Goal: Task Accomplishment & Management: Contribute content

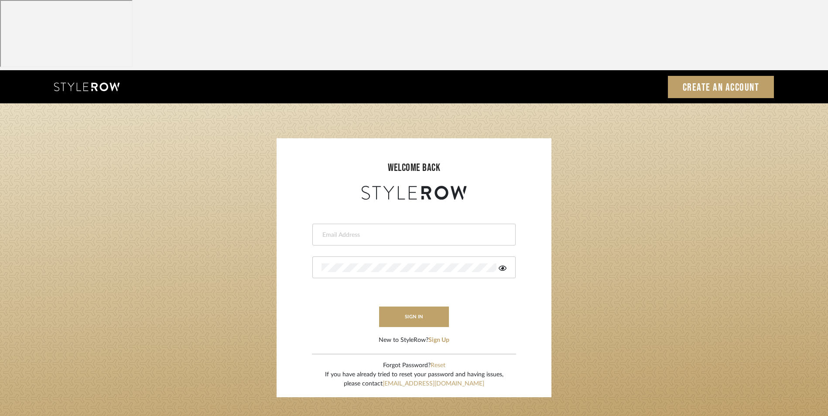
click at [406, 231] on input "email" at bounding box center [413, 235] width 183 height 9
type input "info@dmaestheticsdecor.com"
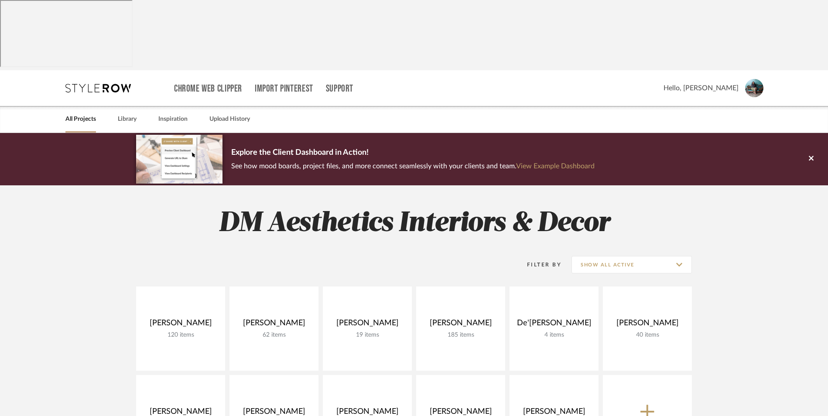
scroll to position [44, 0]
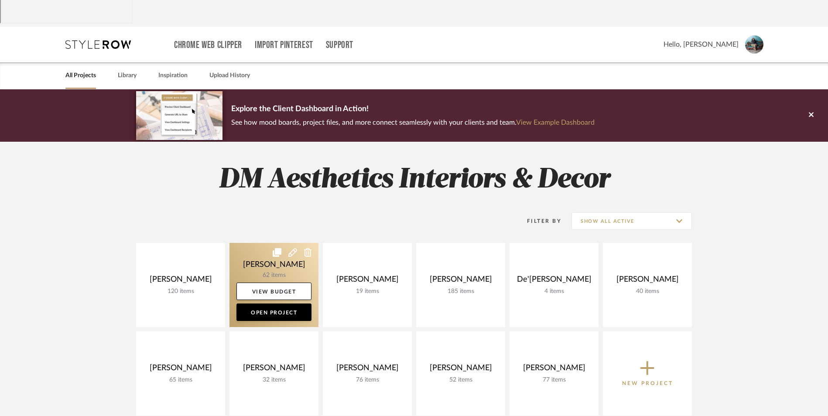
click at [291, 243] on link at bounding box center [273, 285] width 89 height 84
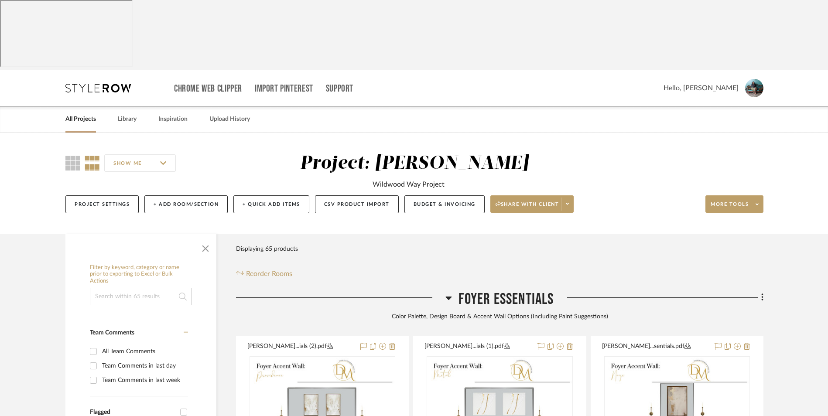
click at [450, 297] on icon at bounding box center [449, 298] width 6 height 3
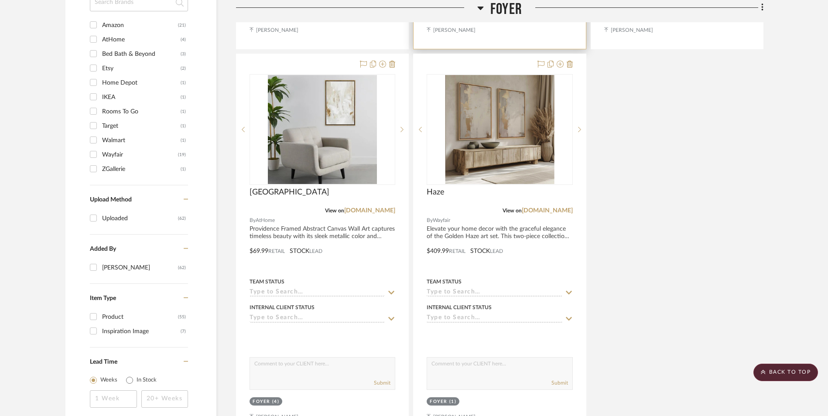
scroll to position [1091, 0]
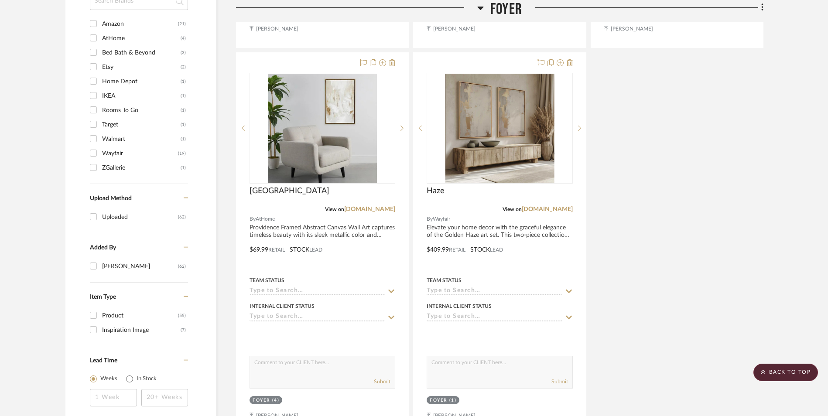
drag, startPoint x: 499, startPoint y: 383, endPoint x: 541, endPoint y: 370, distance: 44.0
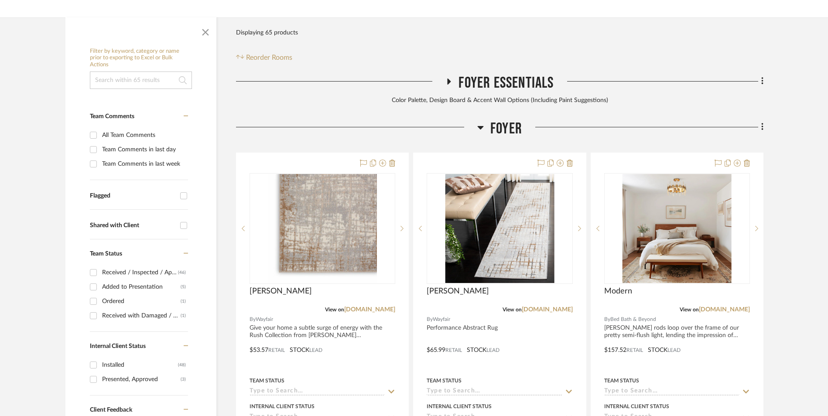
scroll to position [218, 0]
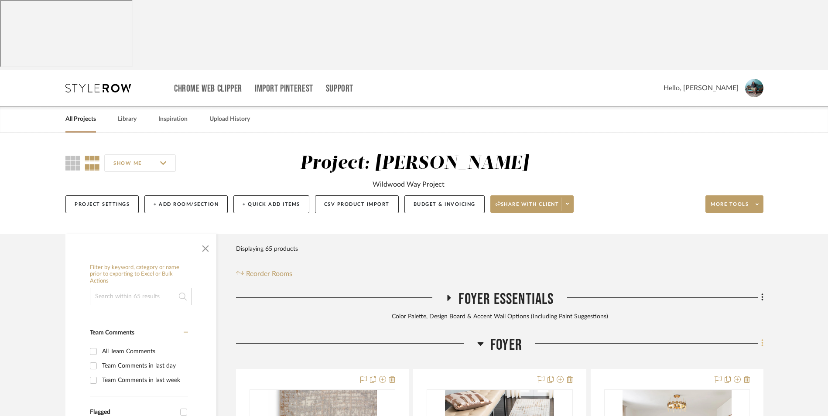
click at [763, 339] on icon at bounding box center [762, 344] width 3 height 10
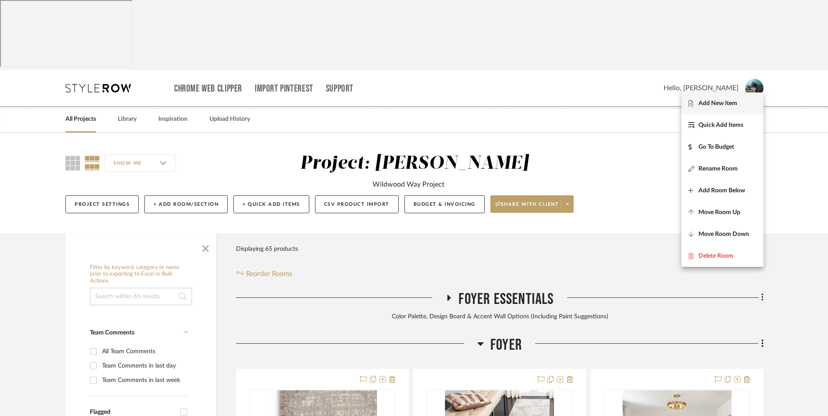
click at [734, 98] on button "Add New Item" at bounding box center [722, 103] width 82 height 22
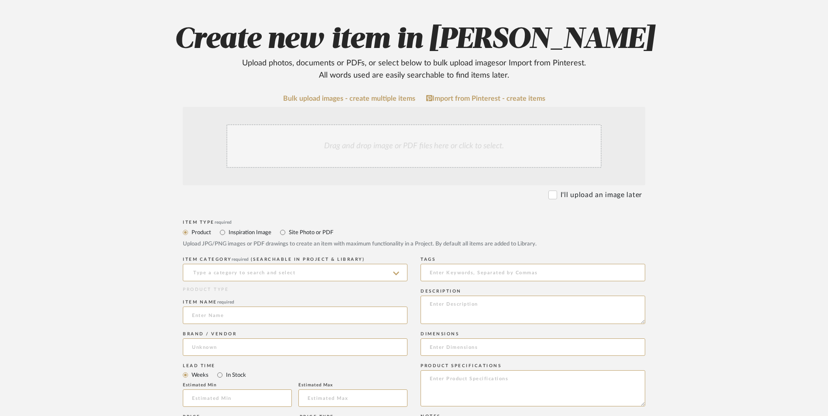
scroll to position [175, 0]
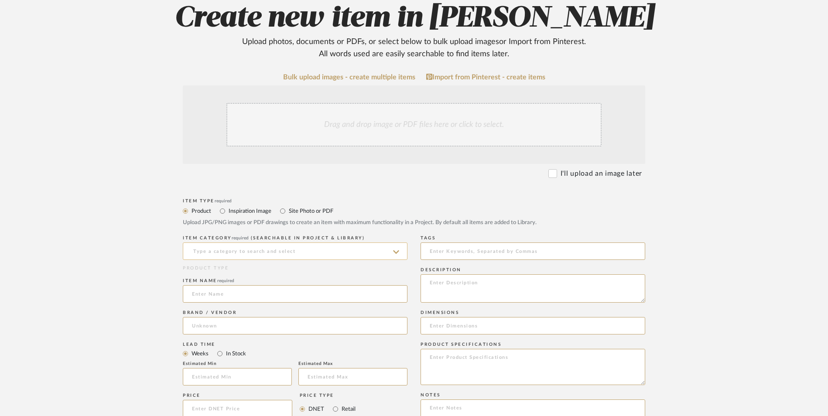
click at [251, 243] on input at bounding box center [295, 251] width 225 height 17
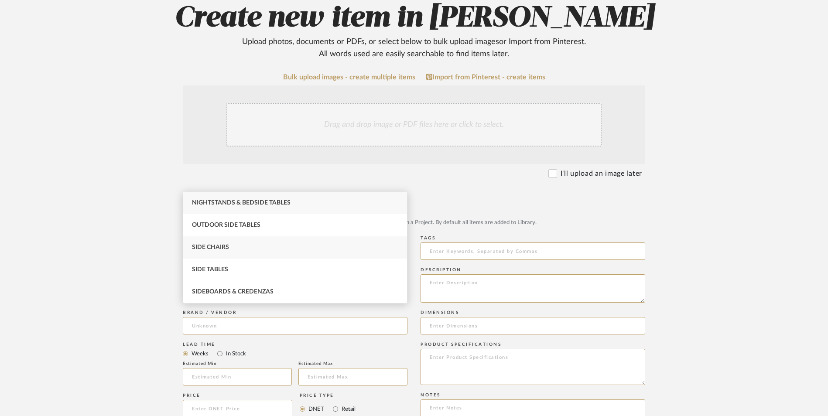
click at [246, 242] on div "Side Chairs" at bounding box center [295, 247] width 224 height 22
type input "Side Chairs"
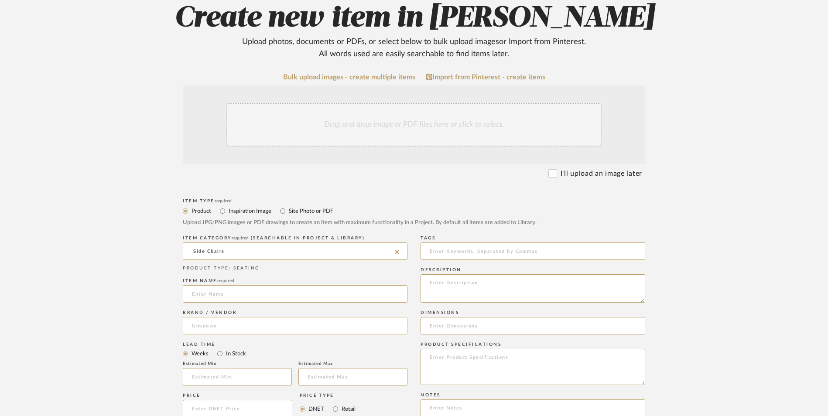
click at [249, 317] on input at bounding box center [295, 325] width 225 height 17
click at [245, 276] on mat-option "Wayfair" at bounding box center [295, 278] width 224 height 22
type input "Wayfair"
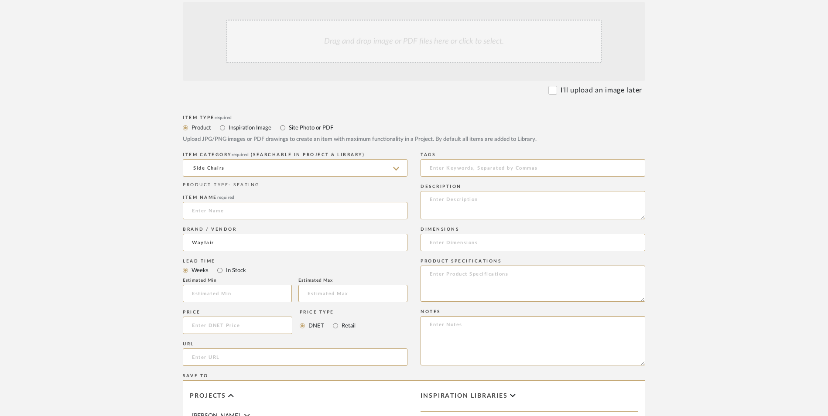
scroll to position [262, 0]
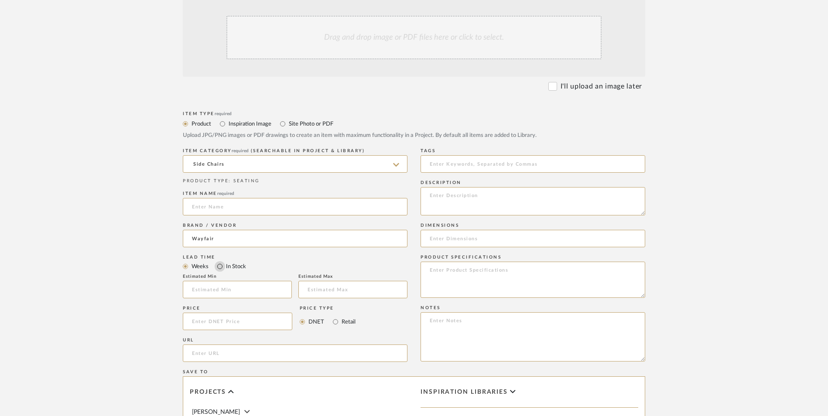
click at [222, 261] on input "In Stock" at bounding box center [220, 266] width 10 height 10
radio input "true"
click at [339, 317] on input "Retail" at bounding box center [335, 322] width 10 height 10
radio input "true"
drag, startPoint x: 482, startPoint y: 261, endPoint x: 530, endPoint y: 320, distance: 76.3
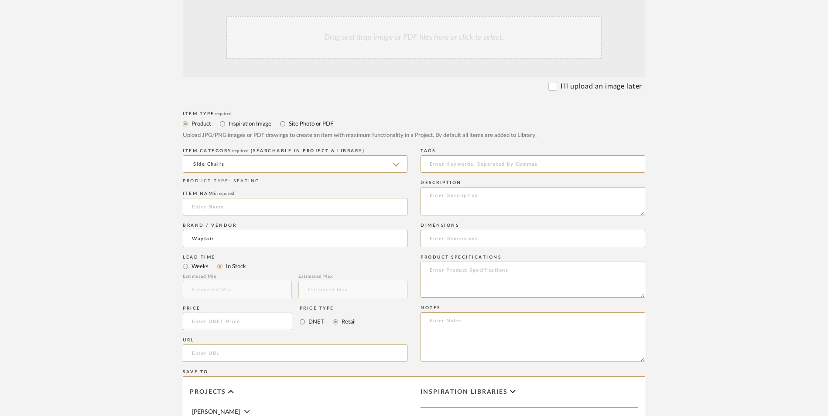
click at [482, 312] on textarea at bounding box center [533, 336] width 225 height 49
paste textarea "Option 1: ETA: SKU: Reviews - Stars Return | Refund Policy:"
click at [453, 312] on textarea "Option 1: ETA: SKU: Reviews - Stars Return | Refund Policy: 30 Days From Delive…" at bounding box center [533, 336] width 225 height 49
click at [481, 312] on textarea "Option 2: ETA: SKU: Reviews - Stars Return | Refund Policy: 30 Days From Delive…" at bounding box center [533, 336] width 225 height 49
type textarea "Option 2: Accent Chairs - Select: +2 ETA: SKU: Reviews - Stars Return | Refund …"
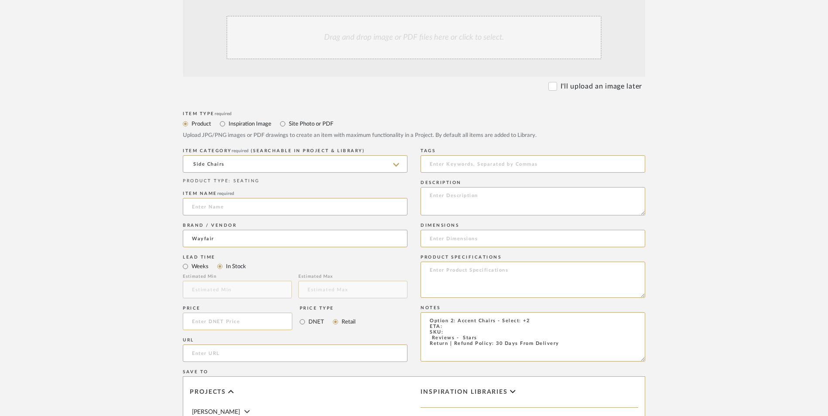
click at [236, 313] on input at bounding box center [238, 321] width 110 height 17
type input "$195.99"
drag, startPoint x: 142, startPoint y: 292, endPoint x: 225, endPoint y: 273, distance: 84.6
click at [145, 291] on form "Bulk upload images - create multiple items Import from Pinterest - create items…" at bounding box center [414, 302] width 556 height 633
click at [226, 345] on input "url" at bounding box center [295, 353] width 225 height 17
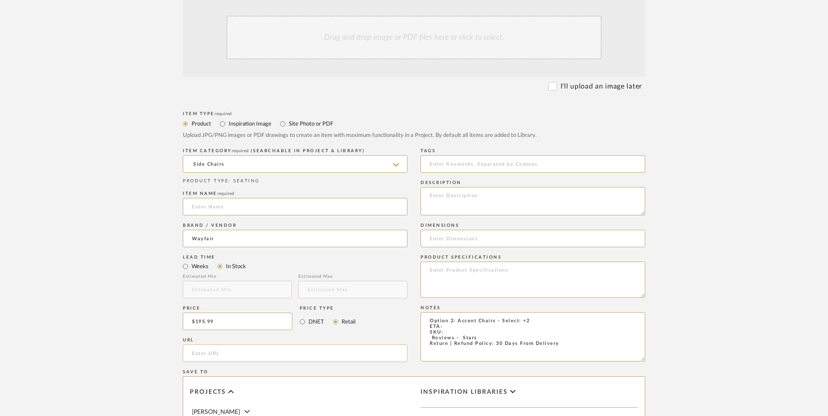
paste input "[URL][DOMAIN_NAME]"
type input "[URL][DOMAIN_NAME]"
click at [144, 195] on form "Bulk upload images - create multiple items Import from Pinterest - create items…" at bounding box center [414, 302] width 556 height 633
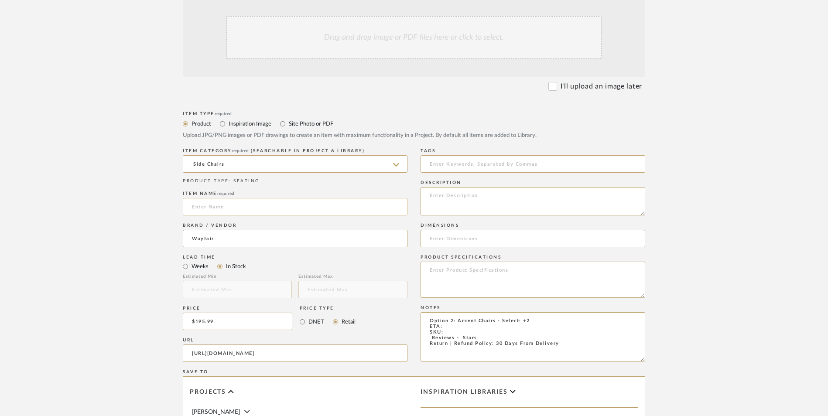
click at [209, 198] on input at bounding box center [295, 206] width 225 height 17
type input "Wrought"
click at [453, 312] on textarea "Option 2: Accent Chairs - Select: +2 ETA: SKU: Reviews - Stars Return | Refund …" at bounding box center [533, 336] width 225 height 49
click at [469, 312] on textarea "Option 2: Accent Chairs - Select: +2 ETA: [DATE] SKU: Reviews - Stars Return | …" at bounding box center [533, 336] width 225 height 49
paste textarea "W111878025"
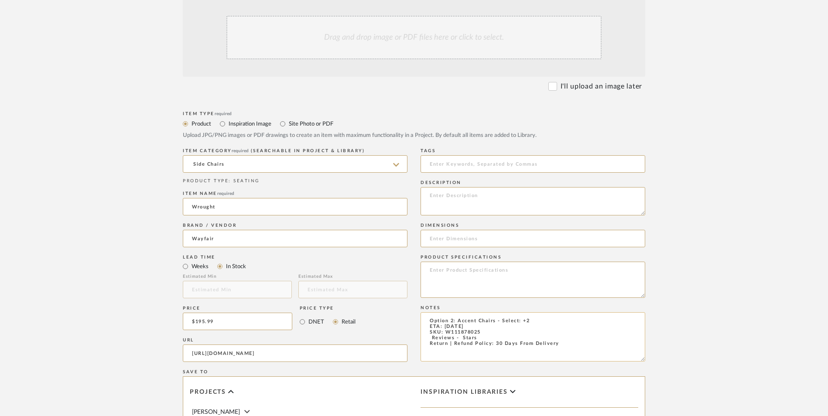
click at [523, 312] on textarea "Option 2: Accent Chairs - Select: +2 ETA: [DATE] SKU: W111878025 Reviews - Star…" at bounding box center [533, 336] width 225 height 49
click at [425, 312] on textarea "Option 2: Accent Chairs - Select: Cream Fabric +2 ETA: [DATE] SKU: W111878025 R…" at bounding box center [533, 336] width 225 height 49
type textarea "Option 2: Accent Chairs - Select: Cream Fabric +2 ETA: [DATE] SKU: W111878025 2…"
click at [464, 187] on textarea at bounding box center [533, 201] width 225 height 28
paste textarea "Transform your home with this stylish accent chair, designed to complement any …"
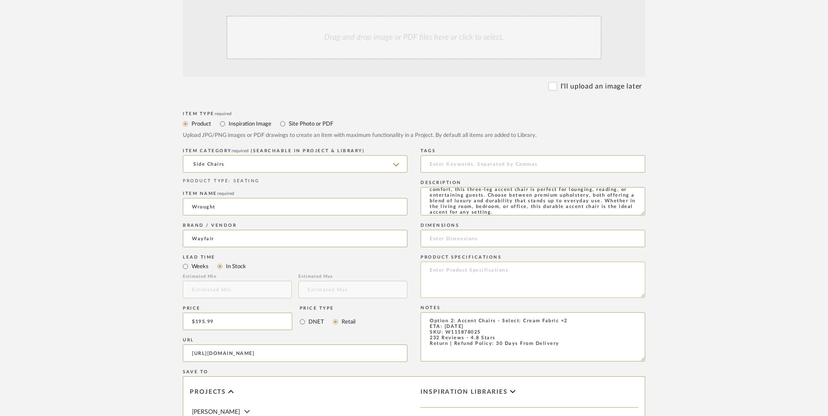
scroll to position [131, 0]
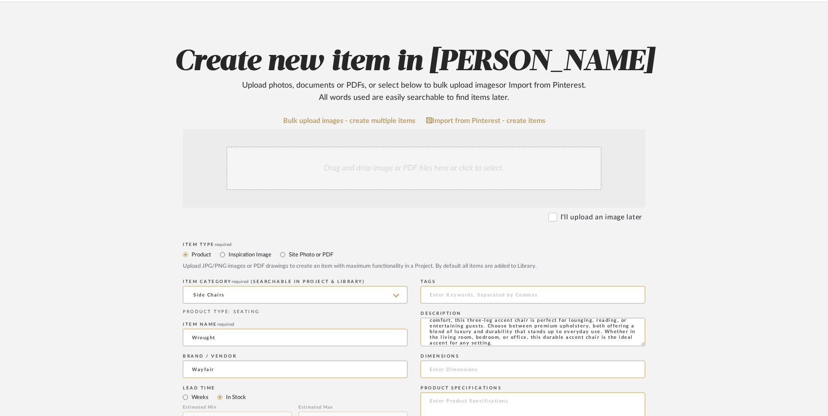
click at [345, 147] on div "Drag and drop image or PDF files here or click to select." at bounding box center [413, 169] width 375 height 44
type textarea "Transform your home with this stylish accent chair, designed to complement any …"
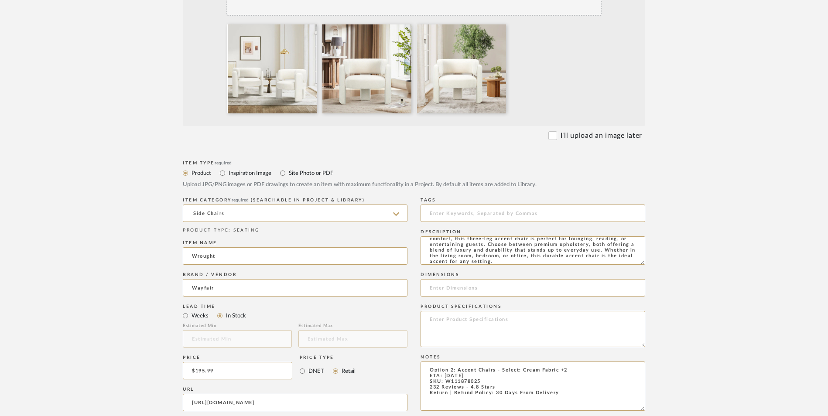
scroll to position [349, 0]
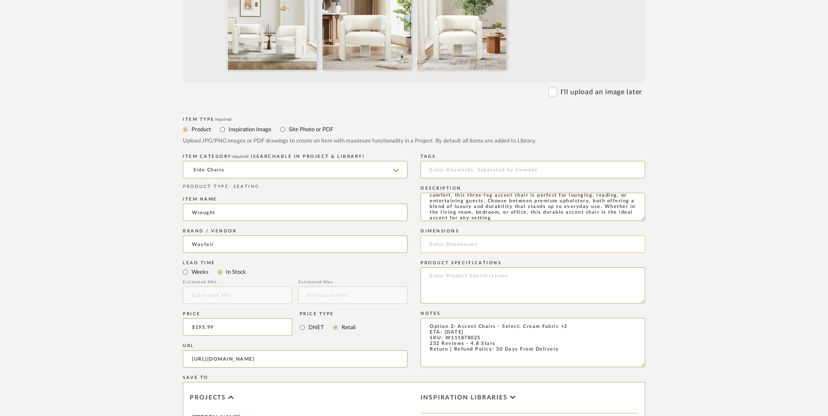
click at [489, 236] on input at bounding box center [533, 244] width 225 height 17
paste input "29'' H X 33'' W X 29'' D"
type input "29'' H X 33'' W X 29'' D"
click at [458, 267] on textarea at bounding box center [533, 285] width 225 height 36
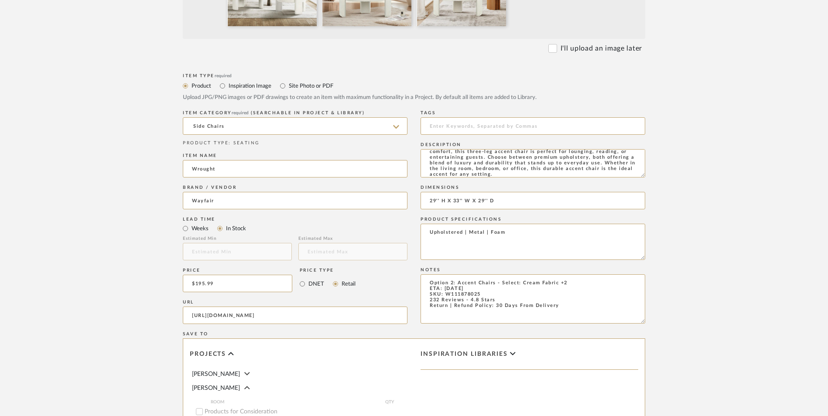
scroll to position [549, 0]
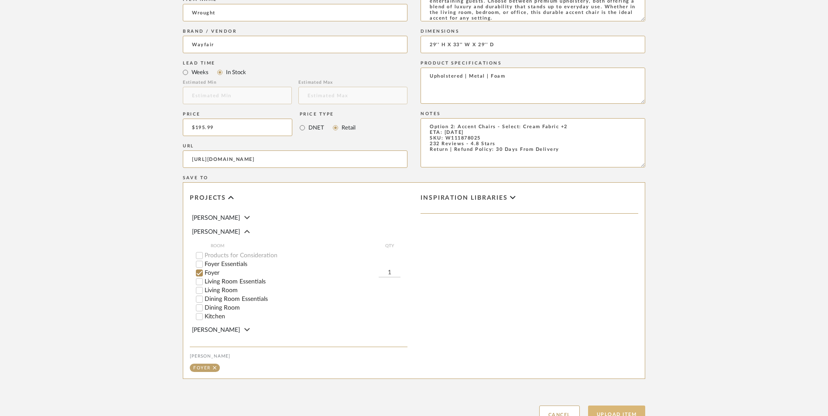
type textarea "Upholstered | Metal | Foam"
drag, startPoint x: 616, startPoint y: 343, endPoint x: 644, endPoint y: 342, distance: 28.4
click at [617, 406] on button "Upload Item" at bounding box center [617, 415] width 58 height 18
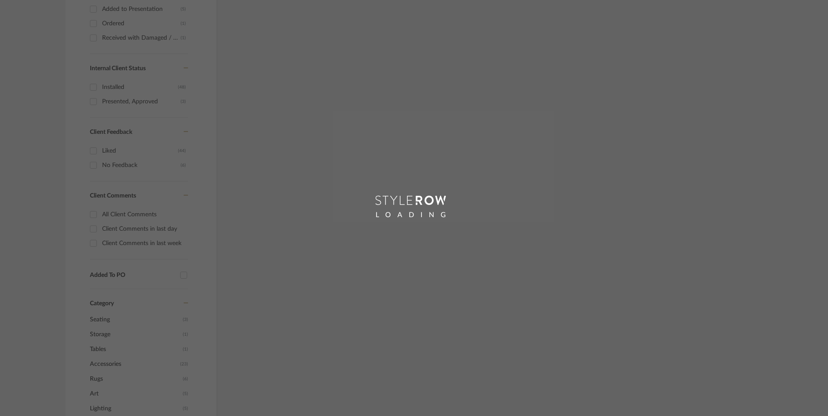
scroll to position [120, 0]
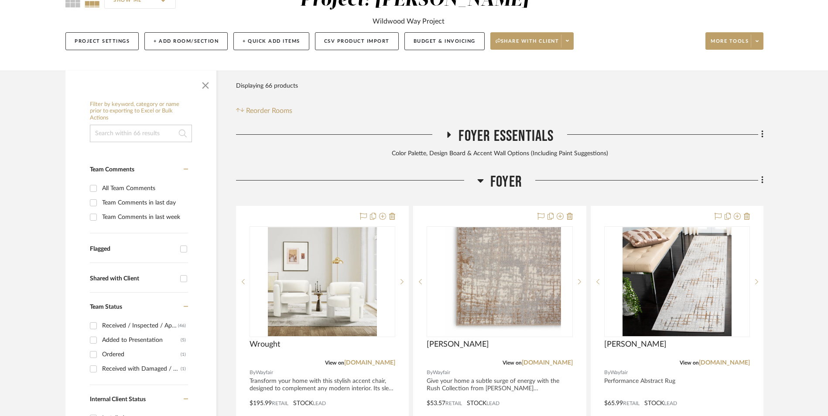
scroll to position [294, 0]
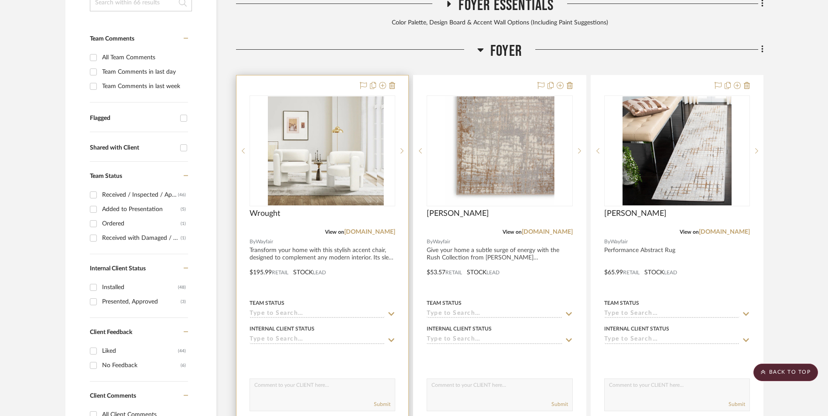
click at [357, 118] on img at bounding box center [322, 150] width 109 height 109
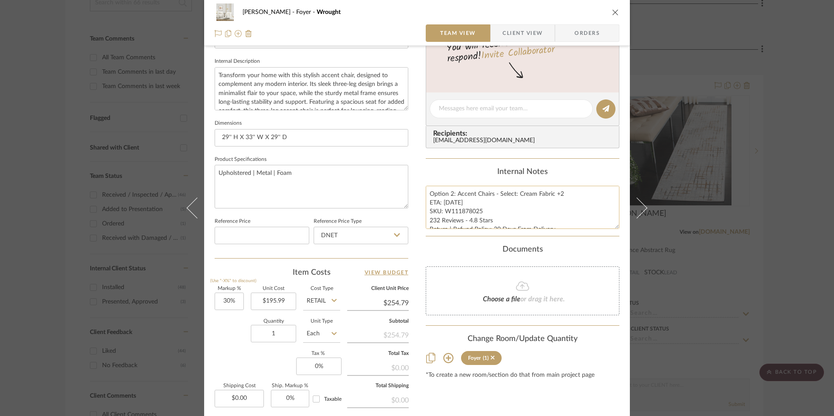
scroll to position [349, 0]
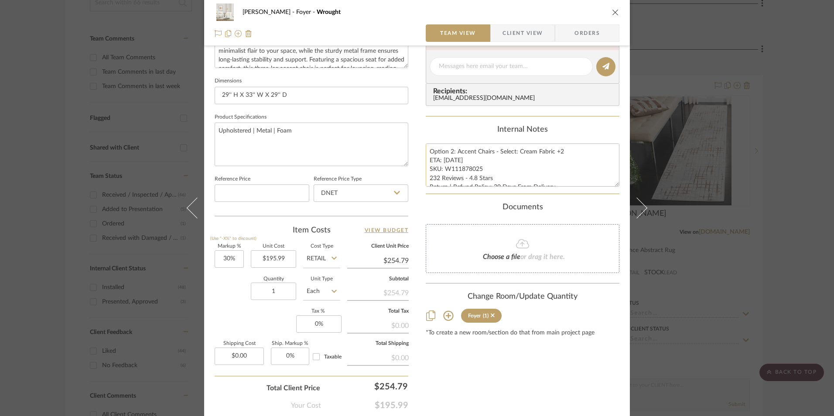
click at [471, 170] on textarea "Option 2: Accent Chairs - Select: Cream Fabric +2 ETA: [DATE] SKU: W111878025 2…" at bounding box center [523, 165] width 194 height 43
drag, startPoint x: 479, startPoint y: 169, endPoint x: 443, endPoint y: 169, distance: 35.8
click at [443, 169] on textarea "Option 2: Accent Chairs - Select: Cream Fabric +2 ETA: [DATE] SKU: W111878025 2…" at bounding box center [523, 165] width 194 height 43
click at [368, 198] on input "DNET" at bounding box center [361, 193] width 95 height 17
click at [359, 233] on div "Retail" at bounding box center [365, 237] width 108 height 22
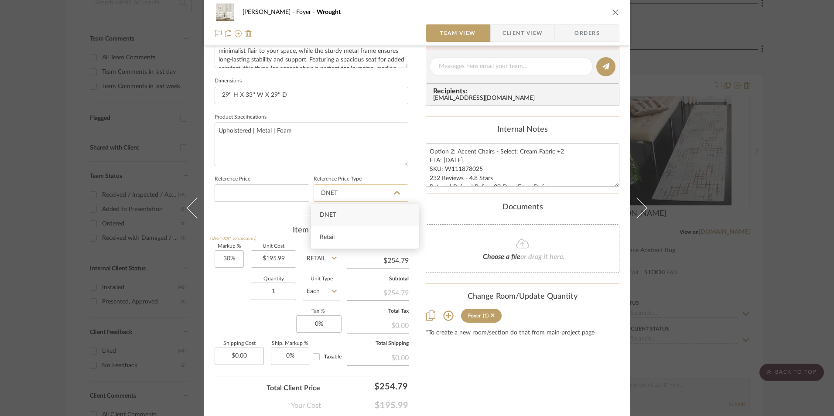
type input "Retail"
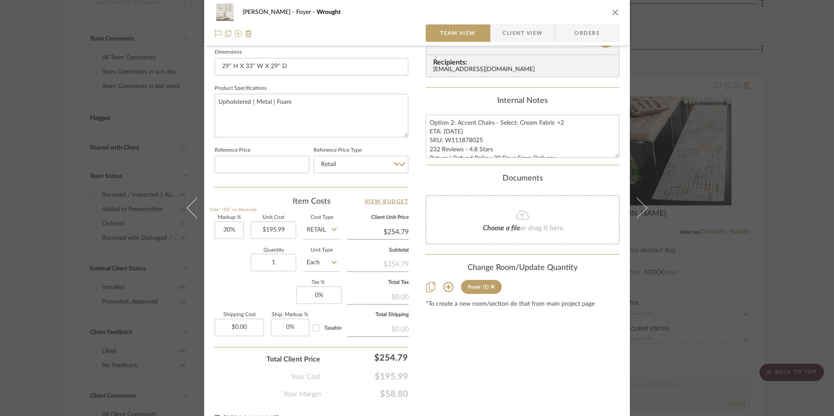
scroll to position [396, 0]
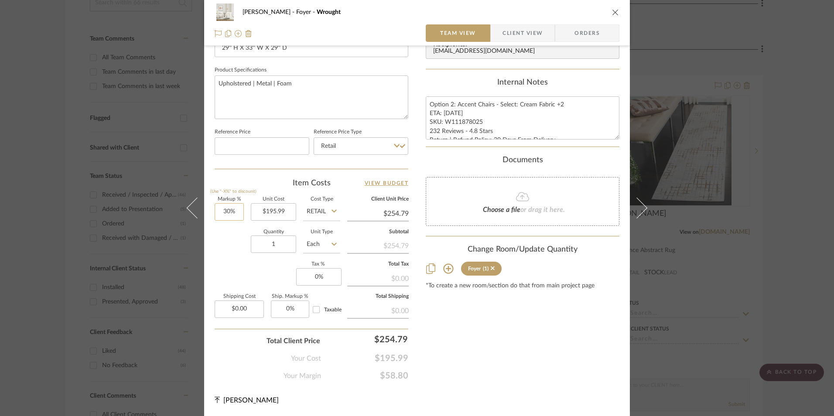
type input "30"
click at [220, 214] on input "30" at bounding box center [229, 211] width 29 height 17
click at [235, 261] on div "Markup % (Use "-X%" to discount) Unit Cost $195.99 Cost Type Retail Client Unit…" at bounding box center [312, 260] width 194 height 127
type input "0%"
type input "$195.99"
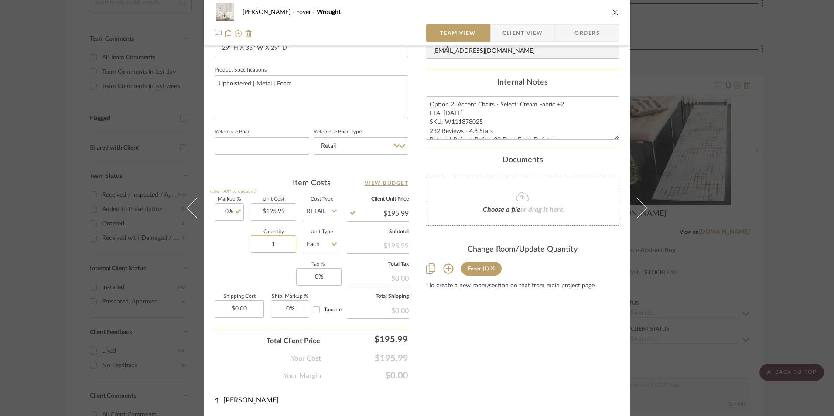
drag, startPoint x: 273, startPoint y: 245, endPoint x: 271, endPoint y: 250, distance: 4.6
click at [273, 245] on input "1" at bounding box center [273, 244] width 45 height 17
type input "2"
click at [251, 278] on div "Markup % (Use "-X%" to discount) 0% Unit Cost $195.99 Cost Type Retail Client U…" at bounding box center [312, 260] width 194 height 127
click at [315, 270] on input "0" at bounding box center [318, 276] width 45 height 17
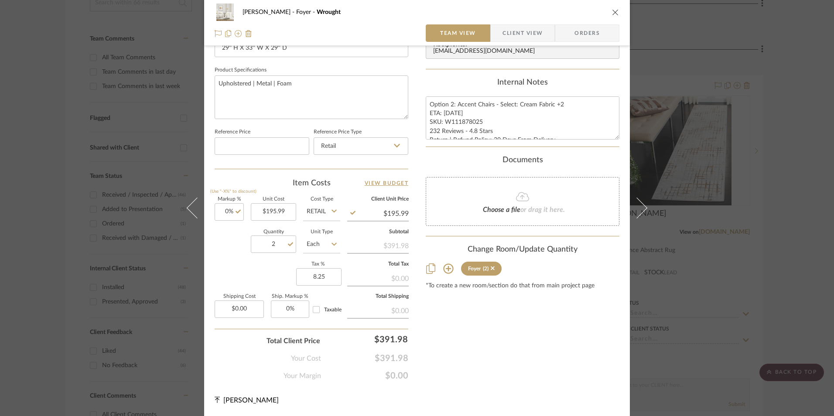
type input "8.25%"
click at [491, 320] on div "Content here copies to Client View - confirm visibility there. Show in Client D…" at bounding box center [523, 22] width 194 height 718
click at [590, 31] on span "Orders" at bounding box center [587, 32] width 45 height 17
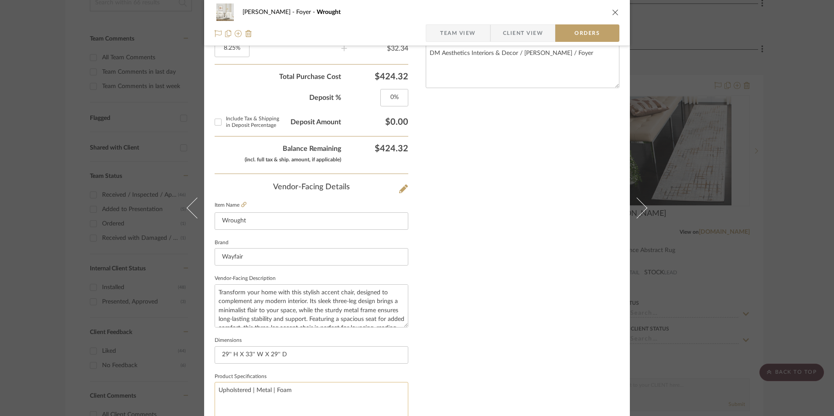
scroll to position [512, 0]
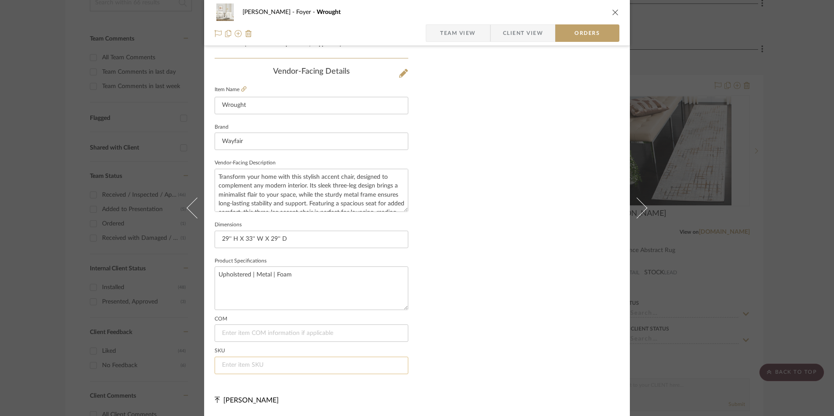
click at [272, 360] on input at bounding box center [312, 365] width 194 height 17
paste input "W111878025"
type input "W111878025"
click at [612, 11] on icon "close" at bounding box center [615, 12] width 7 height 7
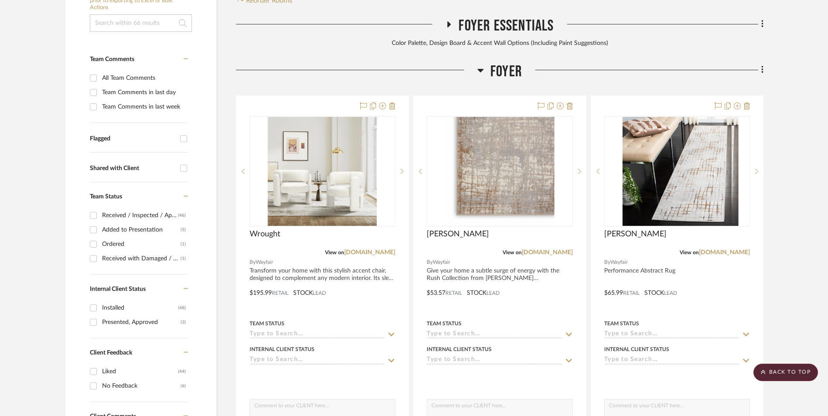
scroll to position [163, 0]
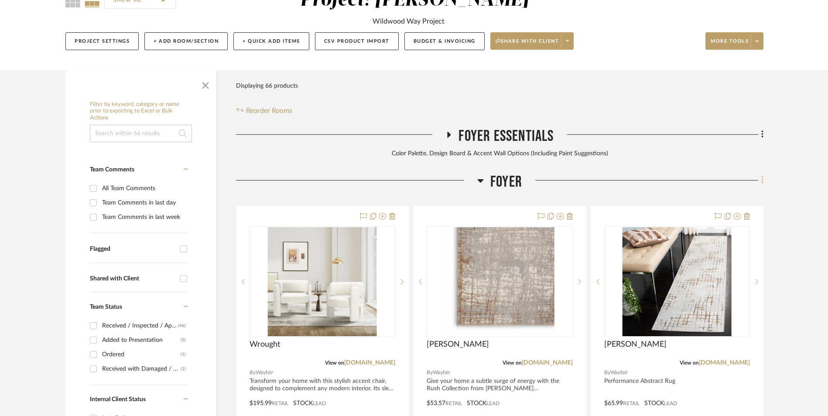
click at [760, 174] on fa-icon at bounding box center [761, 181] width 6 height 14
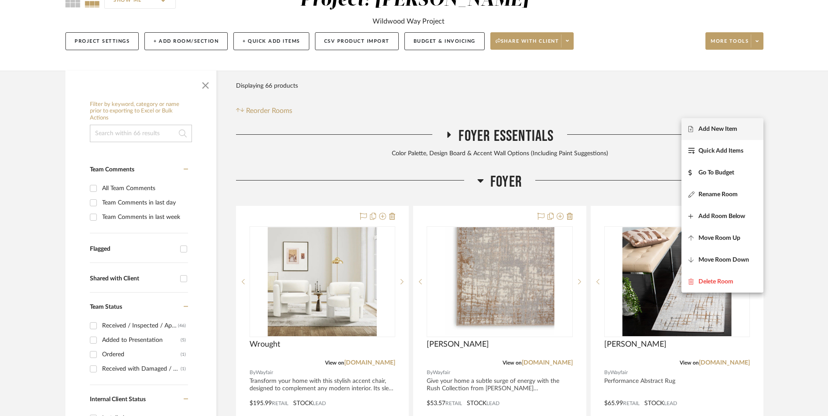
click at [723, 125] on span "Add New Item" at bounding box center [718, 128] width 39 height 7
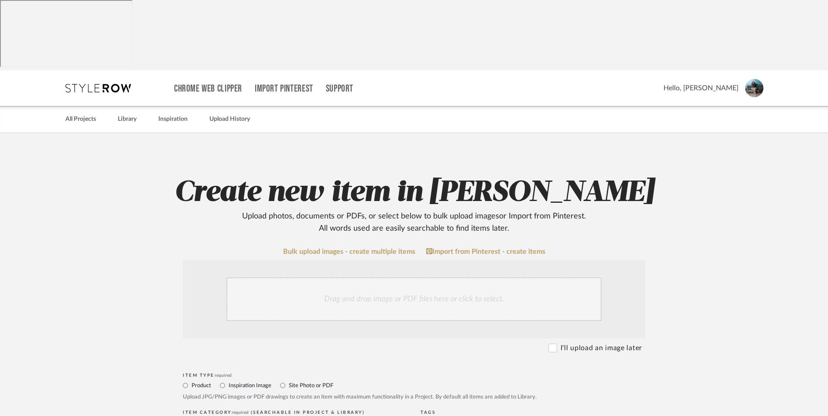
scroll to position [175, 0]
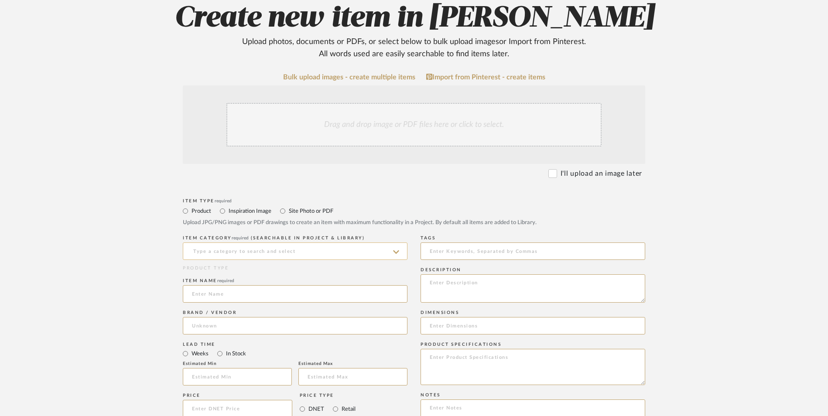
click at [268, 243] on input at bounding box center [295, 251] width 225 height 17
click at [242, 207] on div "Side Chairs" at bounding box center [295, 203] width 224 height 22
type input "Side Chairs"
click at [228, 285] on input at bounding box center [295, 293] width 225 height 17
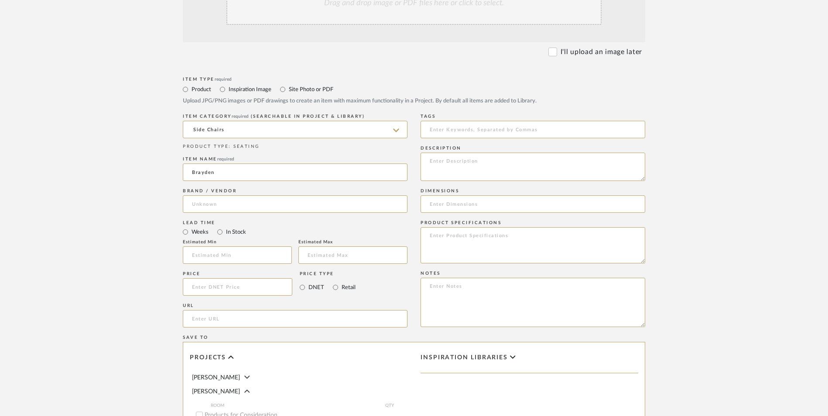
scroll to position [305, 0]
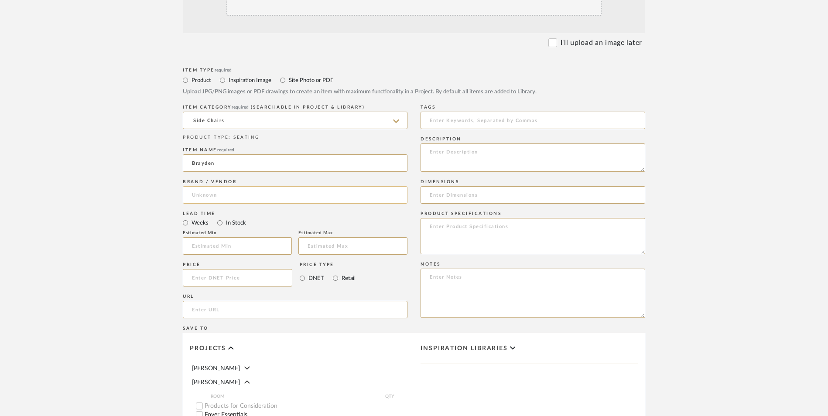
type input "Brayden"
click at [246, 186] on input at bounding box center [295, 194] width 225 height 17
click at [243, 151] on mat-option "Wayfair" at bounding box center [295, 147] width 224 height 22
type input "Wayfair"
click at [221, 218] on input "In Stock" at bounding box center [220, 223] width 10 height 10
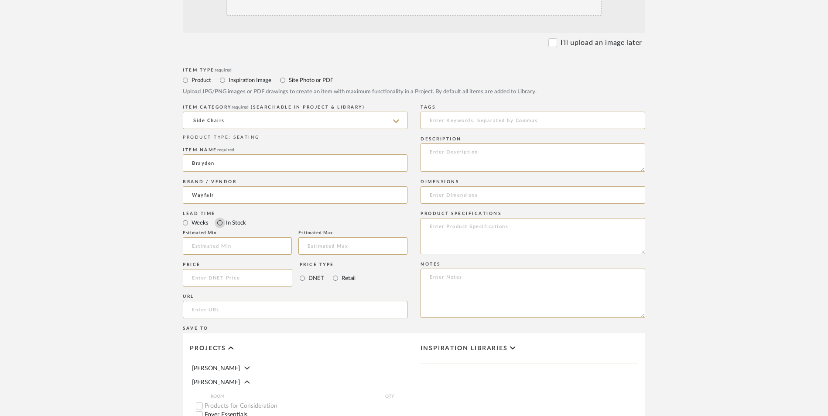
radio input "true"
click at [334, 273] on input "Retail" at bounding box center [335, 278] width 10 height 10
radio input "true"
click at [439, 269] on textarea at bounding box center [533, 293] width 225 height 49
paste textarea "Option 1: ETA: SKU: Reviews - Stars Return | Refund Policy:"
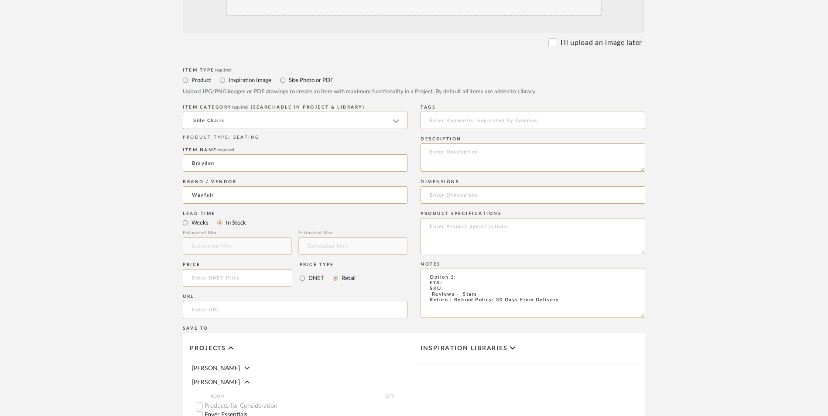
click at [479, 269] on textarea "Option 1: ETA: SKU: Reviews - Stars Return | Refund Policy: 30 Days From Delive…" at bounding box center [533, 293] width 225 height 49
click at [495, 269] on textarea "Option 1: Accent Chairs (Set of 2) ETA: SKU: Reviews - Stars Return | Refund Po…" at bounding box center [533, 293] width 225 height 49
click at [445, 269] on textarea "Option 1: Accent Chairs - Select: (Set of 2) ETA: SKU: Reviews - Stars Return |…" at bounding box center [533, 293] width 225 height 49
click at [455, 269] on textarea "Option 1: Accent Chairs - Select: (Set of 2) ETA: [DATE] SKU: Reviews - Stars R…" at bounding box center [533, 293] width 225 height 49
paste textarea "W100101253"
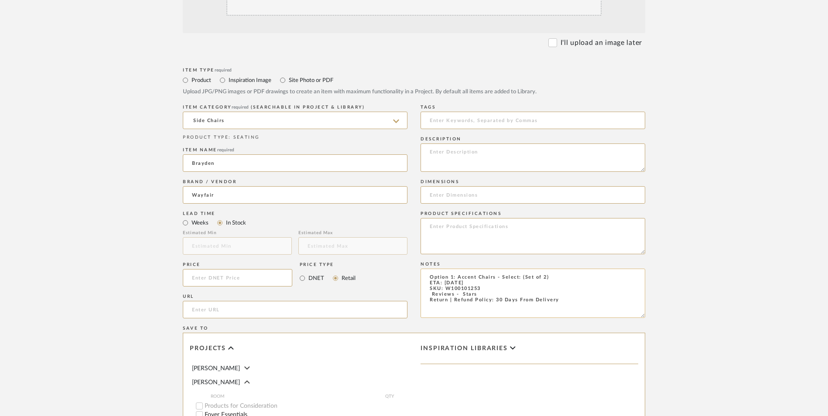
click at [426, 269] on textarea "Option 1: Accent Chairs - Select: (Set of 2) ETA: [DATE] SKU: W100101253 Review…" at bounding box center [533, 293] width 225 height 49
click at [520, 269] on textarea "Option 1: Accent Chairs - Select: (Set of 2) ETA: [DATE] SKU: W100101253 161 Re…" at bounding box center [533, 293] width 225 height 49
paste textarea "Beige Polyester Blend"
type textarea "Option 1: Accent Chairs - Select: Beige Polyester Blend (Set of 2) ETA: [DATE] …"
click at [204, 269] on input at bounding box center [238, 277] width 110 height 17
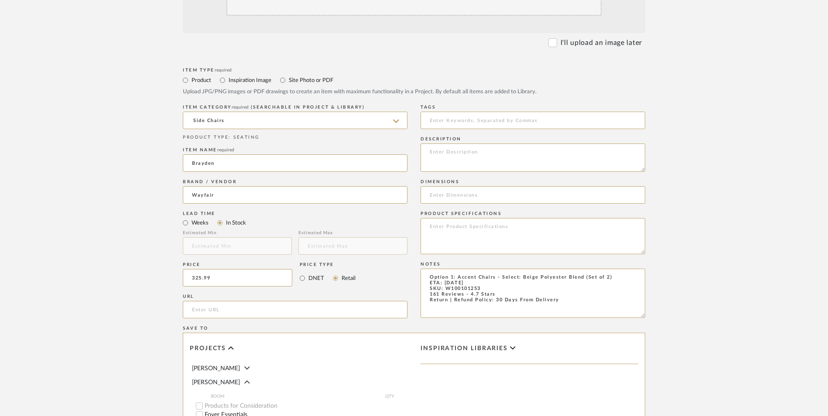
type input "$325.99"
drag, startPoint x: 98, startPoint y: 246, endPoint x: 121, endPoint y: 241, distance: 23.6
click at [106, 244] on upload-items "Create new item in [PERSON_NAME] Upload photos, documents or PDFs, or select be…" at bounding box center [414, 212] width 828 height 769
click at [214, 301] on input "url" at bounding box center [295, 309] width 225 height 17
paste input "[URL][DOMAIN_NAME]"
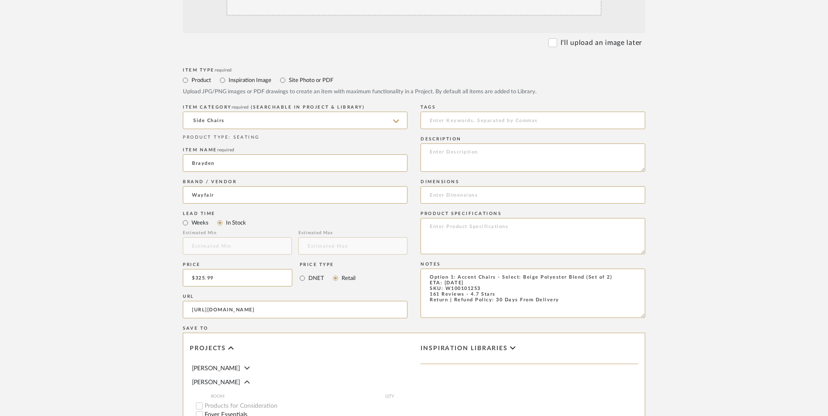
scroll to position [0, 159]
type input "[URL][DOMAIN_NAME]"
click at [126, 270] on upload-items "Create new item in [PERSON_NAME] Upload photos, documents or PDFs, or select be…" at bounding box center [414, 212] width 828 height 769
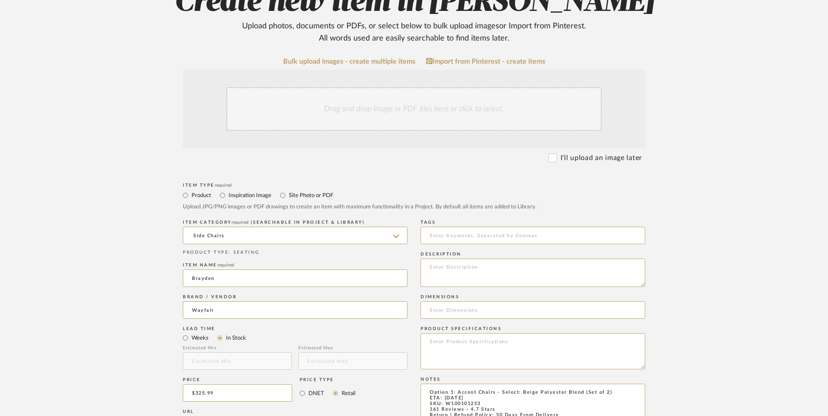
scroll to position [175, 0]
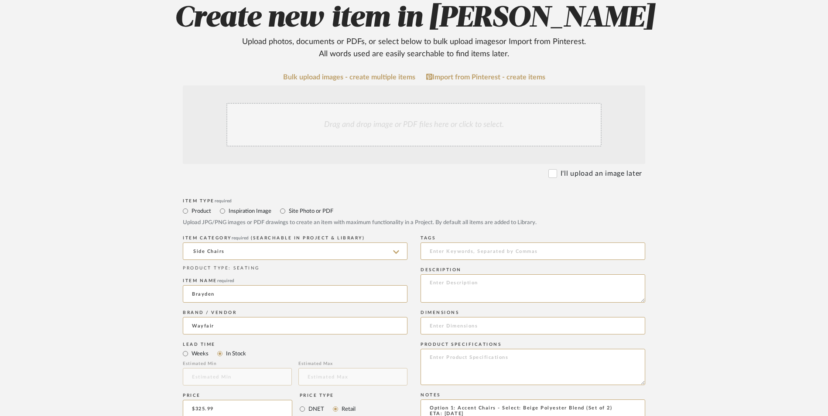
click at [371, 103] on div "Drag and drop image or PDF files here or click to select." at bounding box center [413, 125] width 375 height 44
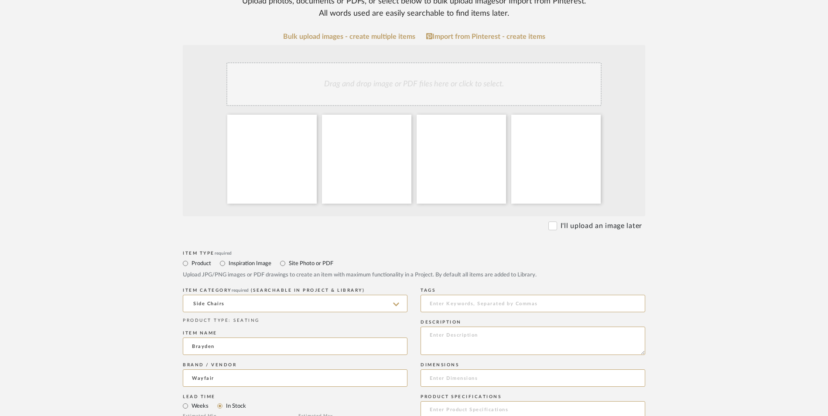
scroll to position [262, 0]
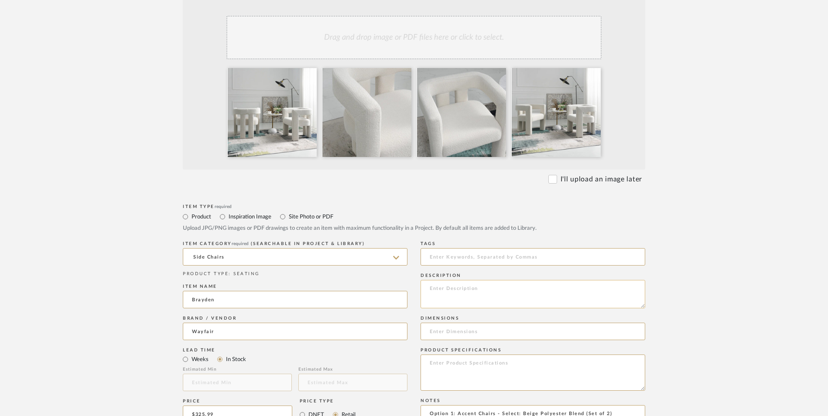
click at [473, 280] on textarea at bounding box center [533, 294] width 225 height 28
paste textarea "Discover the ultimate in convenience and comfort with the 24" Wide Boucle Uphol…"
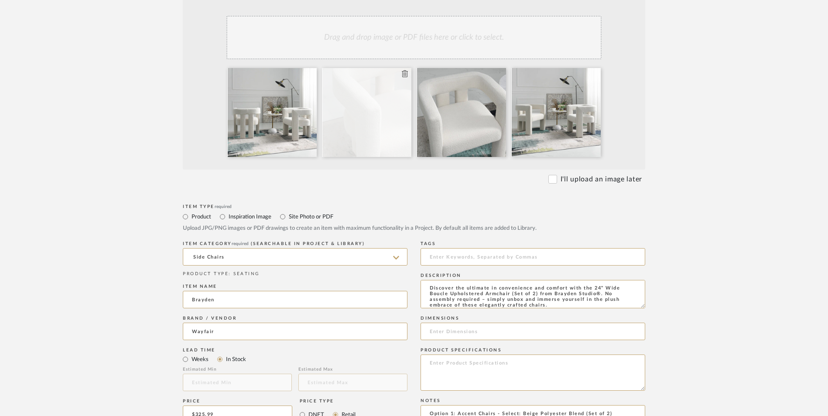
type textarea "Discover the ultimate in convenience and comfort with the 24" Wide Boucle Uphol…"
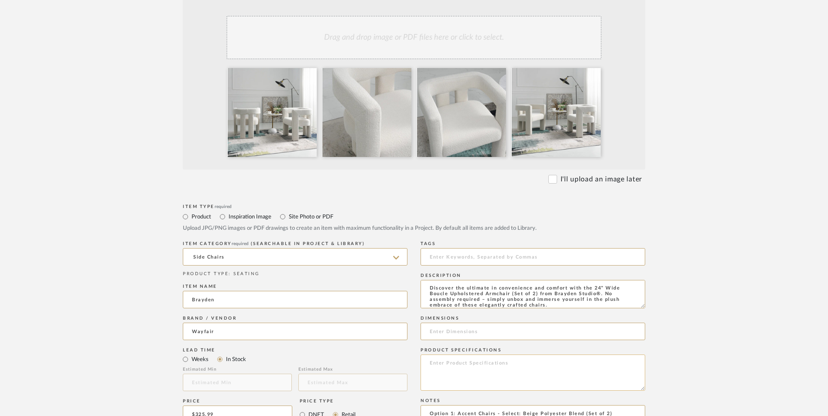
click at [466, 355] on textarea at bounding box center [533, 373] width 225 height 36
paste textarea "Crafted with a solid wood & plywood frame, each chair promises durability, supp…"
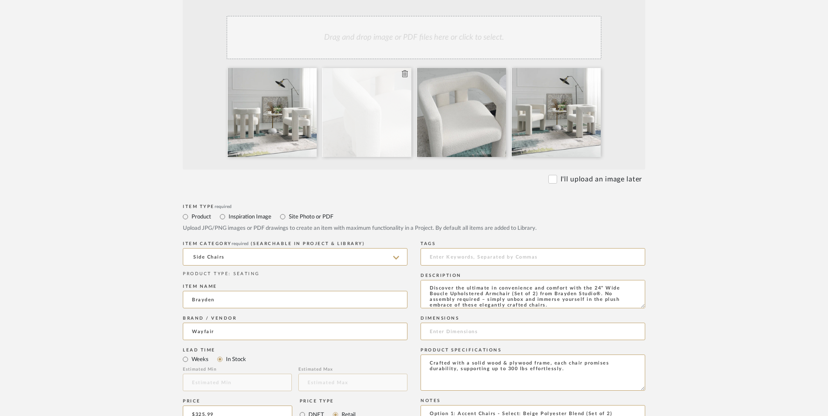
type textarea "Crafted with a solid wood & plywood frame, each chair promises durability, supp…"
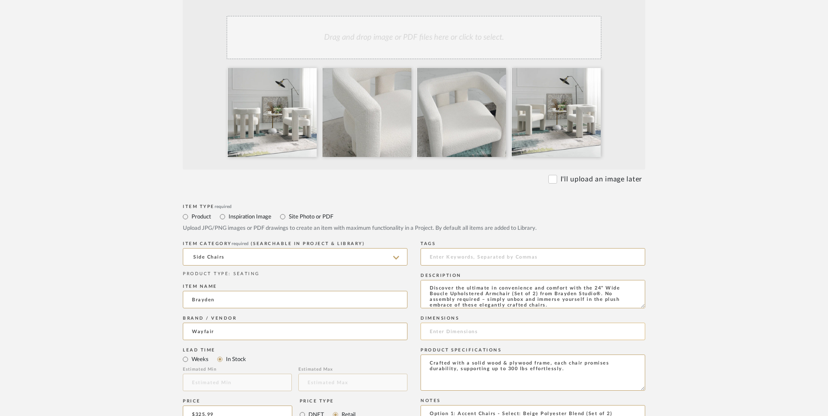
click at [490, 323] on input at bounding box center [533, 331] width 225 height 17
paste input "27'' H X 24'' W X 21'' D"
type input "27'' H X 24'' W X 21'' D"
click at [518, 355] on textarea "Crafted with a solid wood & plywood frame, each chair promises durability, supp…" at bounding box center [533, 373] width 225 height 36
click at [519, 355] on textarea "Crafted with a solid wood & plywood frame, each chair promises durability, supp…" at bounding box center [533, 373] width 225 height 36
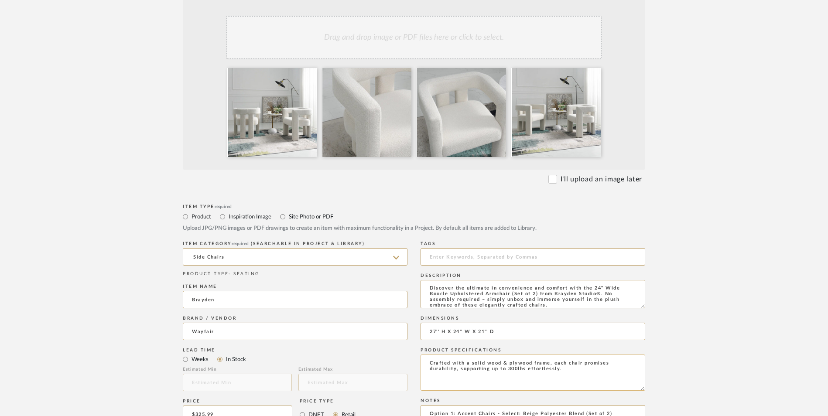
click at [526, 355] on textarea "Crafted with a solid wood & plywood frame, each chair promises durability, supp…" at bounding box center [533, 373] width 225 height 36
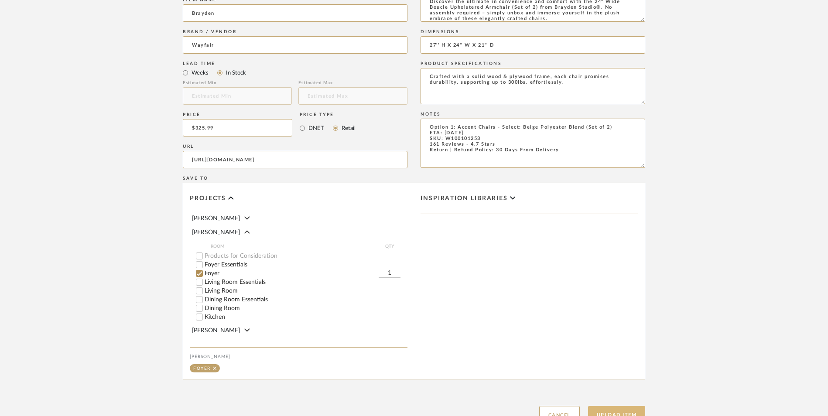
scroll to position [549, 0]
type textarea "Crafted with a solid wood & plywood frame, each chair promises durability, supp…"
click at [605, 406] on button "Upload Item" at bounding box center [617, 415] width 58 height 18
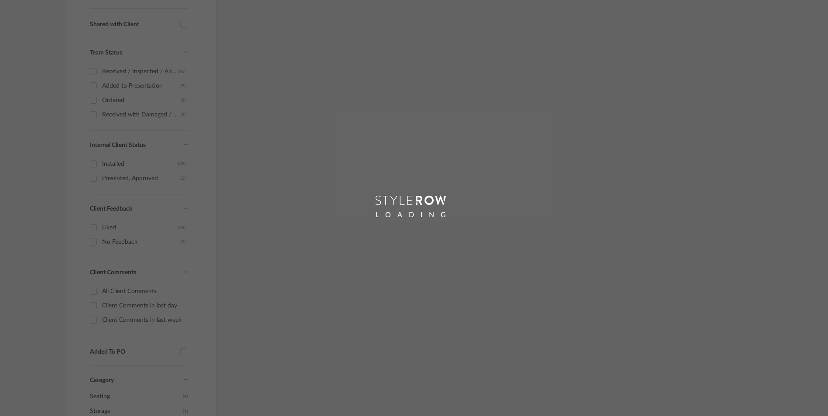
scroll to position [241, 0]
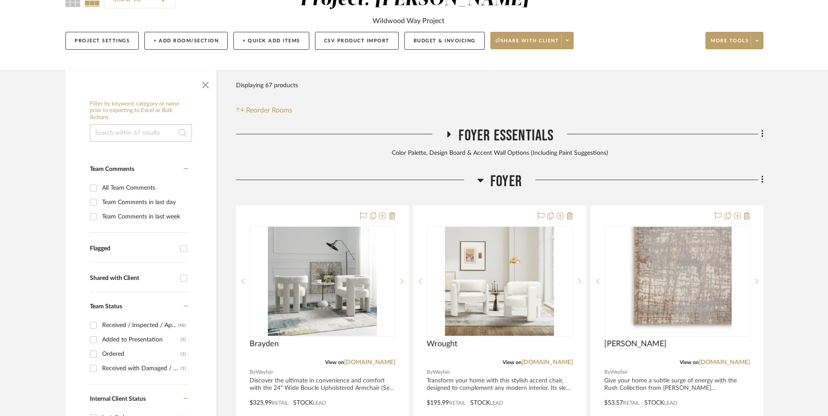
scroll to position [266, 0]
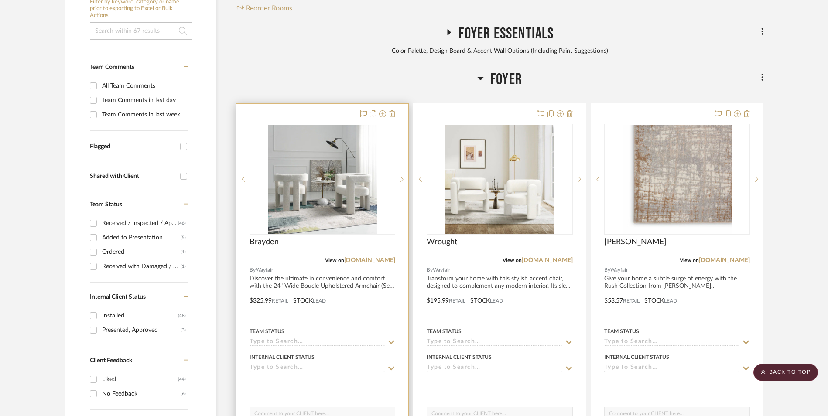
click at [300, 131] on img at bounding box center [322, 179] width 109 height 109
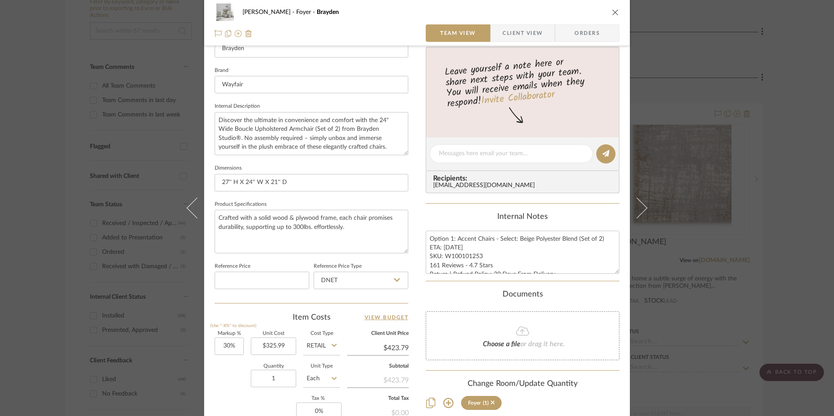
scroll to position [349, 0]
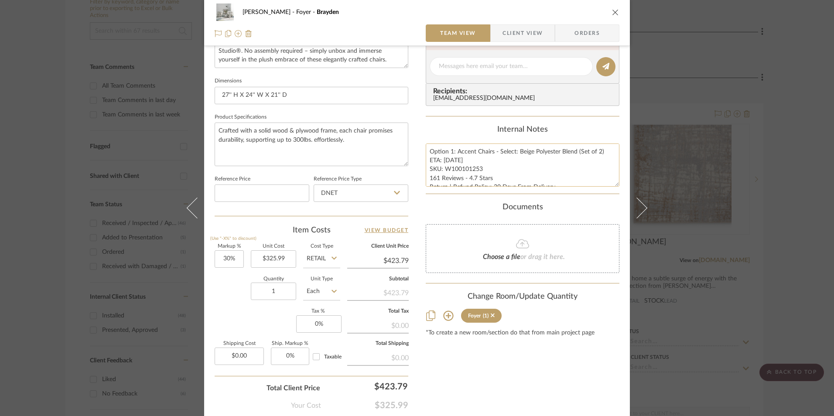
click at [462, 167] on textarea "Option 1: Accent Chairs - Select: Beige Polyester Blend (Set of 2) ETA: [DATE] …" at bounding box center [523, 165] width 194 height 43
drag, startPoint x: 478, startPoint y: 168, endPoint x: 443, endPoint y: 169, distance: 34.9
click at [443, 169] on textarea "Option 1: Accent Chairs - Select: Beige Polyester Blend (Set of 2) ETA: [DATE] …" at bounding box center [523, 165] width 194 height 43
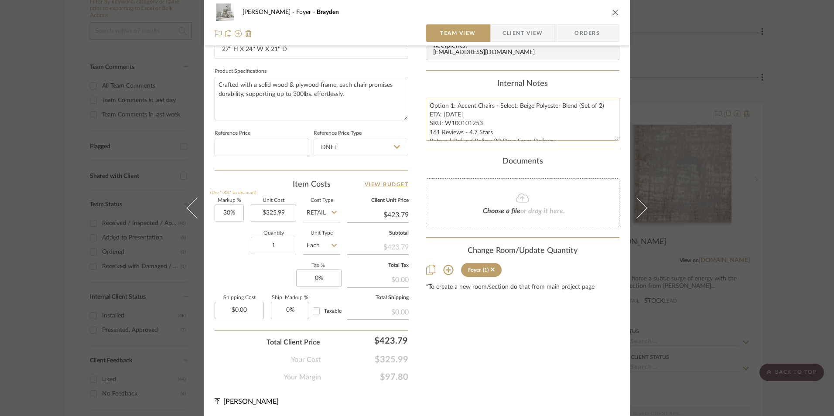
scroll to position [396, 0]
click at [351, 147] on input "DNET" at bounding box center [361, 145] width 95 height 17
click at [342, 184] on div "Retail" at bounding box center [365, 190] width 108 height 22
type input "Retail"
type input "30"
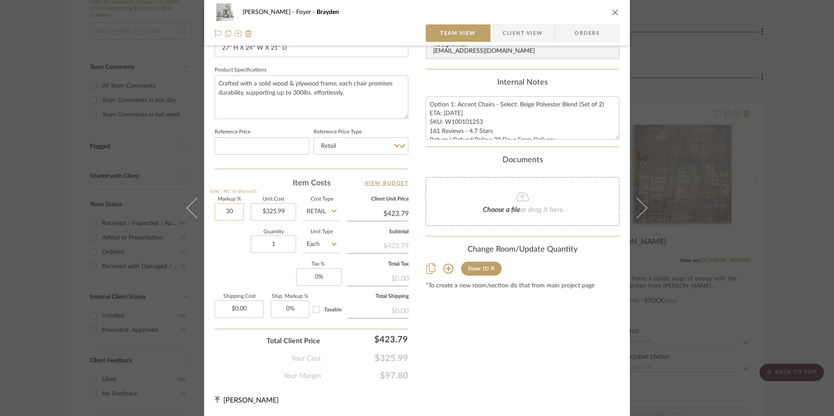
click at [217, 213] on input "30" at bounding box center [229, 211] width 29 height 17
click at [227, 247] on div "Quantity 1 Unit Type Each" at bounding box center [278, 245] width 126 height 31
type input "0%"
type input "$325.99"
click at [306, 274] on input "0" at bounding box center [318, 276] width 45 height 17
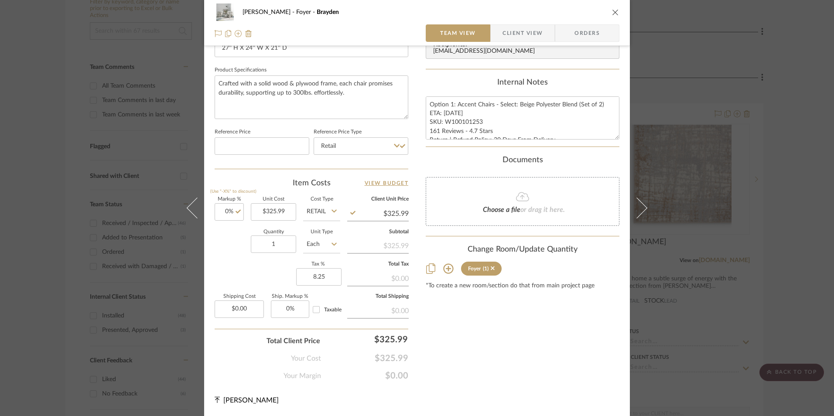
type input "8.25%"
click at [530, 316] on div "Content here copies to Client View - confirm visibility there. Show in Client D…" at bounding box center [523, 22] width 194 height 718
click at [588, 34] on span "Orders" at bounding box center [587, 32] width 45 height 17
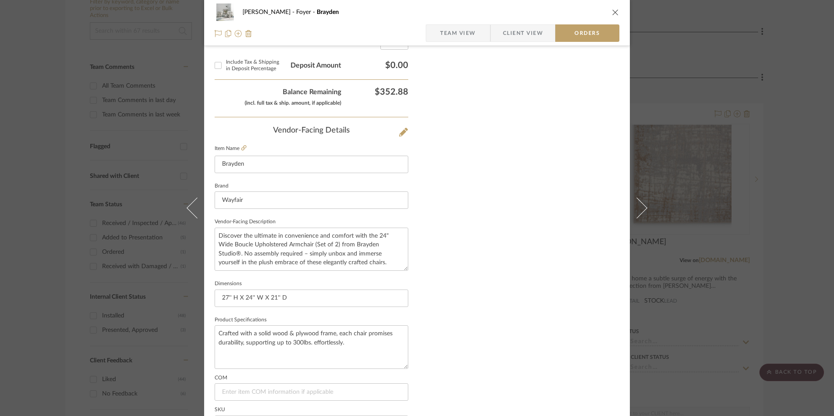
scroll to position [512, 0]
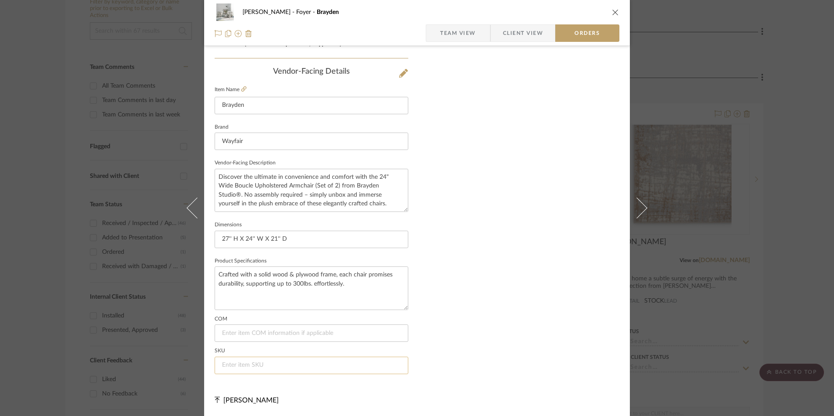
click at [274, 366] on input at bounding box center [312, 365] width 194 height 17
paste input "W100101253"
type input "W100101253"
click at [459, 31] on span "Team View" at bounding box center [458, 32] width 36 height 17
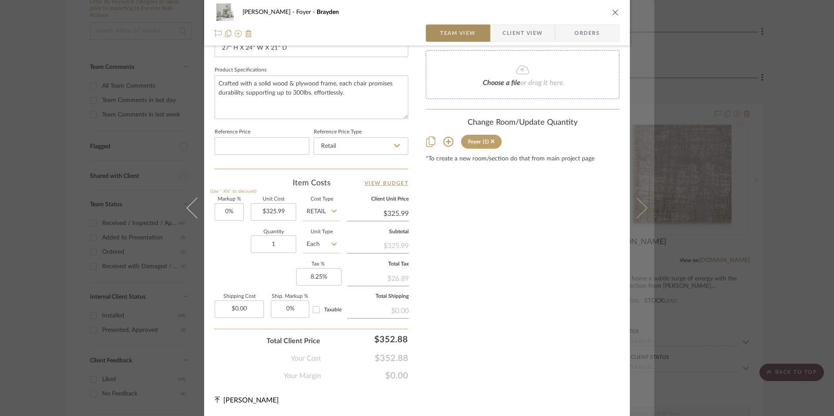
scroll to position [396, 0]
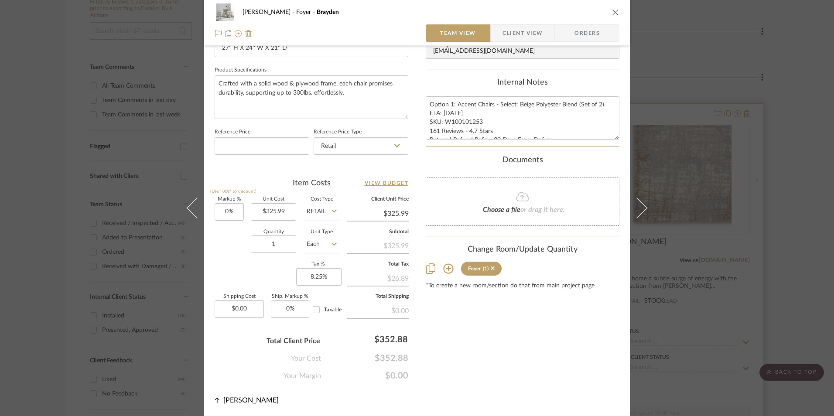
drag, startPoint x: 611, startPoint y: 14, endPoint x: 657, endPoint y: 45, distance: 55.9
click at [612, 14] on icon "close" at bounding box center [615, 12] width 7 height 7
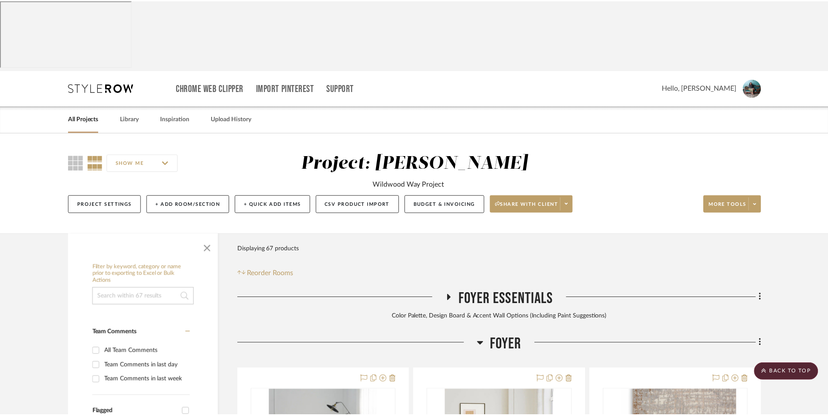
scroll to position [266, 0]
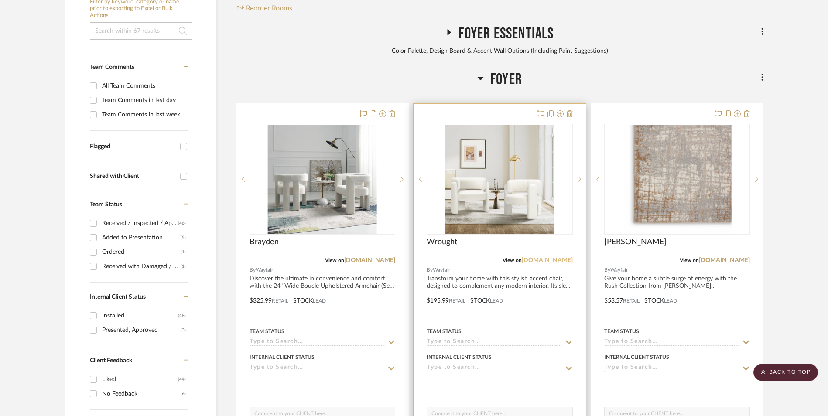
drag, startPoint x: 547, startPoint y: 189, endPoint x: 561, endPoint y: 240, distance: 52.1
click at [547, 257] on link "[DOMAIN_NAME]" at bounding box center [547, 260] width 51 height 6
click at [512, 127] on img "0" at bounding box center [499, 179] width 109 height 109
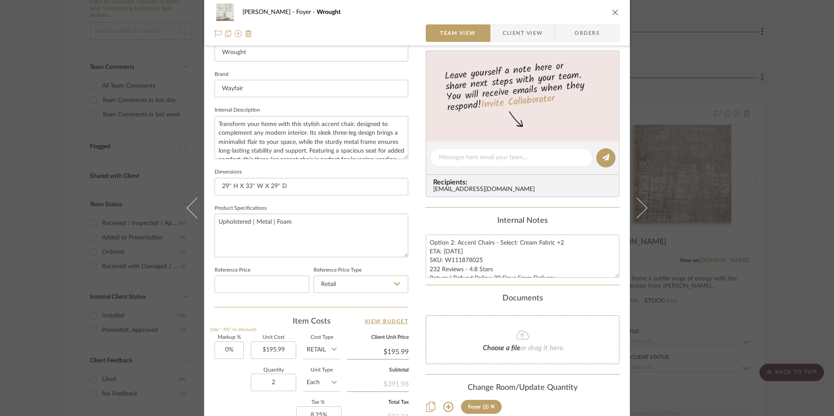
scroll to position [262, 0]
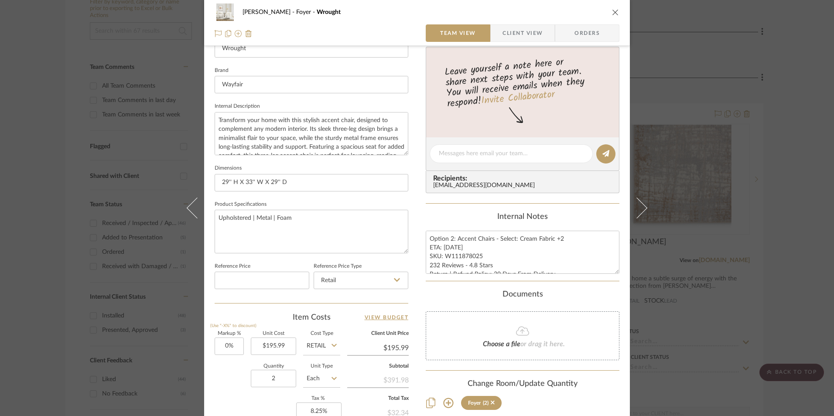
click at [612, 13] on icon "close" at bounding box center [615, 12] width 7 height 7
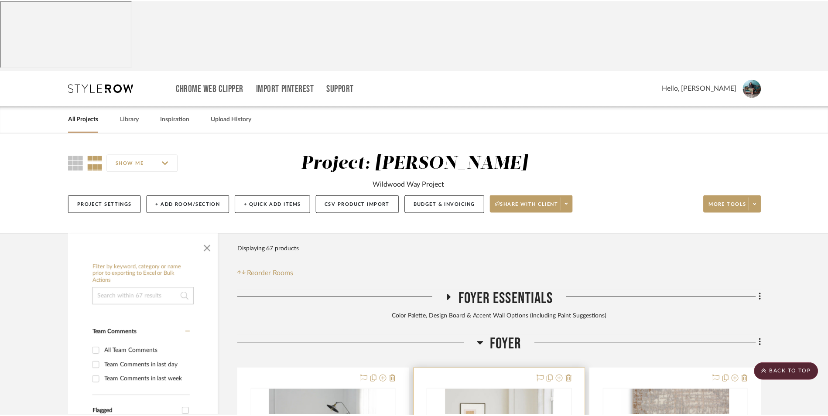
scroll to position [266, 0]
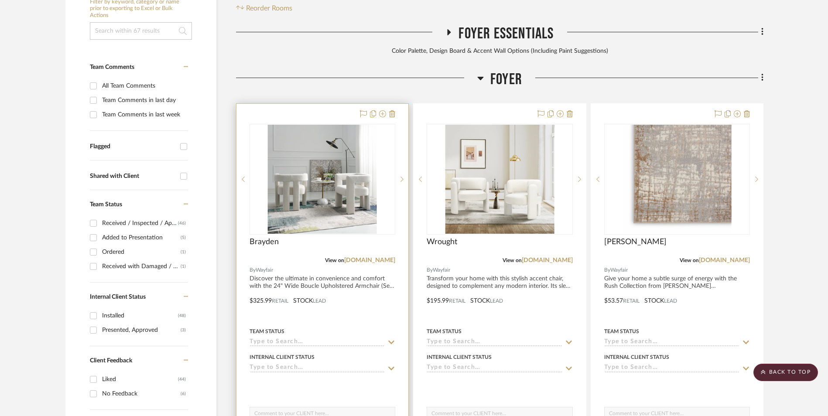
click at [327, 125] on img "0" at bounding box center [322, 179] width 109 height 109
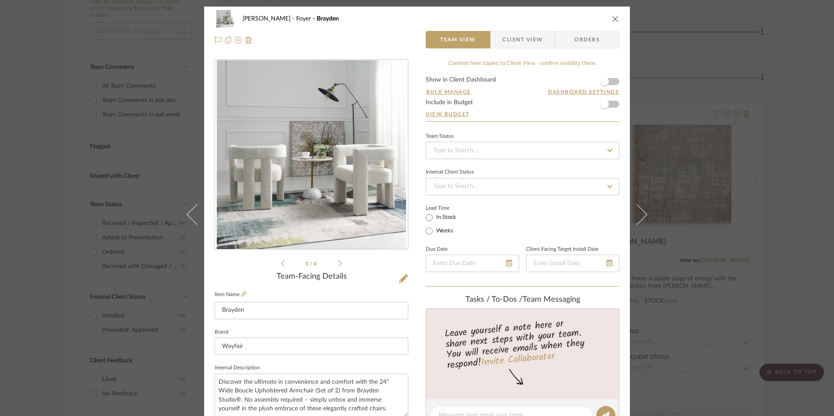
scroll to position [262, 0]
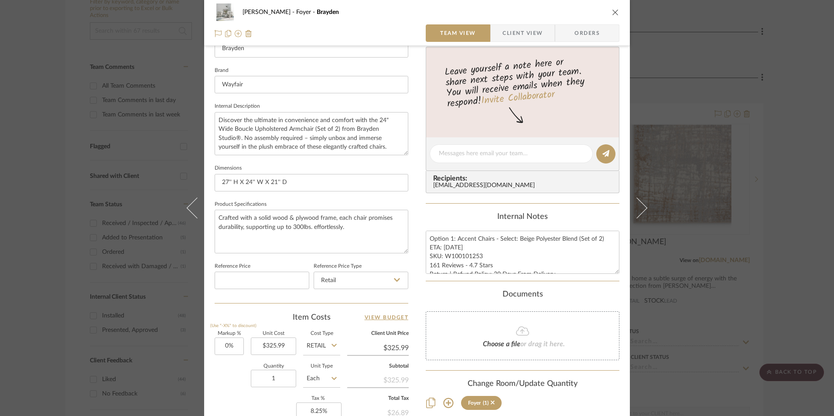
click at [612, 13] on icon "close" at bounding box center [615, 12] width 7 height 7
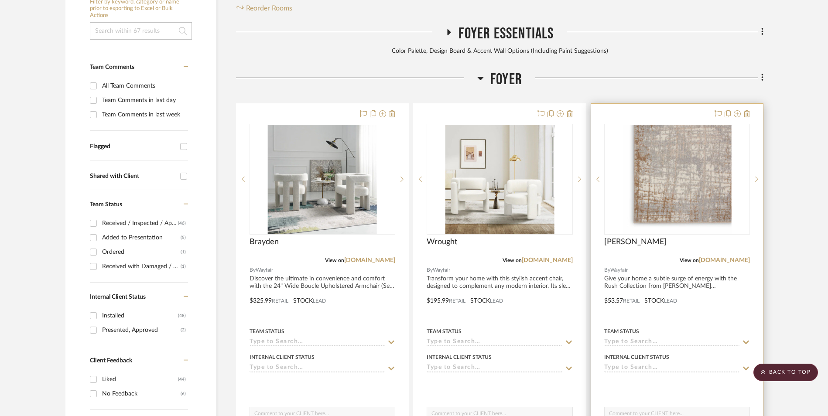
scroll to position [178, 0]
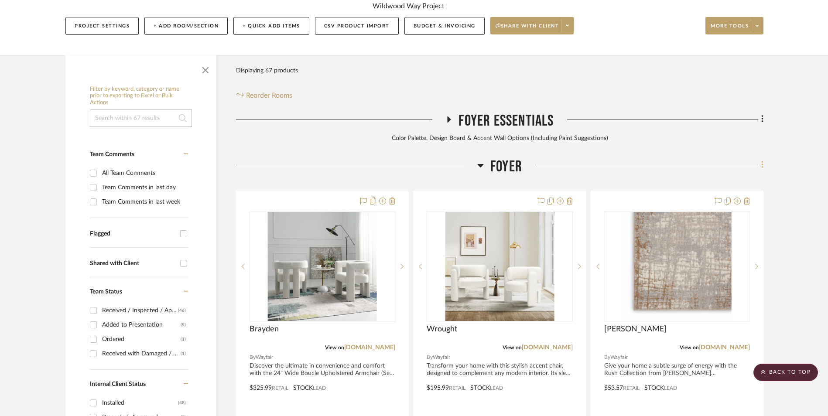
click at [761, 160] on icon at bounding box center [762, 165] width 3 height 10
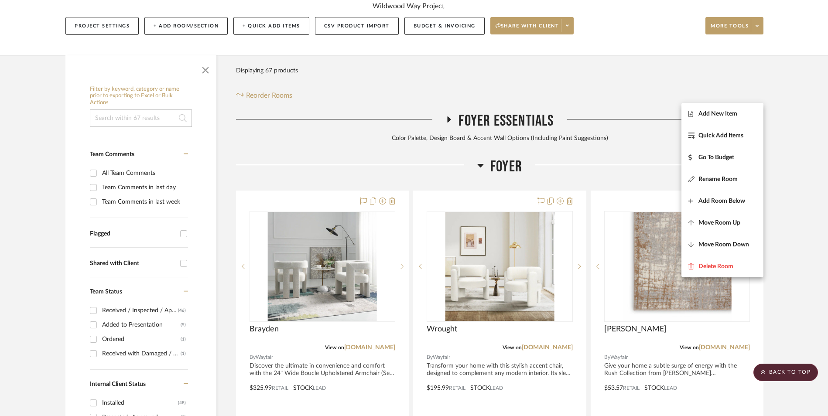
click at [732, 118] on button "Add New Item" at bounding box center [722, 114] width 82 height 22
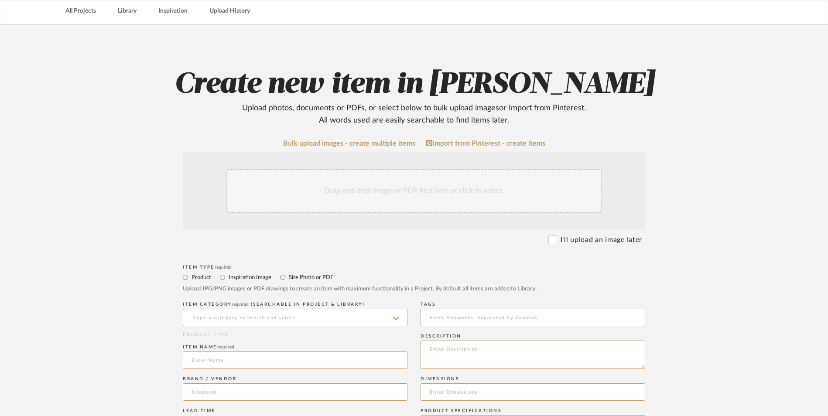
scroll to position [218, 0]
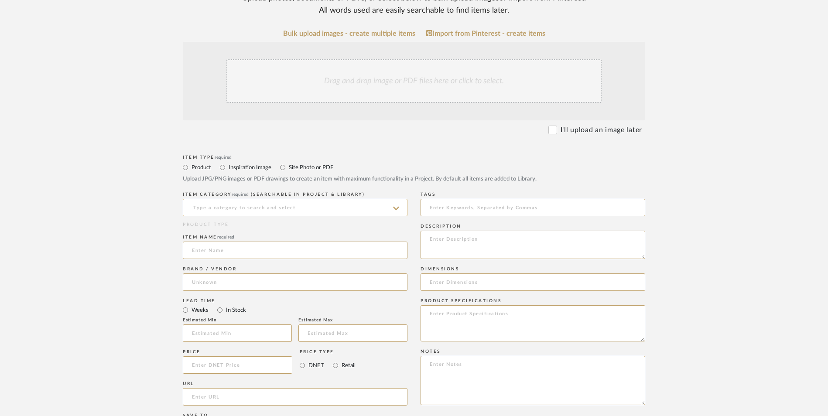
click at [267, 199] on input at bounding box center [295, 207] width 225 height 17
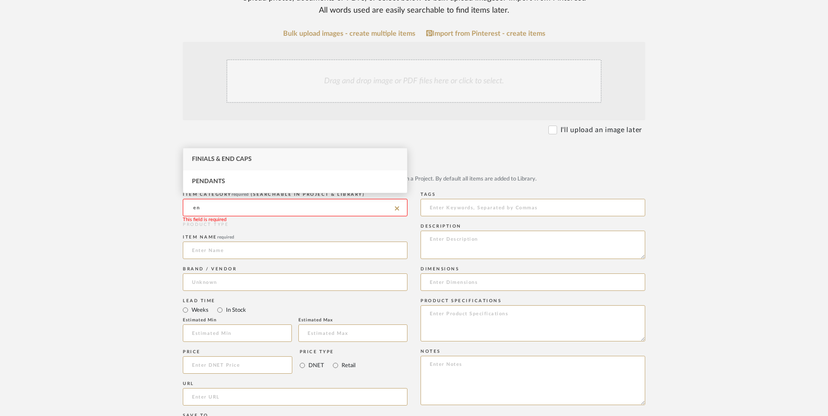
type input "e"
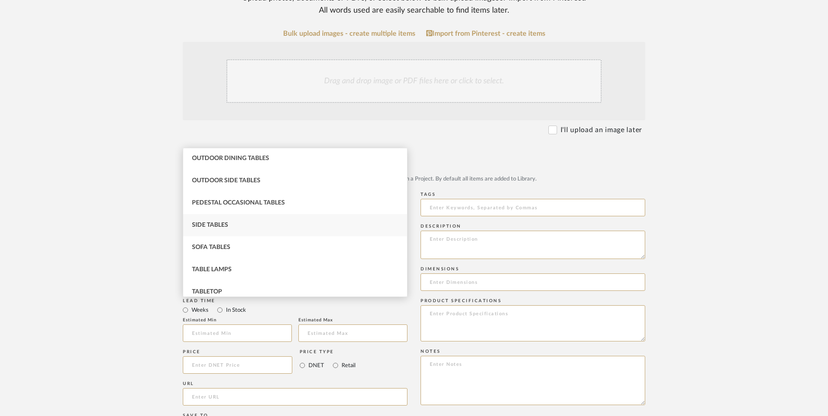
scroll to position [305, 0]
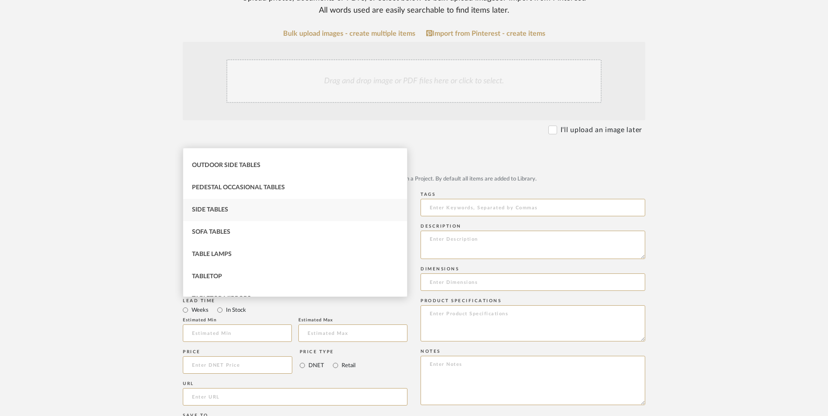
click at [226, 211] on span "Side Tables" at bounding box center [210, 210] width 36 height 6
type input "Side Tables"
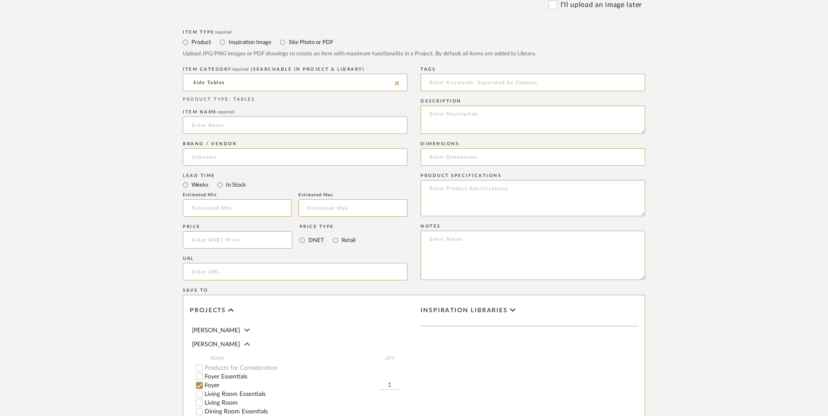
scroll to position [349, 0]
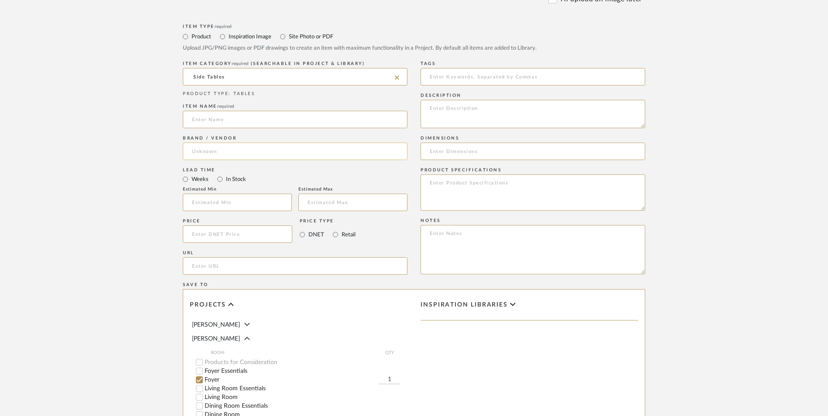
click at [223, 143] on input at bounding box center [295, 151] width 225 height 17
click at [225, 103] on mat-option "Wayfair" at bounding box center [295, 103] width 224 height 22
type input "Wayfair"
click at [218, 174] on input "In Stock" at bounding box center [220, 179] width 10 height 10
radio input "true"
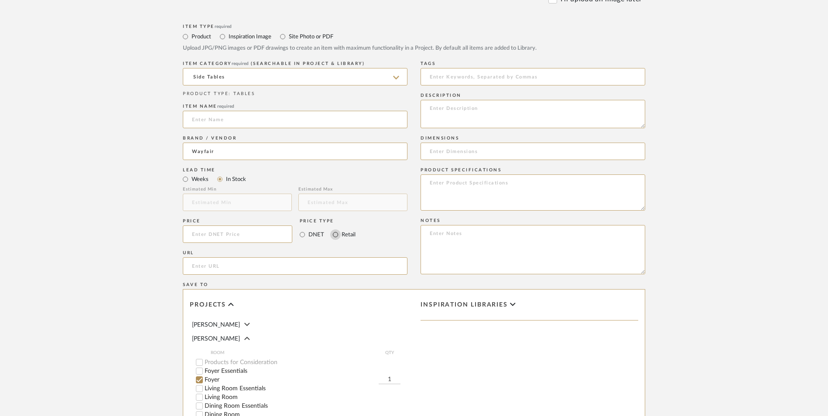
click at [336, 229] on input "Retail" at bounding box center [335, 234] width 10 height 10
radio input "true"
click at [456, 225] on textarea at bounding box center [533, 249] width 225 height 49
paste textarea "Option 1: ETA: SKU: Reviews - Stars Return | Refund Policy:"
click at [453, 225] on textarea "Option 1: ETA: SKU: Reviews - Stars Return | Refund Policy: 30 Days From Delive…" at bounding box center [533, 249] width 225 height 49
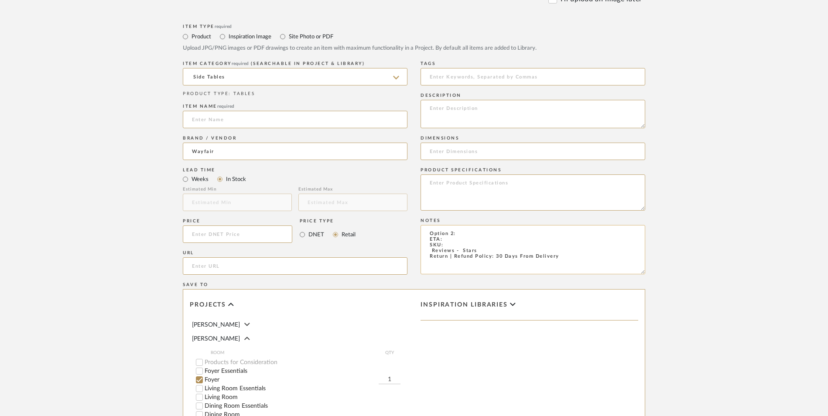
click at [471, 225] on textarea "Option 2: ETA: SKU: Reviews - Stars Return | Refund Policy: 30 Days From Delive…" at bounding box center [533, 249] width 225 height 49
click at [453, 225] on textarea "Option 2: End Tables - ETA: SKU: Reviews - Stars Return | Refund Policy: 30 Day…" at bounding box center [533, 249] width 225 height 49
click at [460, 225] on textarea "Option 2: End Tables - ETA: [DATE] SKU: Reviews - Stars Return | Refund Policy:…" at bounding box center [533, 249] width 225 height 49
paste textarea "W114576087"
drag, startPoint x: 482, startPoint y: 182, endPoint x: 413, endPoint y: 182, distance: 68.9
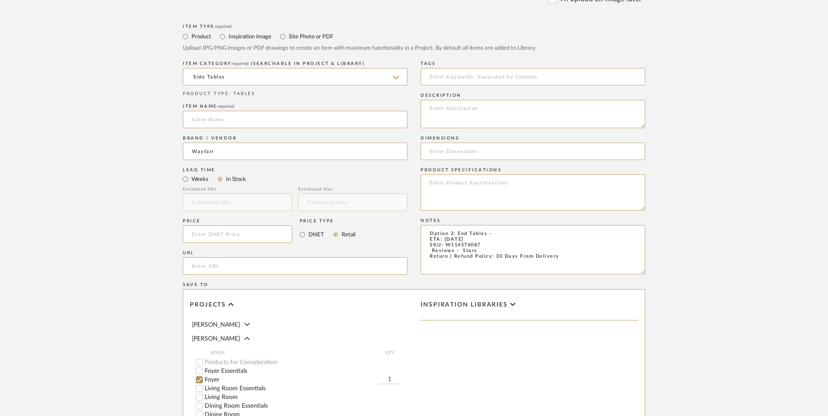
click at [413, 182] on div "Item Type required Product Inspiration Image Site Photo or PDF Upload JPG/PNG i…" at bounding box center [414, 277] width 462 height 510
click at [500, 225] on textarea "Option 2: End Tables - ETA: [DATE] SKU: W114576087 Return | Refund Policy: 30 D…" at bounding box center [533, 249] width 225 height 49
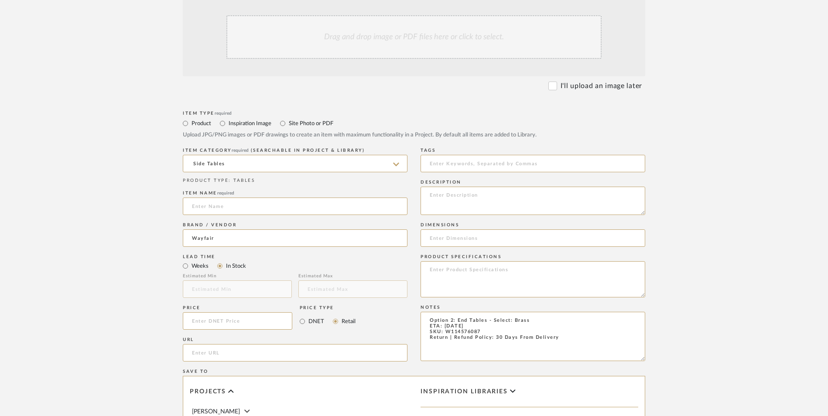
scroll to position [262, 0]
type textarea "Option 2: End Tables - Select: Brass ETA: [DATE] SKU: W114576087 Return | Refun…"
click at [250, 313] on input at bounding box center [238, 321] width 110 height 17
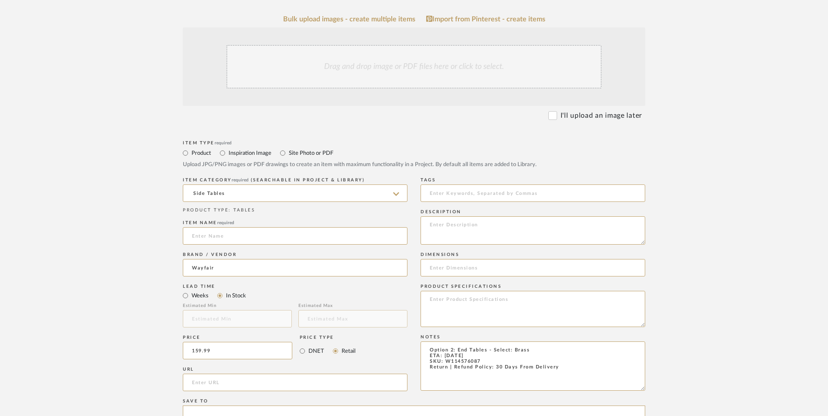
scroll to position [218, 0]
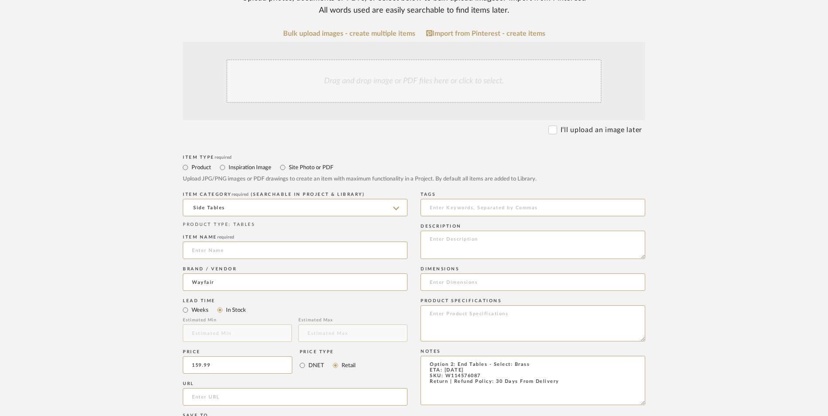
type input "$159.99"
click at [68, 227] on upload-items "Create new item in [PERSON_NAME] Upload photos, documents or PDFs, or select be…" at bounding box center [414, 299] width 828 height 769
click at [211, 388] on input "url" at bounding box center [295, 396] width 225 height 17
paste input "[URL][DOMAIN_NAME]"
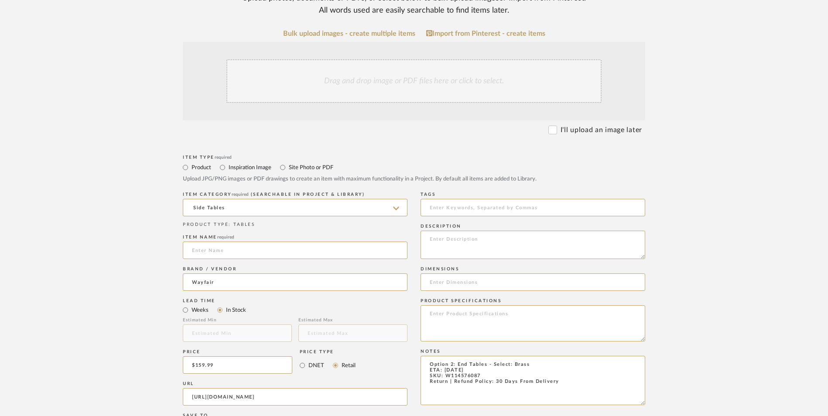
type input "[URL][DOMAIN_NAME]"
click at [147, 250] on form "Bulk upload images - create multiple items Import from Pinterest - create items…" at bounding box center [414, 346] width 556 height 633
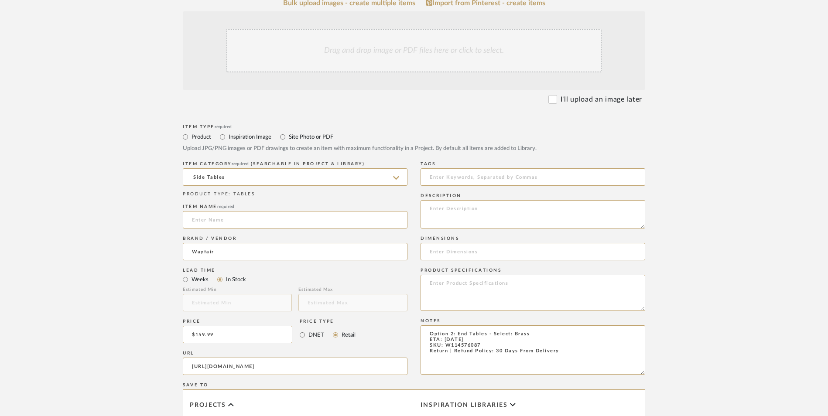
scroll to position [262, 0]
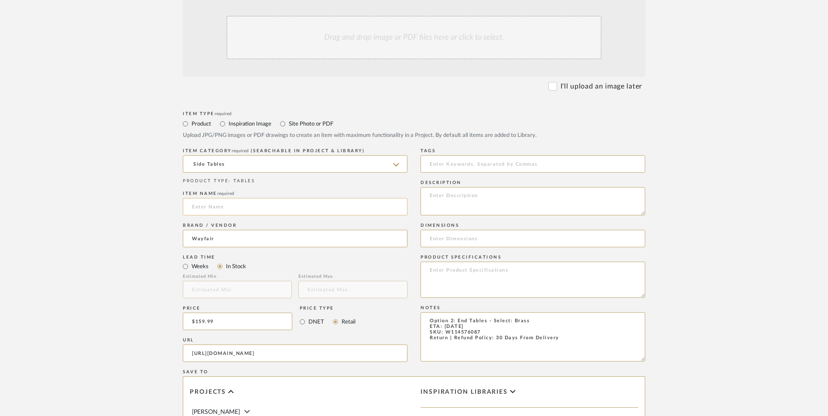
click at [269, 198] on input at bounding box center [295, 206] width 225 height 17
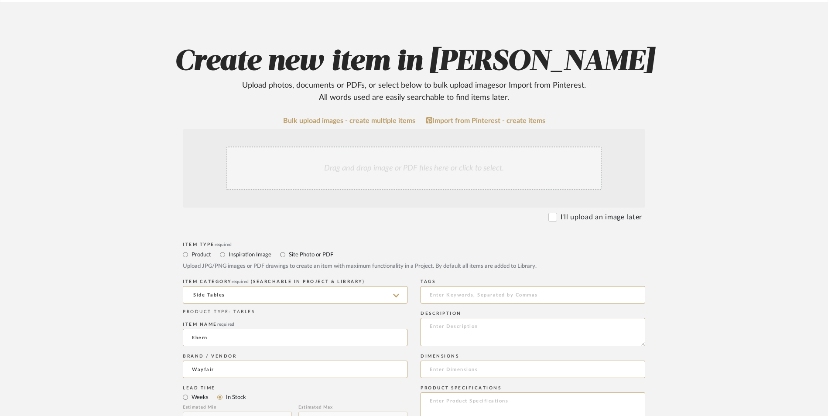
type input "Ebern"
click at [367, 147] on div "Drag and drop image or PDF files here or click to select." at bounding box center [413, 169] width 375 height 44
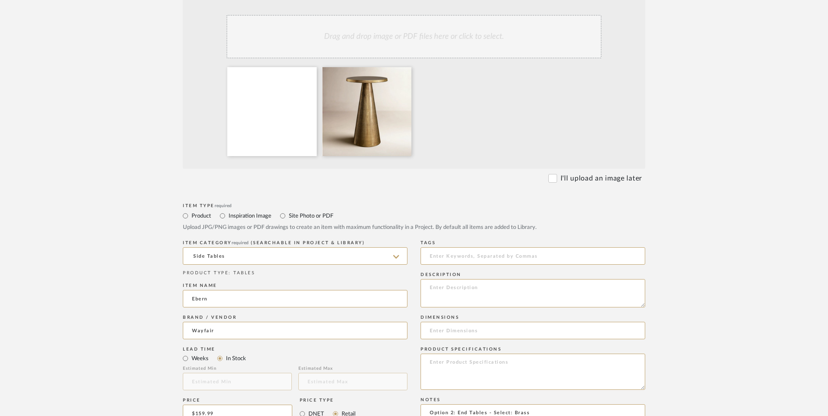
scroll to position [262, 0]
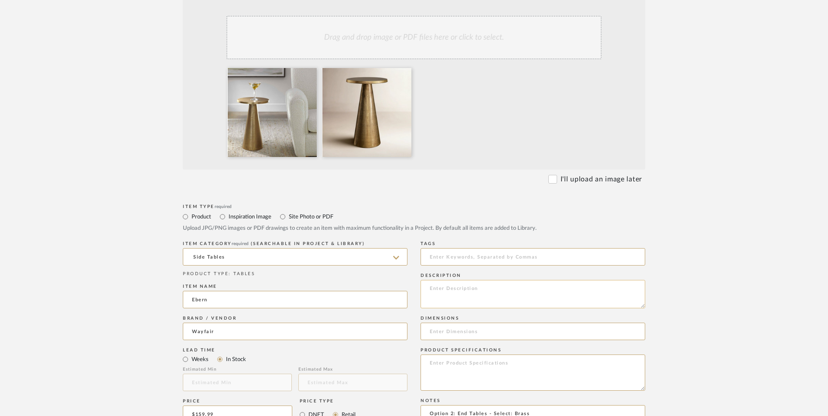
click at [501, 280] on textarea at bounding box center [533, 294] width 225 height 28
paste textarea "With the top's slightly rounded edges, this accent table portrays a softer feel…"
type textarea "With the top's slightly rounded edges, this accent table portrays a softer feel…"
click at [459, 355] on textarea at bounding box center [533, 373] width 225 height 36
paste textarea "Made of aluminum, this pedestal accent table is finished in an antique brass."
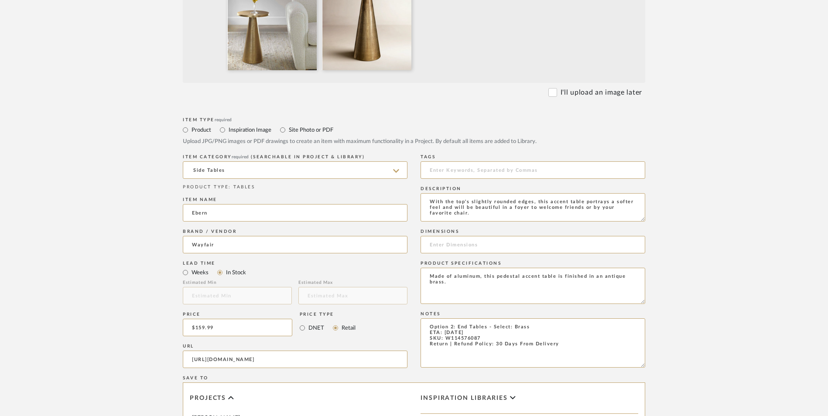
scroll to position [349, 0]
type textarea "Made of aluminum, this pedestal accent table is finished in an antique brass."
click at [467, 236] on input at bounding box center [533, 244] width 225 height 17
paste input "19.5'' H X 12.75'' W X 12.75'' D"
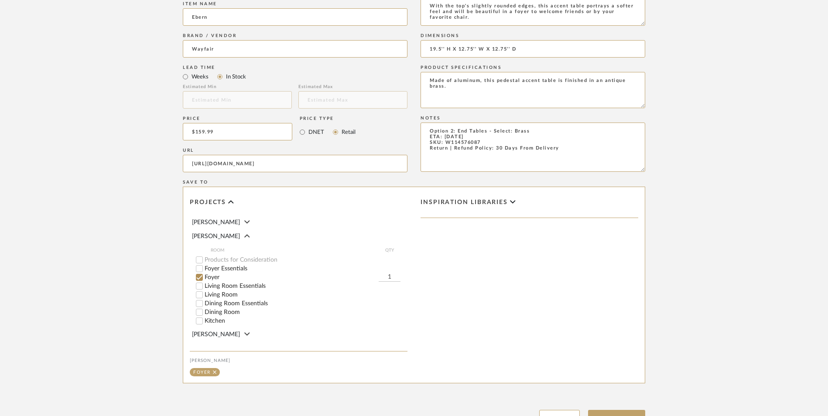
scroll to position [549, 0]
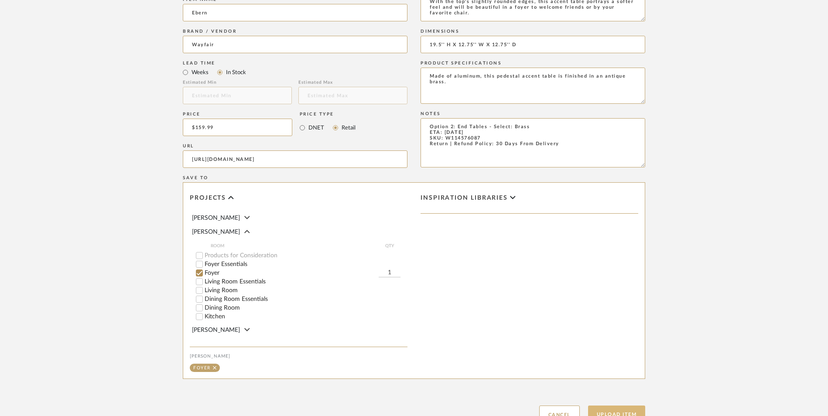
type input "19.5'' H X 12.75'' W X 12.75'' D"
click at [598, 406] on button "Upload Item" at bounding box center [617, 415] width 58 height 18
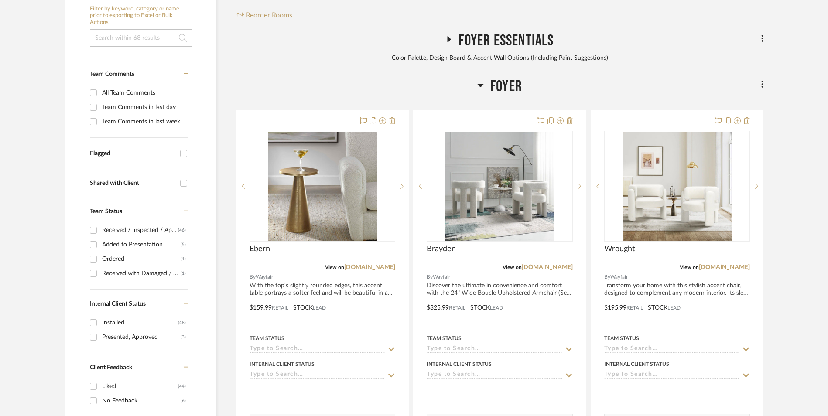
scroll to position [266, 0]
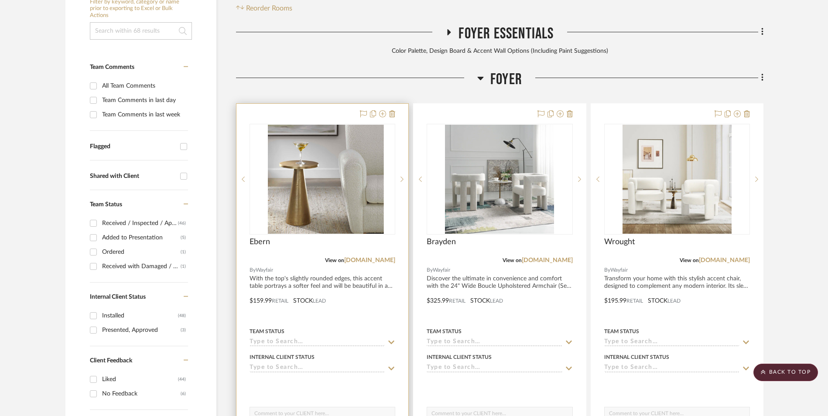
click at [328, 130] on img at bounding box center [322, 179] width 109 height 109
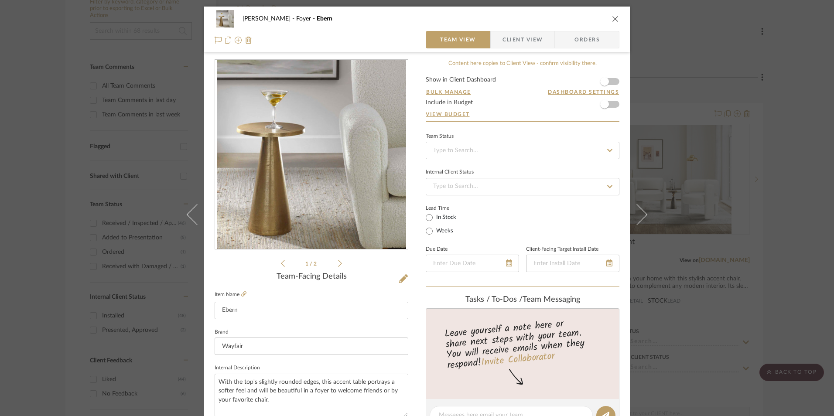
scroll to position [262, 0]
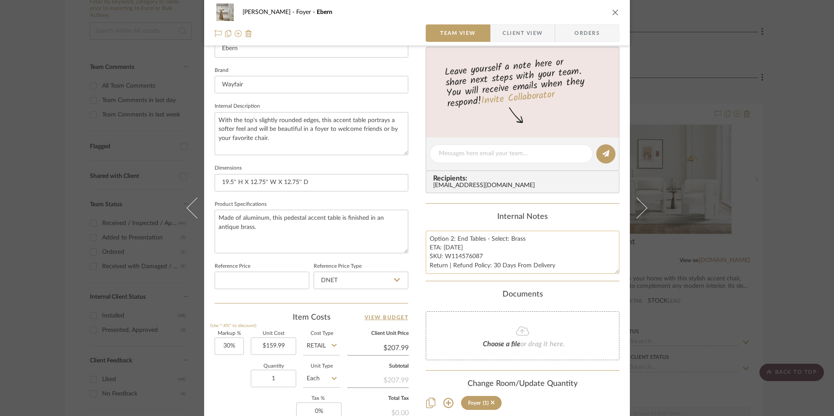
click at [458, 255] on textarea "Option 2: End Tables - Select: Brass ETA: [DATE] SKU: W114576087 Return | Refun…" at bounding box center [523, 252] width 194 height 43
drag, startPoint x: 479, startPoint y: 257, endPoint x: 445, endPoint y: 258, distance: 34.5
click at [445, 258] on textarea "Option 2: End Tables - Select: Brass ETA: [DATE] SKU: W114576087 Return | Refun…" at bounding box center [523, 252] width 194 height 43
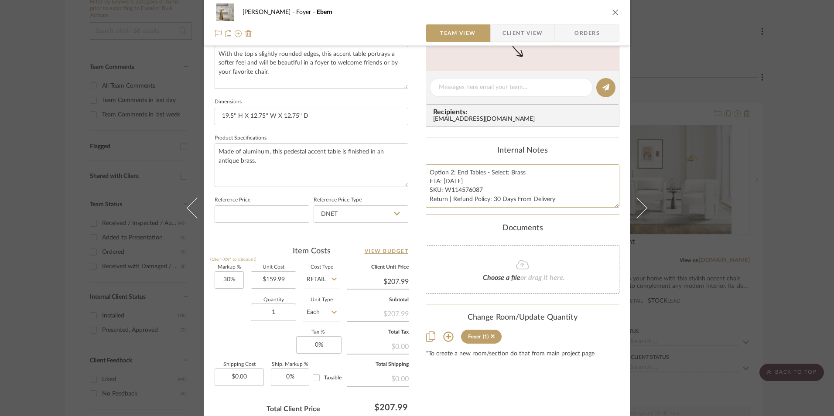
scroll to position [393, 0]
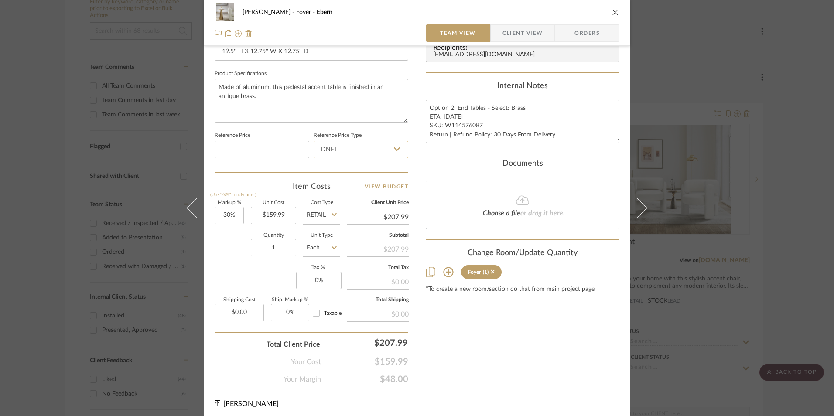
click at [358, 149] on input "DNET" at bounding box center [361, 149] width 95 height 17
click at [353, 190] on div "Retail" at bounding box center [365, 194] width 108 height 22
type input "Retail"
type input "30"
click at [232, 213] on input "30" at bounding box center [229, 215] width 29 height 17
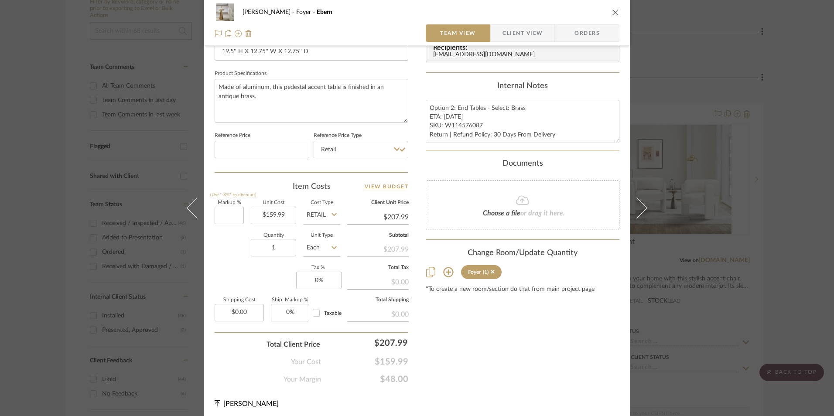
click at [236, 257] on div "Quantity 1 Unit Type Each" at bounding box center [278, 248] width 126 height 31
type input "0%"
type input "$159.99"
click at [317, 284] on input "0" at bounding box center [318, 280] width 45 height 17
type input "8.25%"
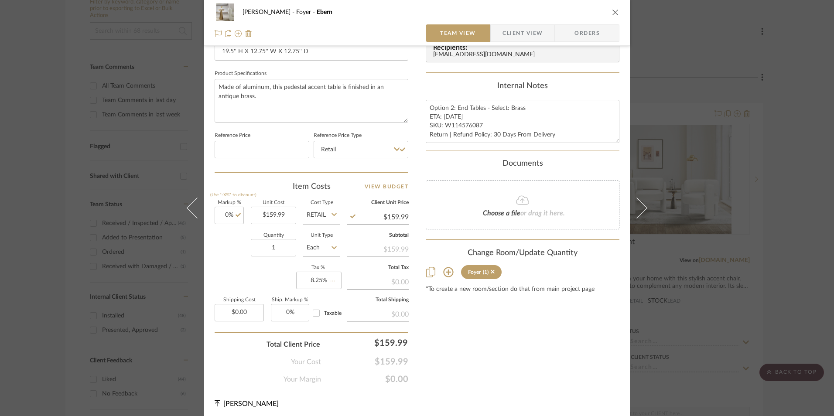
click at [479, 310] on div "Content here copies to Client View - confirm visibility there. Show in Client D…" at bounding box center [523, 26] width 194 height 718
click at [603, 31] on span "Orders" at bounding box center [587, 32] width 45 height 17
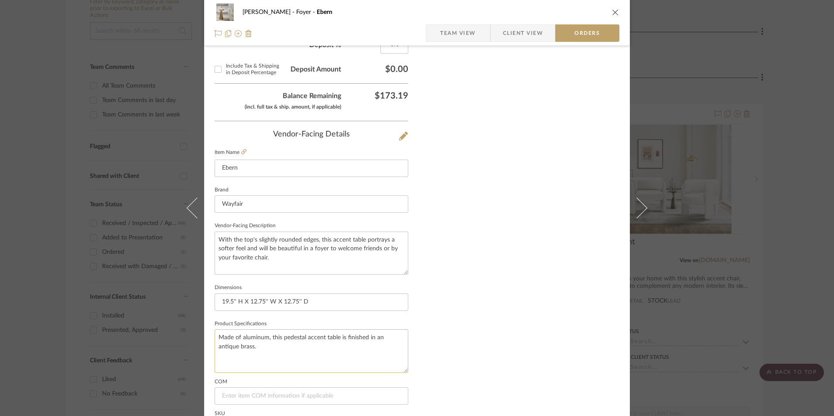
scroll to position [512, 0]
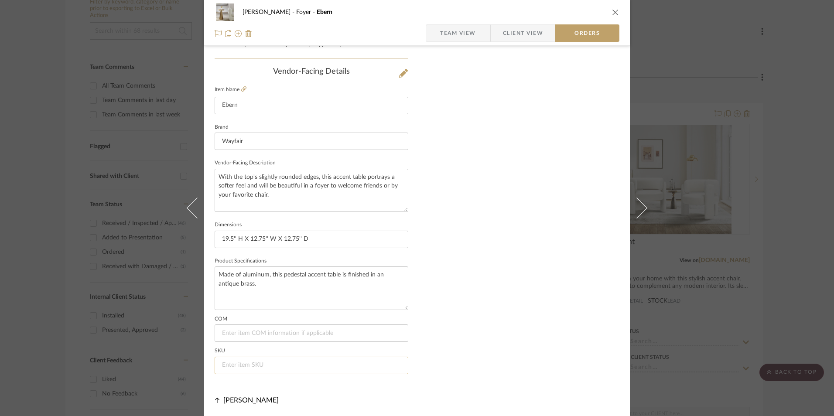
click at [236, 367] on input at bounding box center [312, 365] width 194 height 17
paste input "W114576087"
type input "W114576087"
click at [455, 38] on span "Team View" at bounding box center [458, 32] width 36 height 17
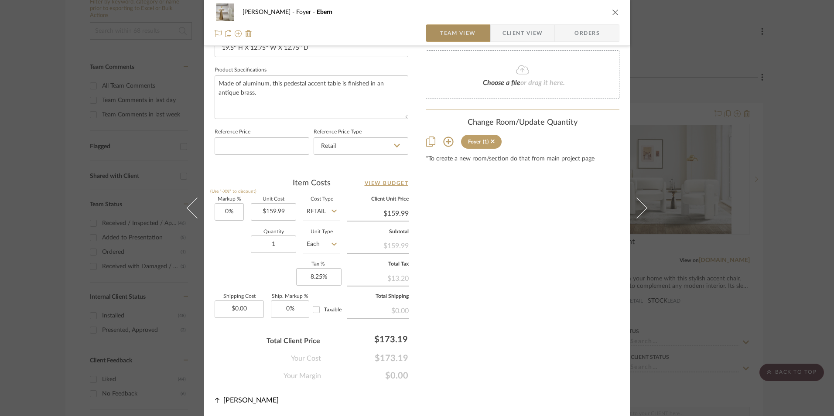
scroll to position [396, 0]
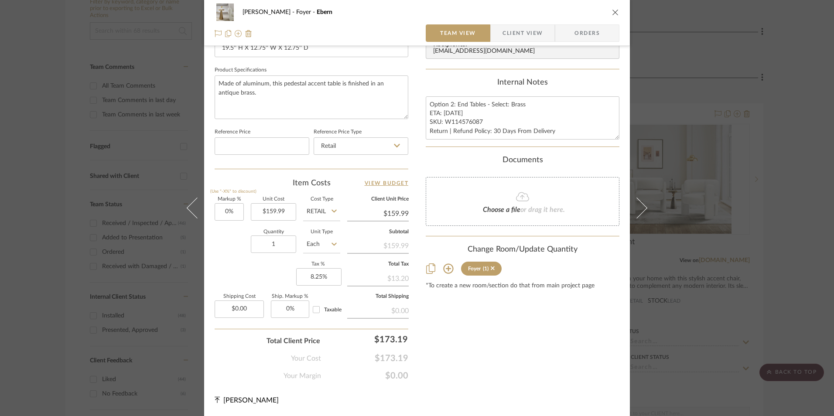
click at [612, 10] on icon "close" at bounding box center [615, 12] width 7 height 7
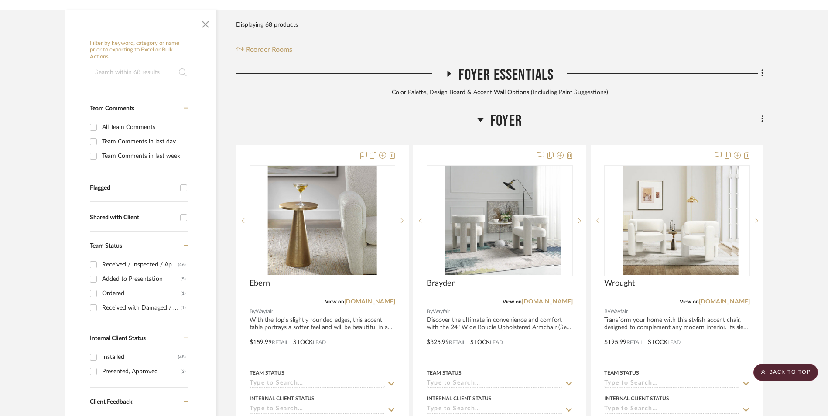
scroll to position [178, 0]
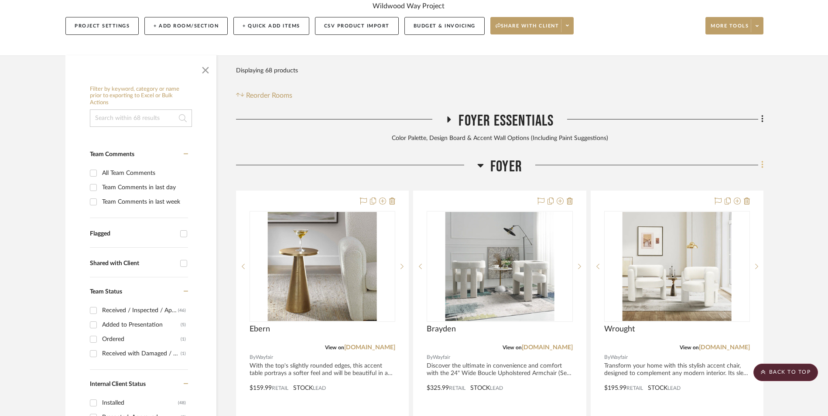
click at [760, 159] on fa-icon at bounding box center [761, 166] width 6 height 14
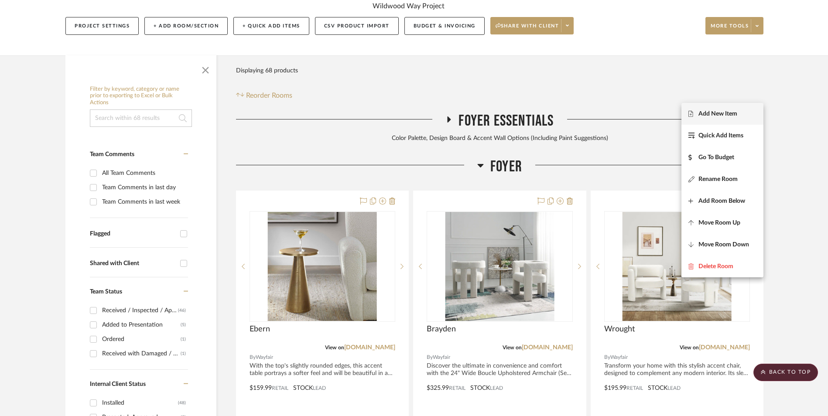
click at [733, 116] on span "Add New Item" at bounding box center [718, 113] width 39 height 7
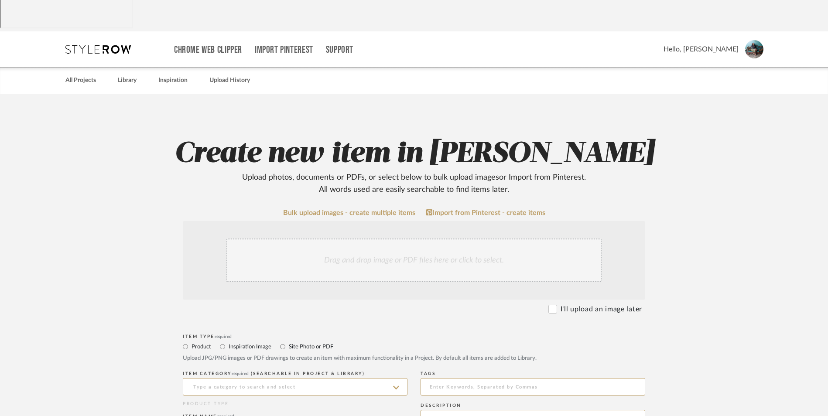
scroll to position [218, 0]
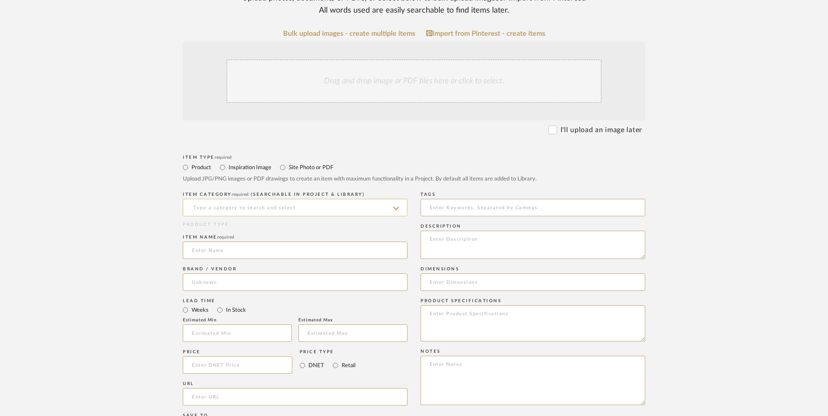
click at [270, 199] on input at bounding box center [295, 207] width 225 height 17
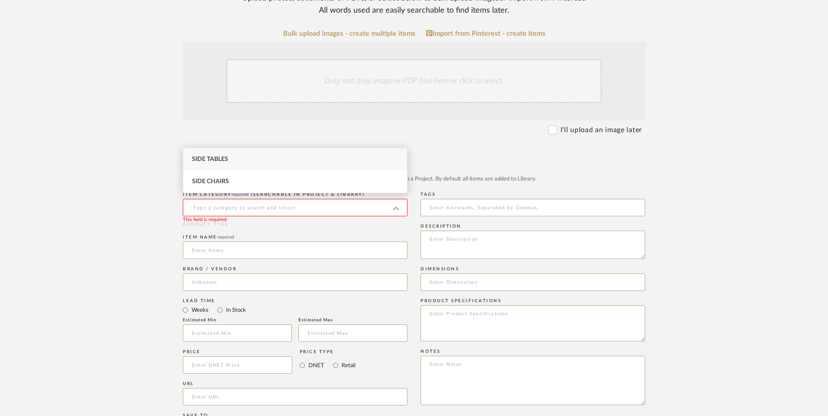
click at [243, 160] on div "Side Tables" at bounding box center [295, 159] width 224 height 22
type input "Side Tables"
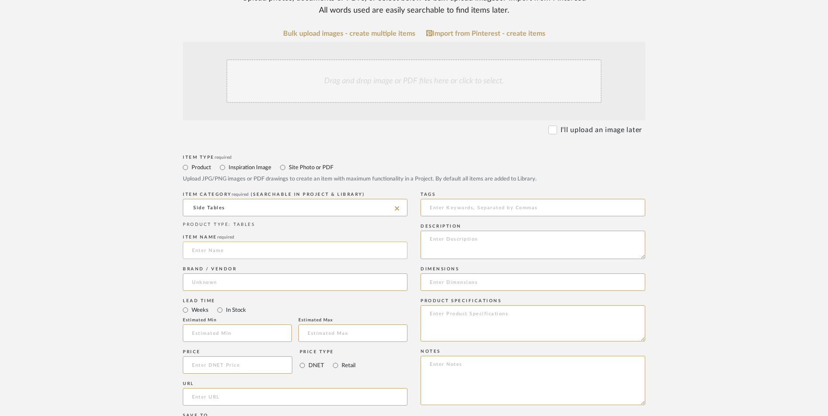
click at [235, 242] on input at bounding box center [295, 250] width 225 height 17
type input "[PERSON_NAME]"
click at [223, 274] on input at bounding box center [295, 282] width 225 height 17
click at [221, 239] on mat-option "Wayfair" at bounding box center [295, 234] width 224 height 22
type input "Wayfair"
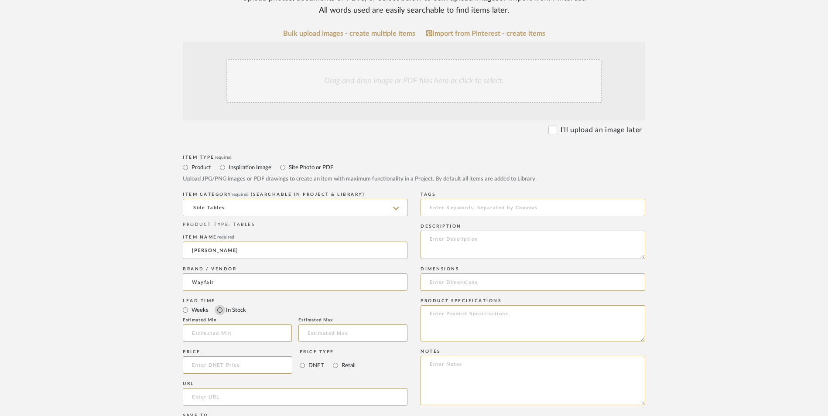
click at [217, 305] on input "In Stock" at bounding box center [220, 310] width 10 height 10
radio input "true"
drag, startPoint x: 335, startPoint y: 296, endPoint x: 431, endPoint y: 350, distance: 110.0
click at [335, 360] on input "Retail" at bounding box center [335, 365] width 10 height 10
radio input "true"
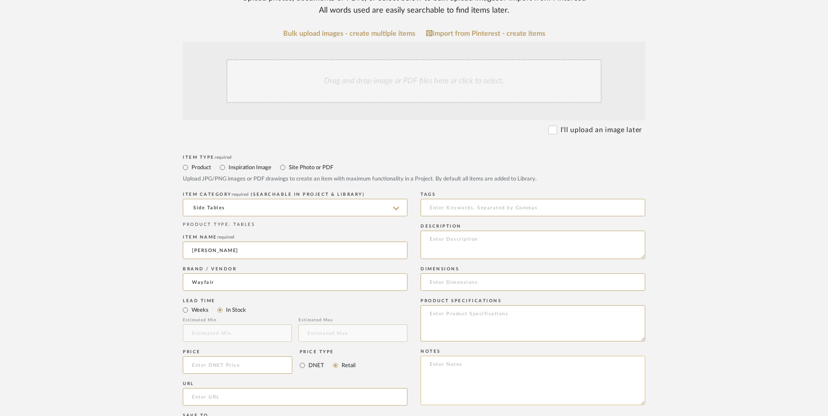
click at [473, 356] on textarea at bounding box center [533, 380] width 225 height 49
paste textarea "Option 1: ETA: SKU: Reviews - Stars Return | Refund Policy:"
click at [463, 356] on textarea "Option 1: ETA: SKU: Reviews - Stars Return | Refund Policy: 30 Days From Delive…" at bounding box center [533, 380] width 225 height 49
click at [451, 356] on textarea "Option 1: End Tables ETA: SKU: Reviews - Stars Return | Refund Policy: 30 Days …" at bounding box center [533, 380] width 225 height 49
click at [428, 356] on textarea "Option 1: End Tables ETA: [DATE] SKU: Reviews - Stars Return | Refund Policy: 3…" at bounding box center [533, 380] width 225 height 49
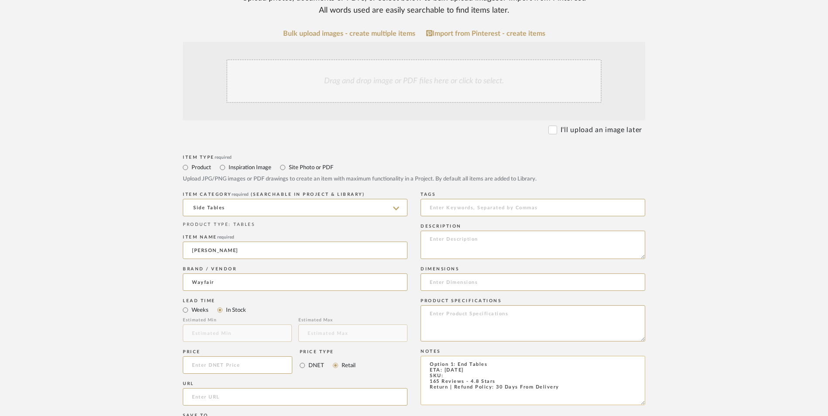
click at [461, 356] on textarea "Option 1: End Tables ETA: [DATE] SKU: 165 Reviews - 4.8 Stars Return | Refund P…" at bounding box center [533, 380] width 225 height 49
click at [453, 356] on textarea "Option 1: End Tables ETA: [DATE] SKU: 165 Reviews - 4.8 Stars Return | Refund P…" at bounding box center [533, 380] width 225 height 49
paste textarea "W006135096"
type textarea "Option 1: End Tables ETA: [DATE] SKU: W006135096 165 Reviews - 4.8 Stars Return…"
click at [269, 356] on input at bounding box center [238, 364] width 110 height 17
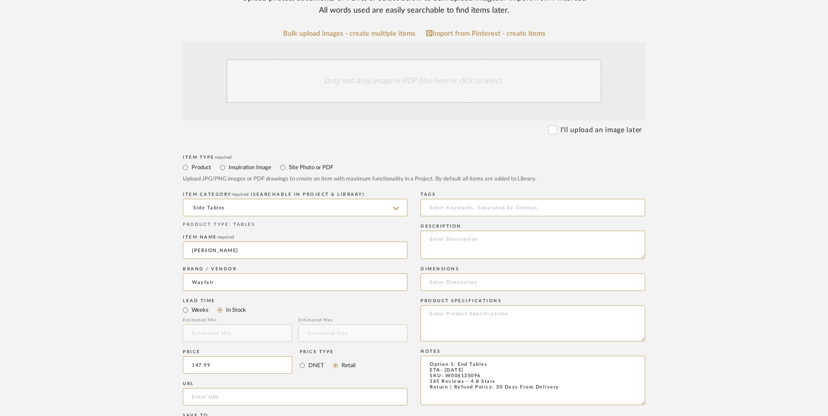
type input "$147.99"
click at [118, 329] on upload-items "Create new item in [PERSON_NAME] Upload photos, documents or PDFs, or select be…" at bounding box center [414, 299] width 828 height 769
click at [210, 388] on input "url" at bounding box center [295, 396] width 225 height 17
paste input "[URL][DOMAIN_NAME][PERSON_NAME][PERSON_NAME]"
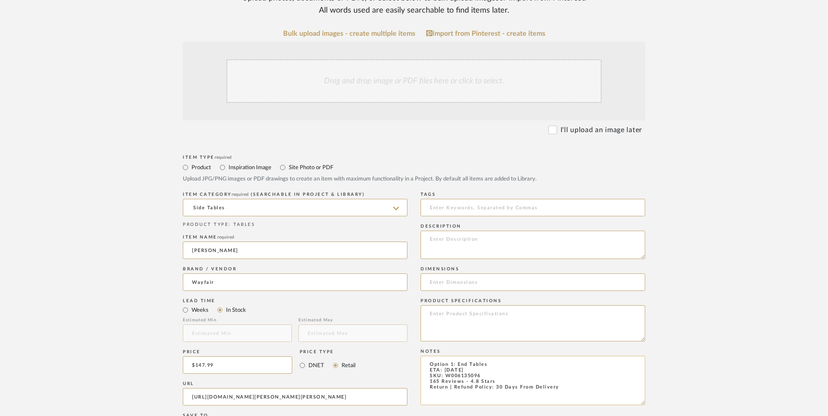
type input "[URL][DOMAIN_NAME][PERSON_NAME][PERSON_NAME]"
click at [506, 356] on textarea "Option 1: End Tables ETA: [DATE] SKU: W006135096 165 Reviews - 4.8 Stars Return…" at bounding box center [533, 380] width 225 height 49
type textarea "Option 1: End Tables - Select: Gold ETA: [DATE] SKU: W006135096 165 Reviews - 4…"
click at [484, 231] on textarea at bounding box center [533, 245] width 225 height 28
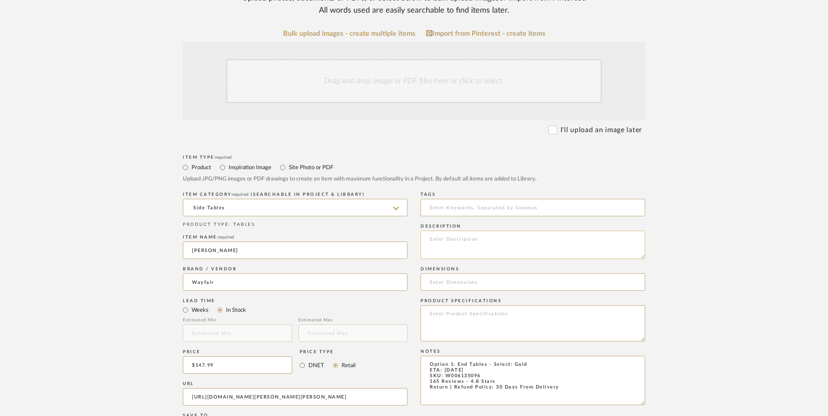
paste textarea "This sculptural end table makes a striking statement beside a sofa, accent chai…"
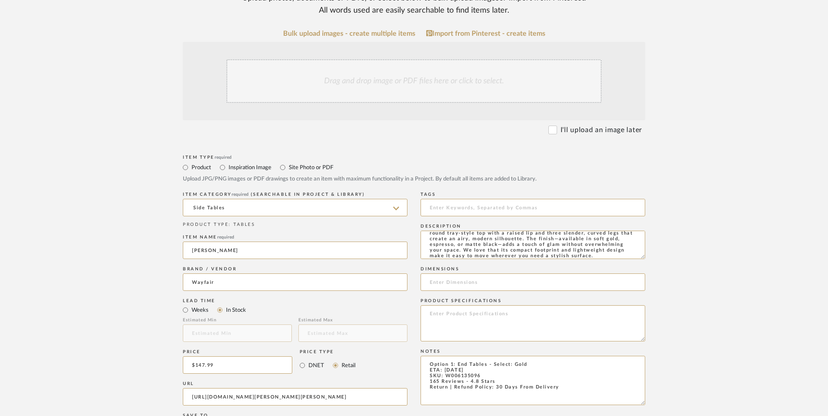
click at [418, 59] on div "Drag and drop image or PDF files here or click to select." at bounding box center [413, 81] width 375 height 44
type textarea "This sculptural end table makes a striking statement beside a sofa, accent chai…"
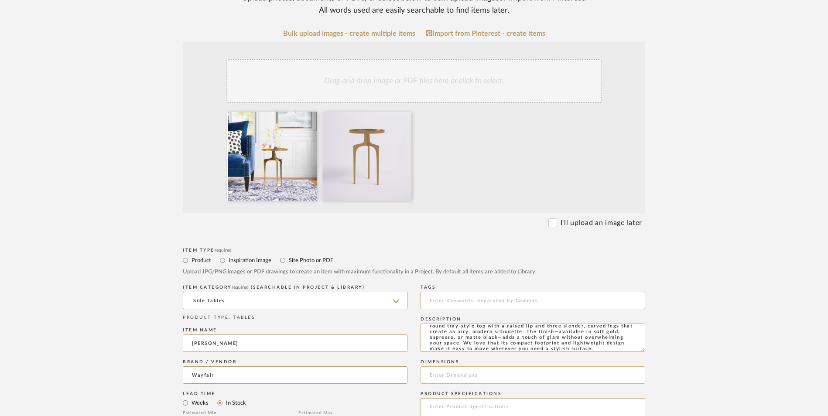
click at [470, 366] on input at bounding box center [533, 374] width 225 height 17
paste input "22'' H X 15'' W X 15'' D"
type input "22'' H X 15'' W X 15'' D"
drag, startPoint x: 486, startPoint y: 344, endPoint x: 493, endPoint y: 300, distance: 44.5
click at [486, 398] on textarea at bounding box center [533, 416] width 225 height 36
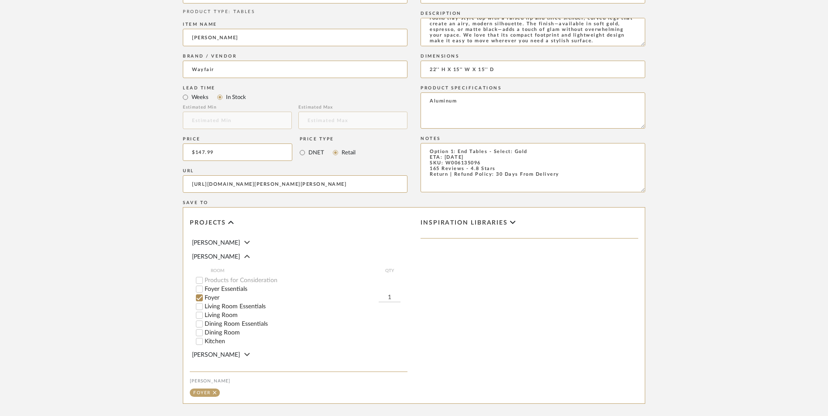
scroll to position [549, 0]
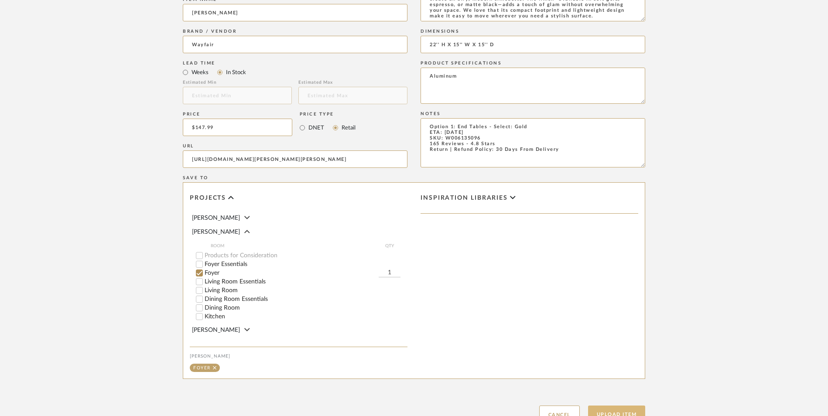
type textarea "Aluminum"
click at [629, 406] on button "Upload Item" at bounding box center [617, 415] width 58 height 18
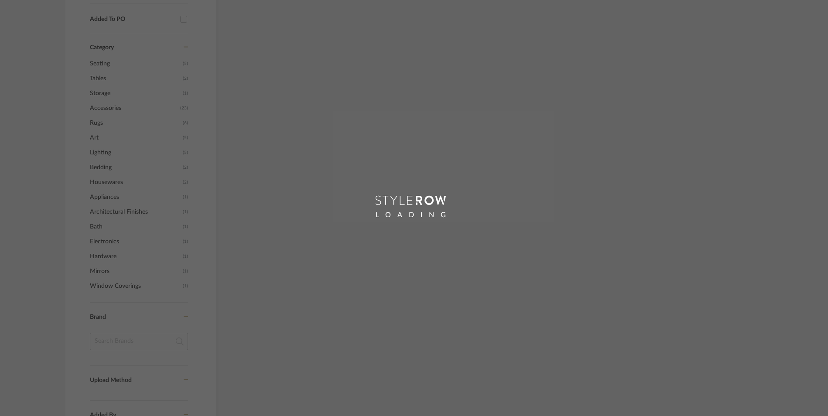
scroll to position [460, 0]
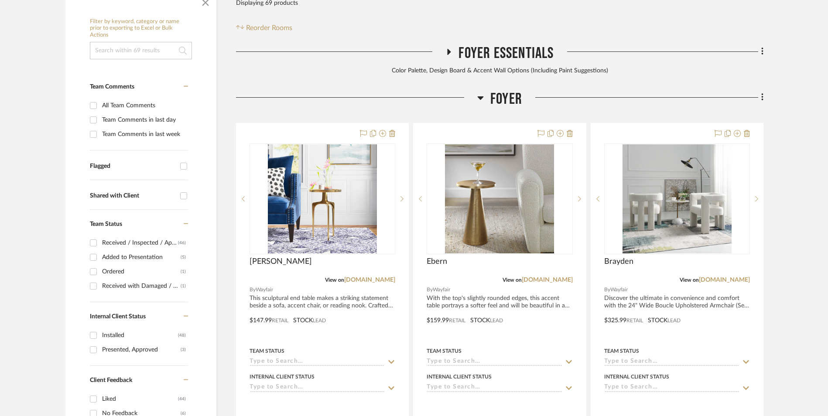
scroll to position [266, 0]
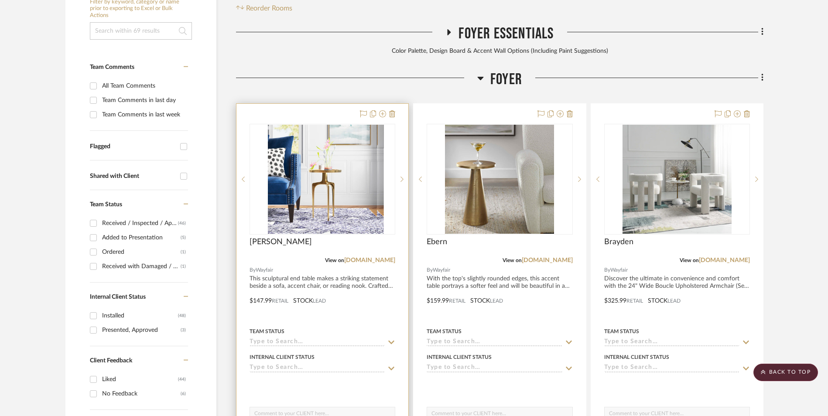
click at [333, 127] on img at bounding box center [322, 179] width 109 height 109
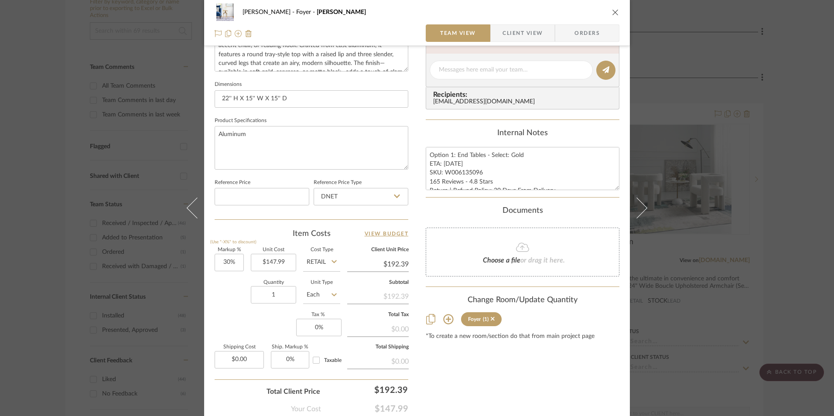
scroll to position [349, 0]
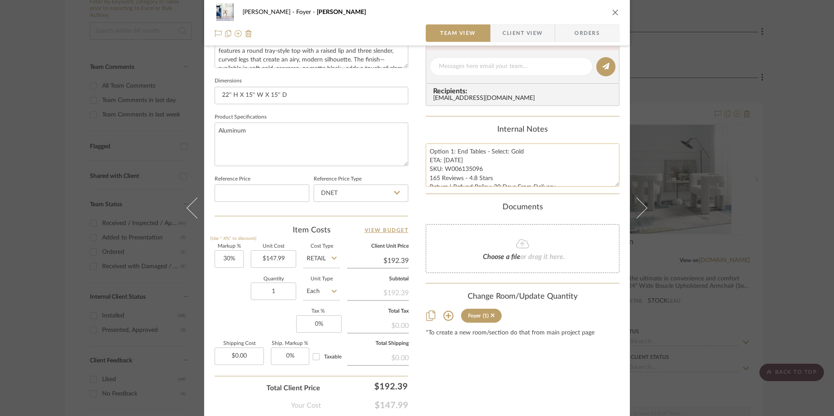
click at [461, 168] on textarea "Option 1: End Tables - Select: Gold ETA: [DATE] SKU: W006135096 165 Reviews - 4…" at bounding box center [523, 165] width 194 height 43
click at [476, 169] on textarea "Option 1: End Tables - Select: Gold ETA: [DATE] SKU: W006135096 165 Reviews - 4…" at bounding box center [523, 165] width 194 height 43
drag, startPoint x: 479, startPoint y: 169, endPoint x: 443, endPoint y: 168, distance: 36.7
click at [443, 168] on textarea "Option 1: End Tables - Select: Gold ETA: [DATE] SKU: W006135096 165 Reviews - 4…" at bounding box center [523, 165] width 194 height 43
click at [364, 196] on input "DNET" at bounding box center [361, 193] width 95 height 17
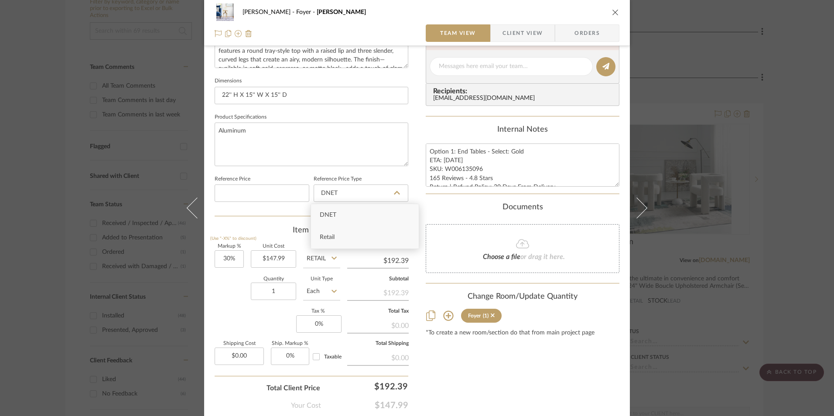
click at [360, 234] on div "Retail" at bounding box center [365, 237] width 108 height 22
type input "Retail"
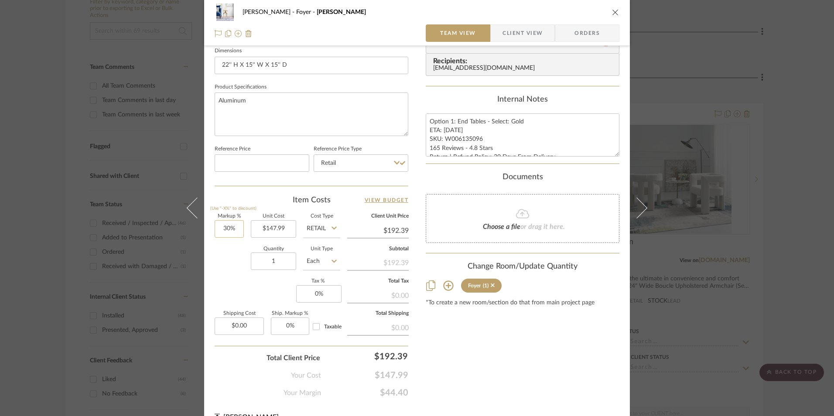
scroll to position [396, 0]
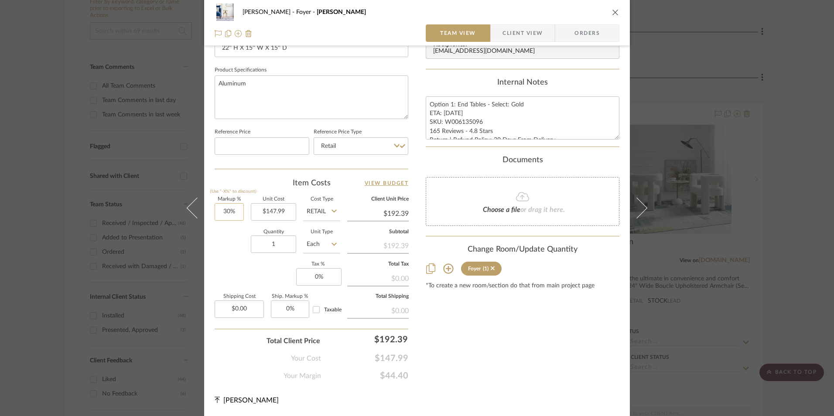
type input "30"
click at [226, 212] on input "30" at bounding box center [229, 211] width 29 height 17
drag, startPoint x: 239, startPoint y: 262, endPoint x: 324, endPoint y: 283, distance: 87.3
click at [240, 262] on div "Markup % (Use "-X%" to discount) Unit Cost $147.99 Cost Type Retail Client Unit…" at bounding box center [312, 260] width 194 height 127
type input "0%"
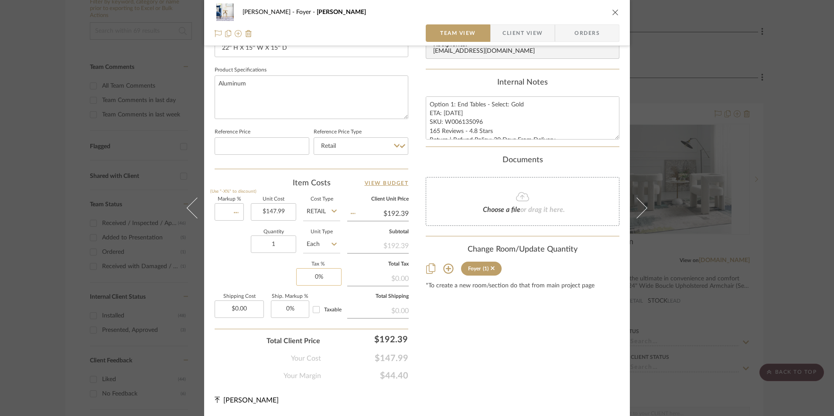
type input "$147.99"
click at [324, 284] on input "0" at bounding box center [318, 276] width 45 height 17
type input "8.25%"
drag, startPoint x: 490, startPoint y: 322, endPoint x: 574, endPoint y: 144, distance: 197.5
click at [490, 322] on div "Content here copies to Client View - confirm visibility there. Show in Client D…" at bounding box center [523, 22] width 194 height 718
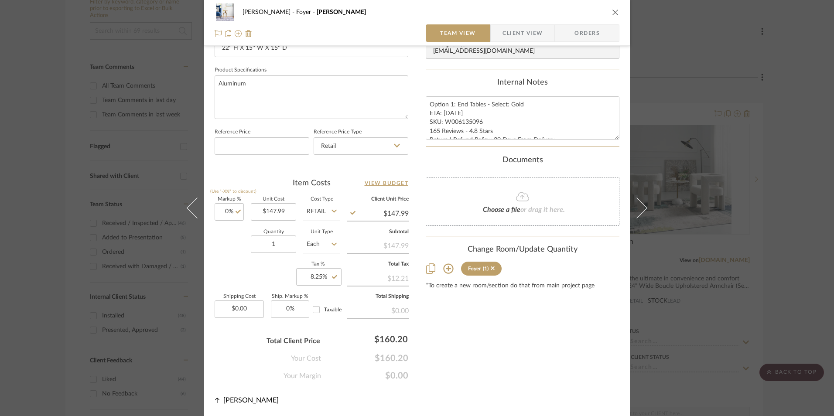
click at [602, 33] on span "Orders" at bounding box center [587, 32] width 45 height 17
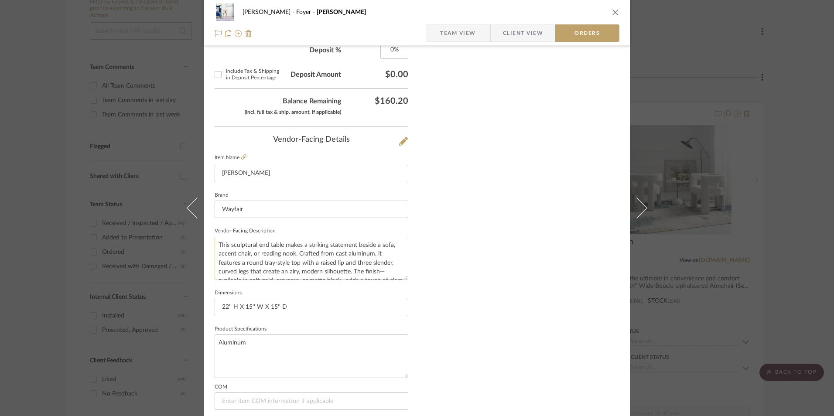
scroll to position [512, 0]
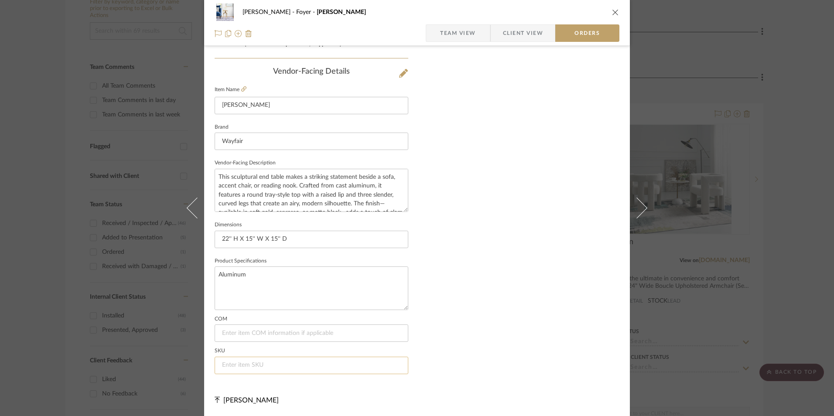
click at [265, 365] on input at bounding box center [312, 365] width 194 height 17
paste input "W006135096"
type input "W006135096"
click at [613, 14] on icon "close" at bounding box center [615, 12] width 7 height 7
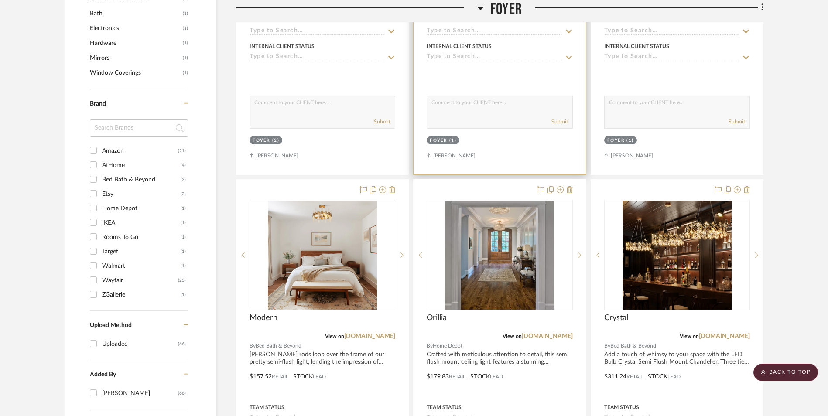
scroll to position [1007, 0]
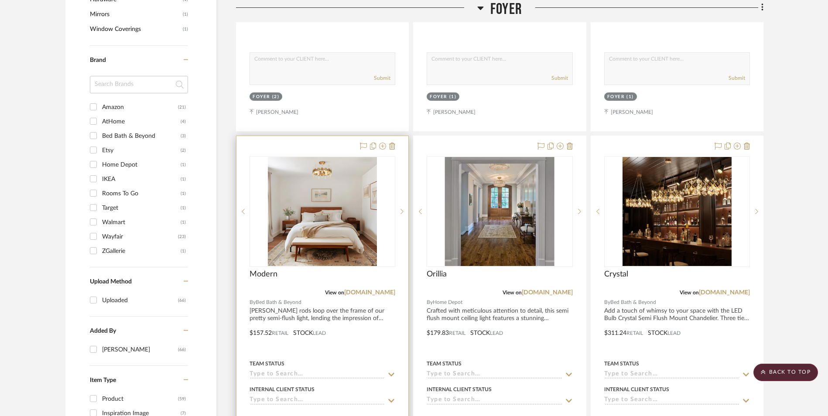
drag, startPoint x: 354, startPoint y: 222, endPoint x: 394, endPoint y: 226, distance: 39.4
click at [354, 290] on link "[DOMAIN_NAME]" at bounding box center [369, 293] width 51 height 6
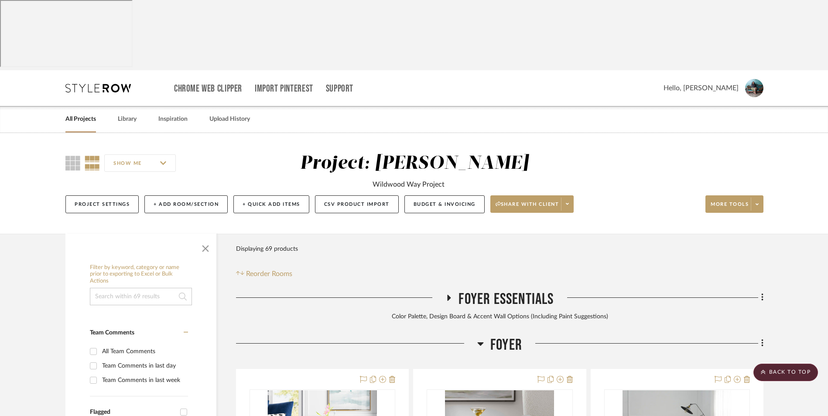
scroll to position [87, 0]
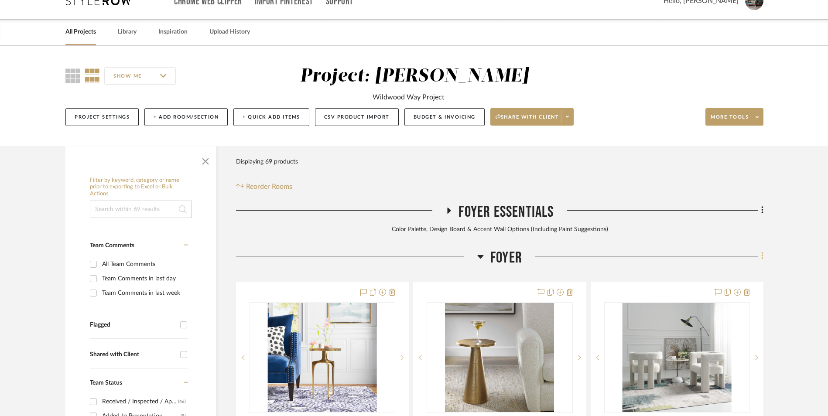
click at [763, 251] on icon at bounding box center [762, 256] width 3 height 10
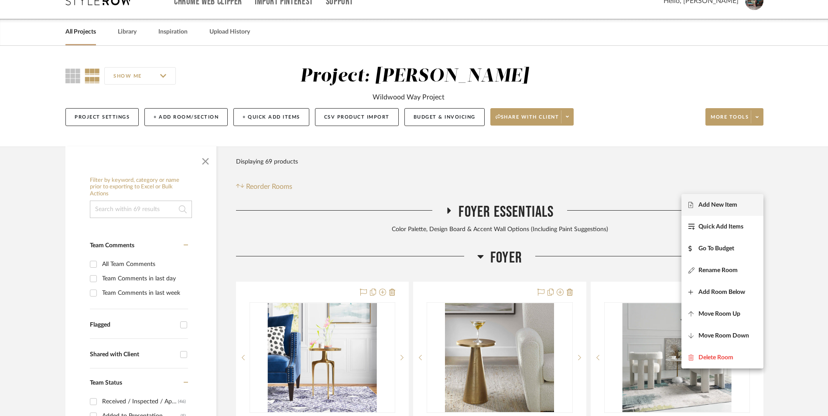
click at [724, 207] on span "Add New Item" at bounding box center [718, 204] width 39 height 7
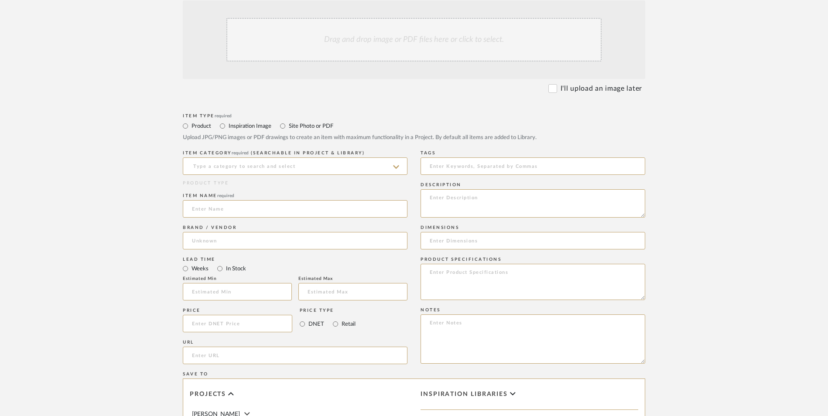
scroll to position [262, 0]
click at [260, 155] on input at bounding box center [295, 163] width 225 height 17
click at [260, 123] on div "Console Tables" at bounding box center [295, 116] width 224 height 22
type input "Console Tables"
click at [228, 198] on input at bounding box center [295, 206] width 225 height 17
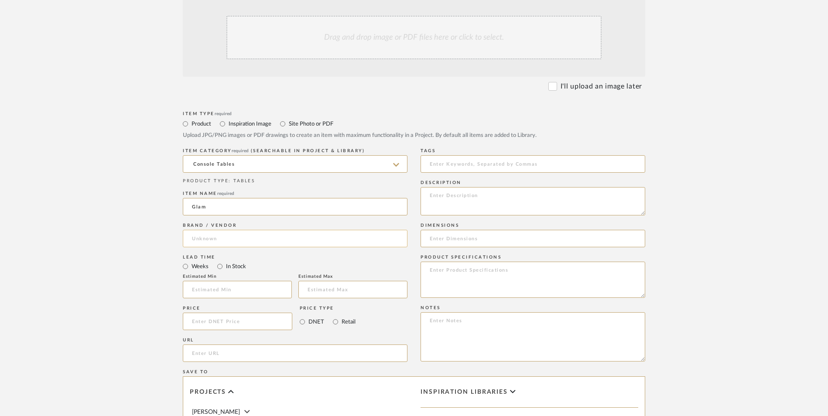
type input "Glam"
click at [215, 230] on input at bounding box center [295, 238] width 225 height 17
type input "Overstock"
click at [219, 195] on mat-option "Overstock" at bounding box center [295, 191] width 224 height 22
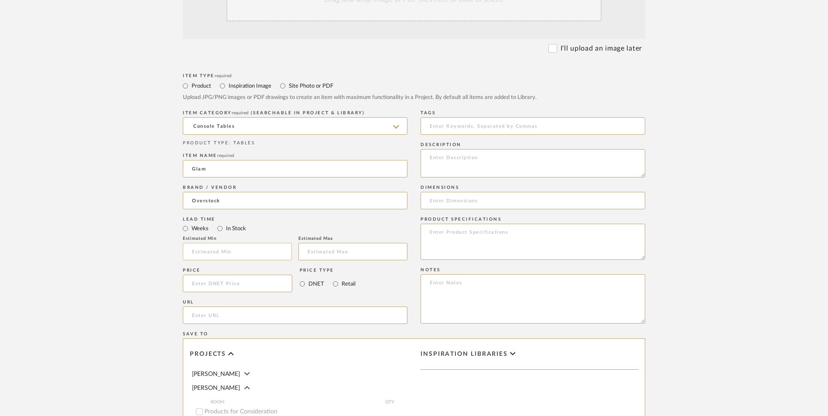
scroll to position [349, 0]
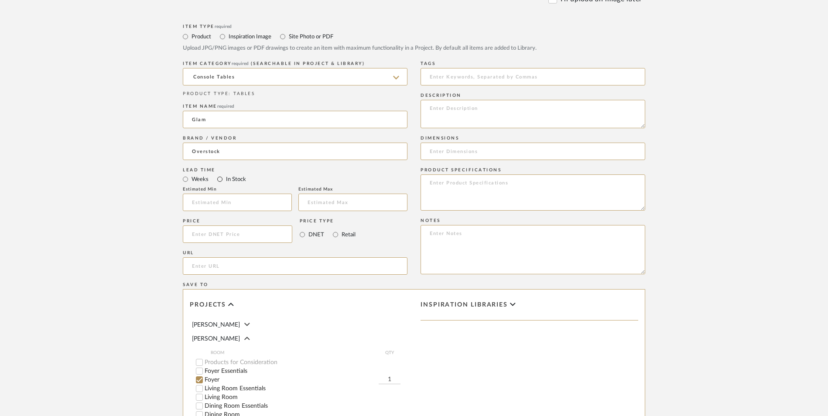
click at [220, 174] on input "In Stock" at bounding box center [220, 179] width 10 height 10
radio input "true"
click at [335, 229] on input "Retail" at bounding box center [335, 234] width 10 height 10
radio input "true"
click at [505, 225] on textarea at bounding box center [533, 249] width 225 height 49
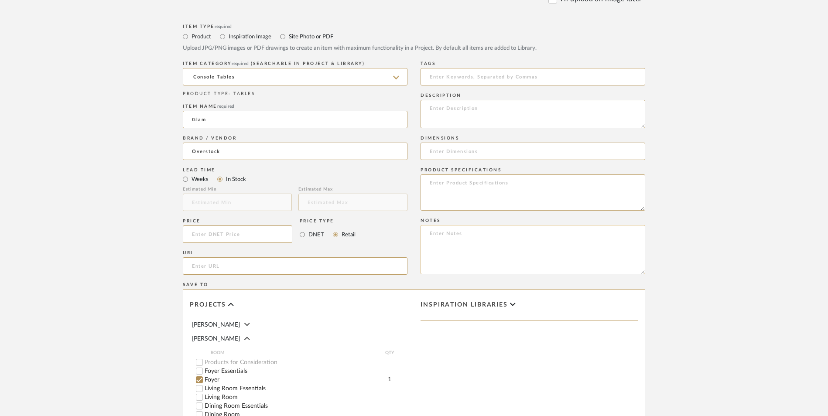
paste textarea "Option 1: ETA: SKU: Reviews - Stars Return | Refund Policy:"
drag, startPoint x: 460, startPoint y: 164, endPoint x: 401, endPoint y: 164, distance: 58.9
click at [401, 164] on div "Item Type required Product Inspiration Image Site Photo or PDF Upload JPG/PNG i…" at bounding box center [414, 277] width 462 height 510
type textarea "Console Table - Select: White ETA: SKU: Reviews - Stars Return | Refund Policy:…"
click at [225, 226] on input at bounding box center [238, 234] width 110 height 17
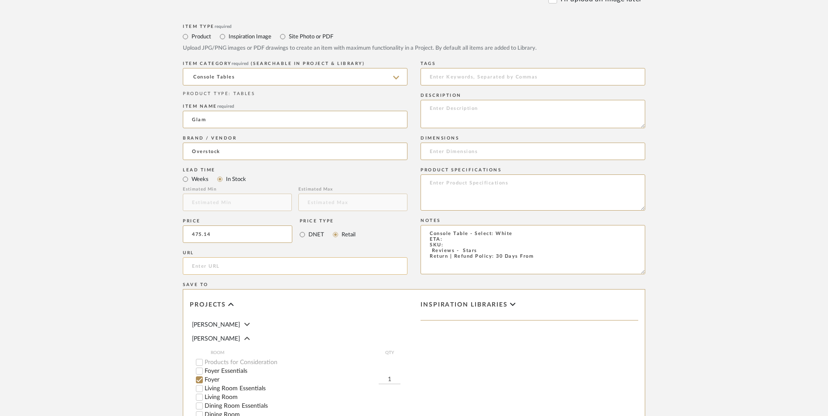
type input "$475.14"
click at [212, 257] on input "url" at bounding box center [295, 265] width 225 height 17
paste input "[URL][DOMAIN_NAME]"
type input "[URL][DOMAIN_NAME]"
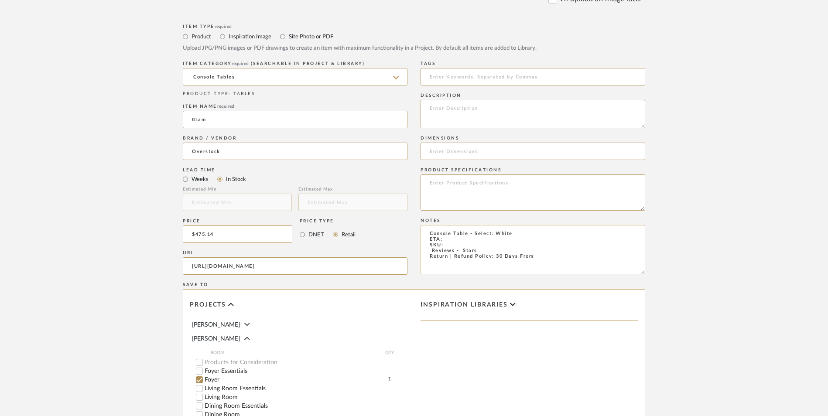
click at [518, 225] on textarea "Console Table - Select: White ETA: SKU: Reviews - Stars Return | Refund Policy:…" at bounding box center [533, 249] width 225 height 49
drag, startPoint x: 486, startPoint y: 181, endPoint x: 417, endPoint y: 180, distance: 68.9
click at [417, 180] on div "Item Type required Product Inspiration Image Site Photo or PDF Upload JPG/PNG i…" at bounding box center [414, 277] width 462 height 510
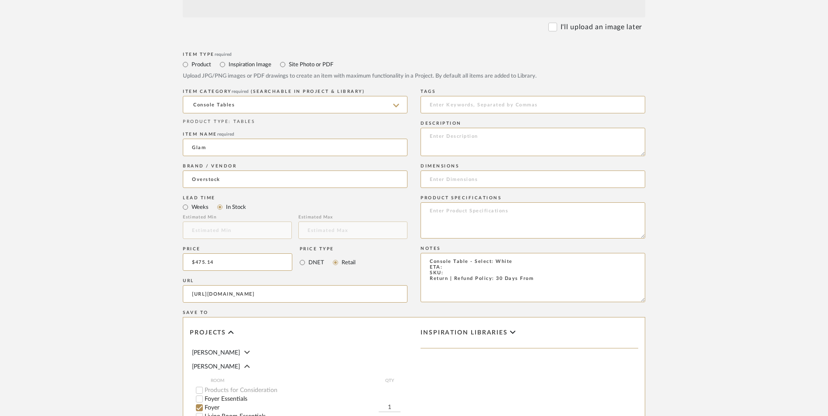
scroll to position [305, 0]
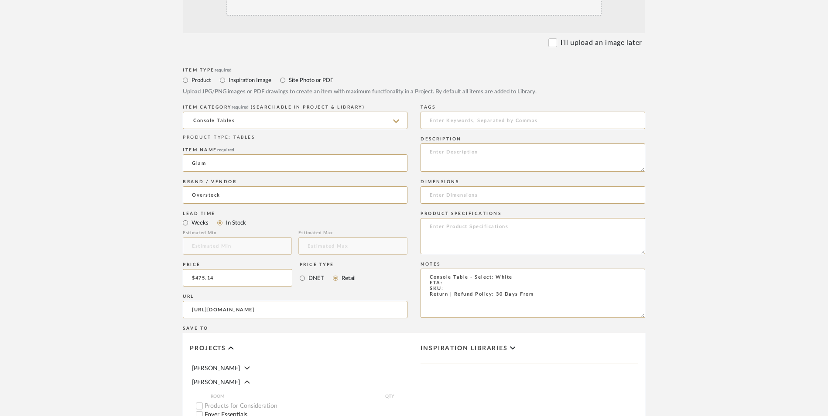
type textarea "Console Table - Select: White ETA: SKU: Return | Refund Policy: 30 Days From"
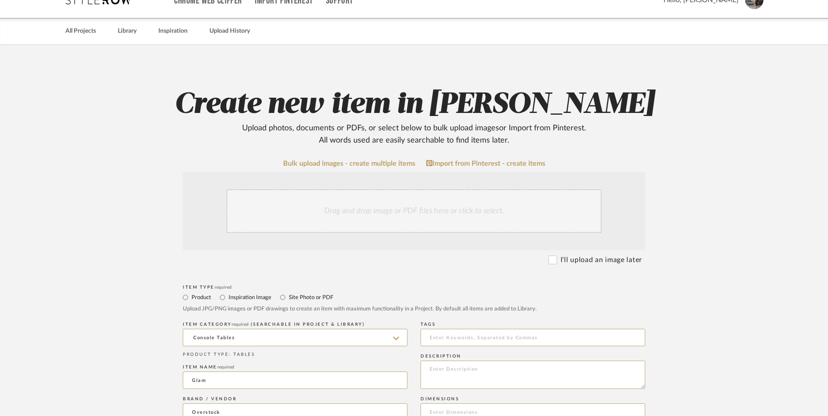
scroll to position [87, 0]
click at [386, 190] on div "Drag and drop image or PDF files here or click to select." at bounding box center [413, 212] width 375 height 44
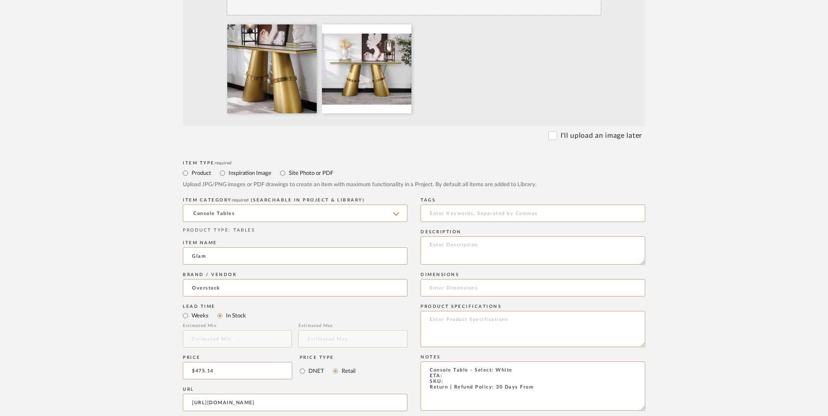
scroll to position [349, 0]
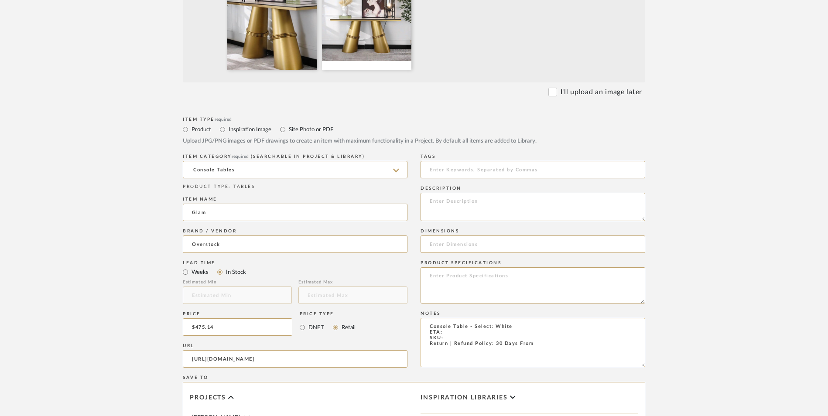
drag, startPoint x: 457, startPoint y: 264, endPoint x: 462, endPoint y: 264, distance: 5.2
click at [456, 318] on textarea "Console Table - Select: White ETA: SKU: Return | Refund Policy: 30 Days From" at bounding box center [533, 342] width 225 height 49
type textarea "Console Table - Select: White ETA: [DATE] SKU: Return | Refund Policy: 30 Days …"
click at [455, 267] on textarea at bounding box center [533, 285] width 225 height 36
type textarea "Stainless Steel | Glass"
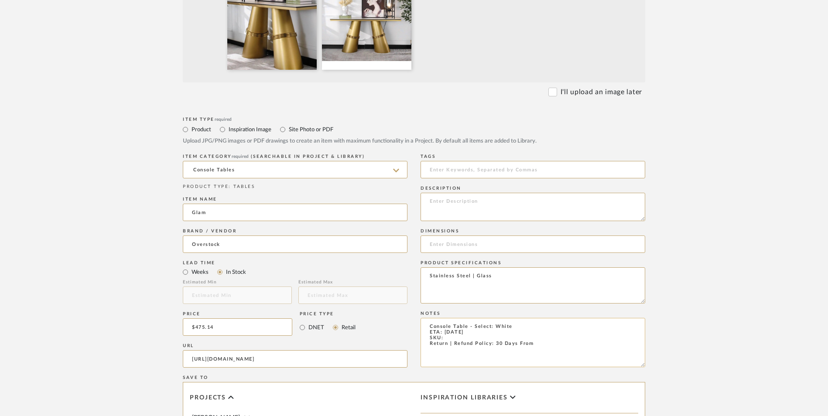
click at [447, 318] on textarea "Console Table - Select: White ETA: [DATE] SKU: Return | Refund Policy: 30 Days …" at bounding box center [533, 342] width 225 height 49
click at [449, 318] on textarea "Console Table - Select: White ETA: [DATE] SKU: Return | Refund Policy: 30 Days …" at bounding box center [533, 342] width 225 height 49
paste textarea "60.0 In. L X 18.11 In. W X 30.7 In. H"
drag, startPoint x: 488, startPoint y: 267, endPoint x: 444, endPoint y: 270, distance: 44.1
click at [444, 318] on textarea "Console Table - Select: White ETA: [DATE] SKU: 60.0 In. L X 18.11 In. W X 30.7 …" at bounding box center [533, 342] width 225 height 49
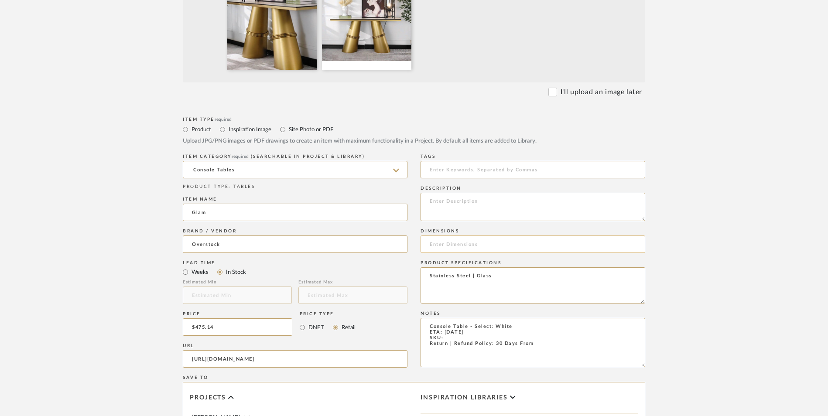
type textarea "Console Table - Select: White ETA: [DATE] SKU: Return | Refund Policy: 30 Days …"
click at [451, 236] on input at bounding box center [533, 244] width 225 height 17
paste input "60.0 In. L X 18.11 In. W X 30.7 In. H"
drag, startPoint x: 452, startPoint y: 175, endPoint x: 440, endPoint y: 175, distance: 12.2
click at [440, 236] on input "60.0 In. L X 18.11 In. W X 30.7 In. H" at bounding box center [533, 244] width 225 height 17
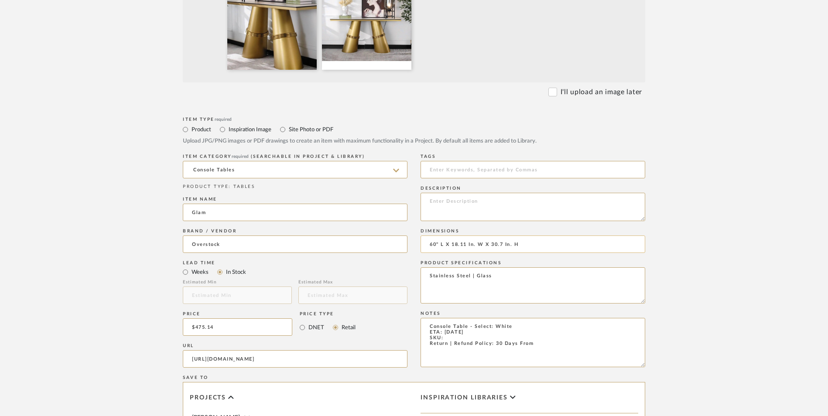
drag, startPoint x: 478, startPoint y: 174, endPoint x: 466, endPoint y: 173, distance: 11.9
click at [466, 236] on input "60" L X 18.11 In. W X 30.7 In. H" at bounding box center [533, 244] width 225 height 17
drag, startPoint x: 508, startPoint y: 173, endPoint x: 495, endPoint y: 173, distance: 12.7
click at [495, 236] on input "60" L X 18.11" W X 30.7 In. H" at bounding box center [533, 244] width 225 height 17
type input "60" L X 18.11" W X 30.7" H"
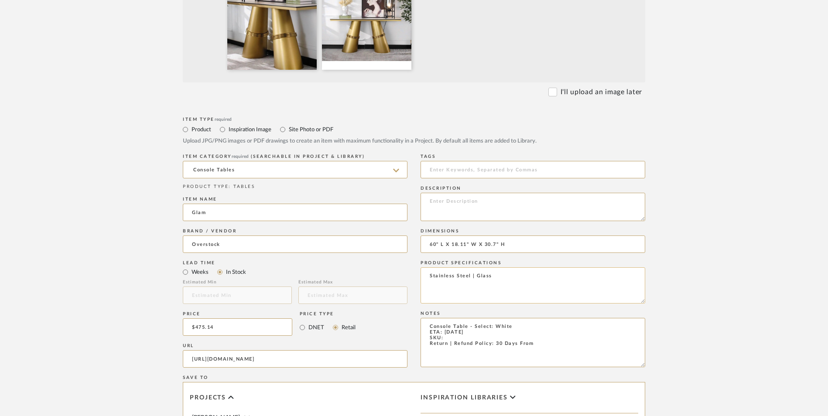
click at [488, 267] on textarea "Stainless Steel | Glass" at bounding box center [533, 285] width 225 height 36
click at [462, 318] on textarea "Console Table - Select: White ETA: [DATE] SKU: Return | Refund Policy: 30 Days …" at bounding box center [533, 342] width 225 height 49
paste textarea "44048806"
type textarea "Console Table - Select: White ETA: [DATE] SKU: 44048806 Return | Refund Policy:…"
click at [478, 193] on textarea at bounding box center [533, 207] width 225 height 28
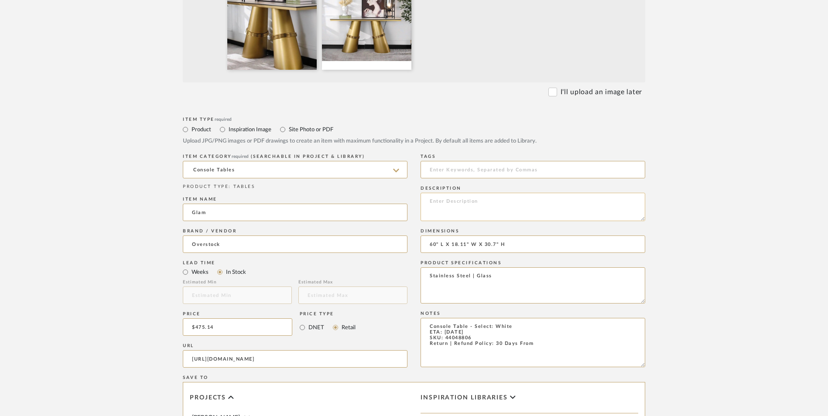
paste textarea "Three polished ring ferrule are affixed on the brushed tapered barrel, elegant …"
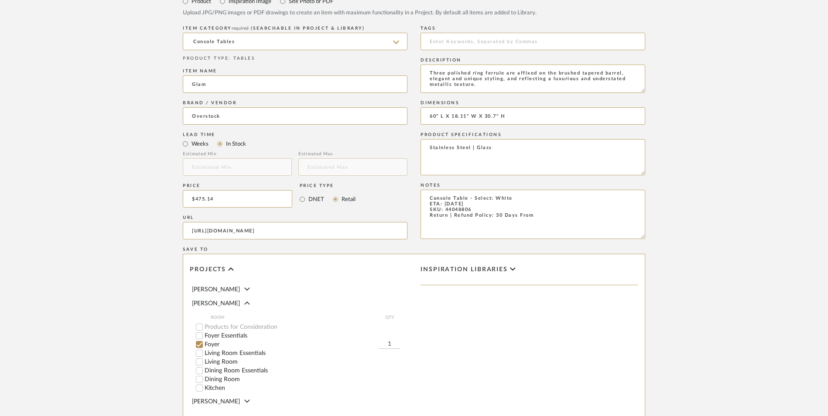
scroll to position [549, 0]
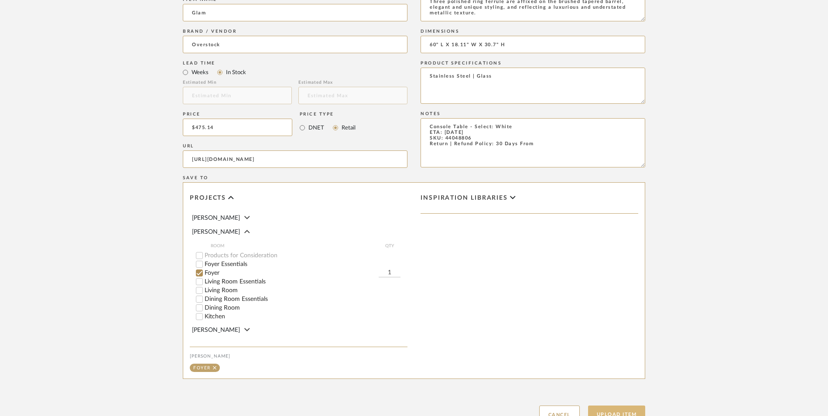
type textarea "Three polished ring ferrule are affixed on the brushed tapered barrel, elegant …"
click at [605, 406] on button "Upload Item" at bounding box center [617, 415] width 58 height 18
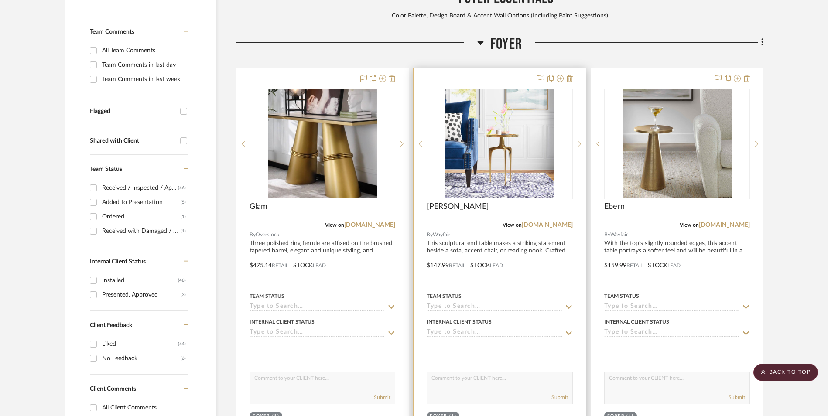
scroll to position [266, 0]
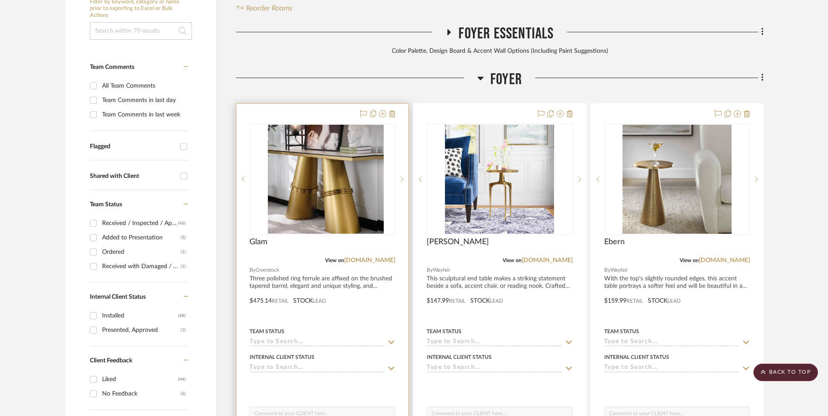
click at [336, 130] on img at bounding box center [323, 179] width 110 height 109
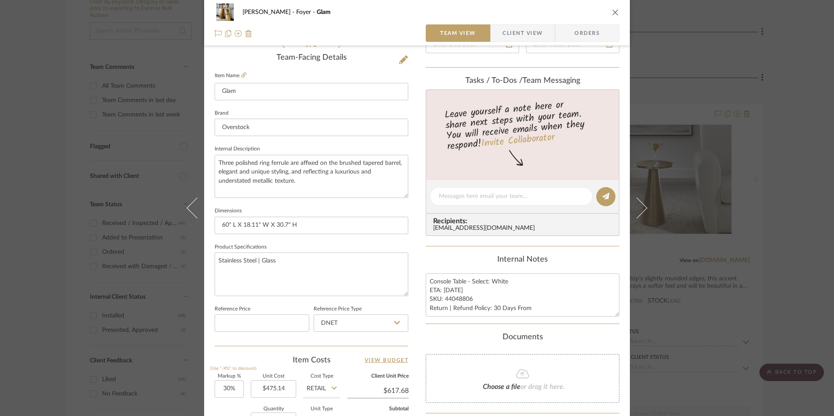
scroll to position [305, 0]
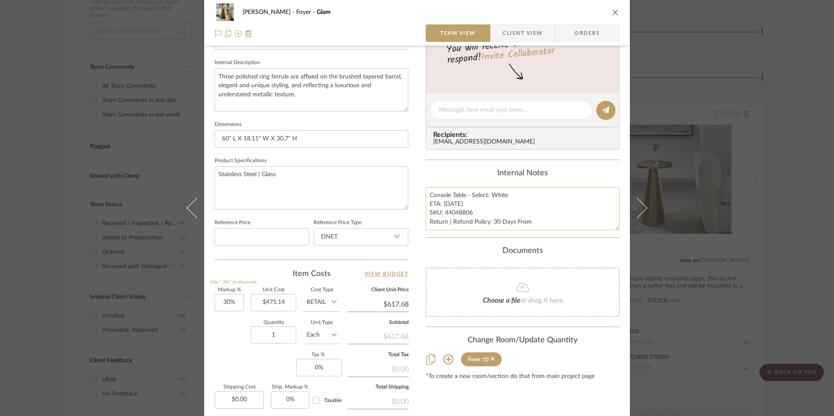
click at [531, 221] on textarea "Console Table - Select: White ETA: [DATE] SKU: 44048806 Return | Refund Policy:…" at bounding box center [523, 208] width 194 height 43
type textarea "Console Table - Select: White ETA: [DATE] SKU: 44048806 Return | Refund Policy:…"
drag, startPoint x: 462, startPoint y: 171, endPoint x: 483, endPoint y: 173, distance: 21.1
click at [462, 170] on div "Internal Notes" at bounding box center [523, 174] width 194 height 10
click at [613, 10] on icon "close" at bounding box center [615, 12] width 7 height 7
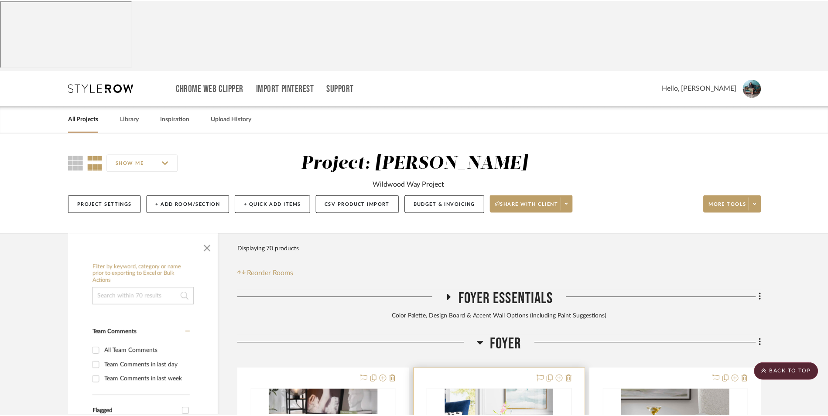
scroll to position [266, 0]
